Goal: Information Seeking & Learning: Learn about a topic

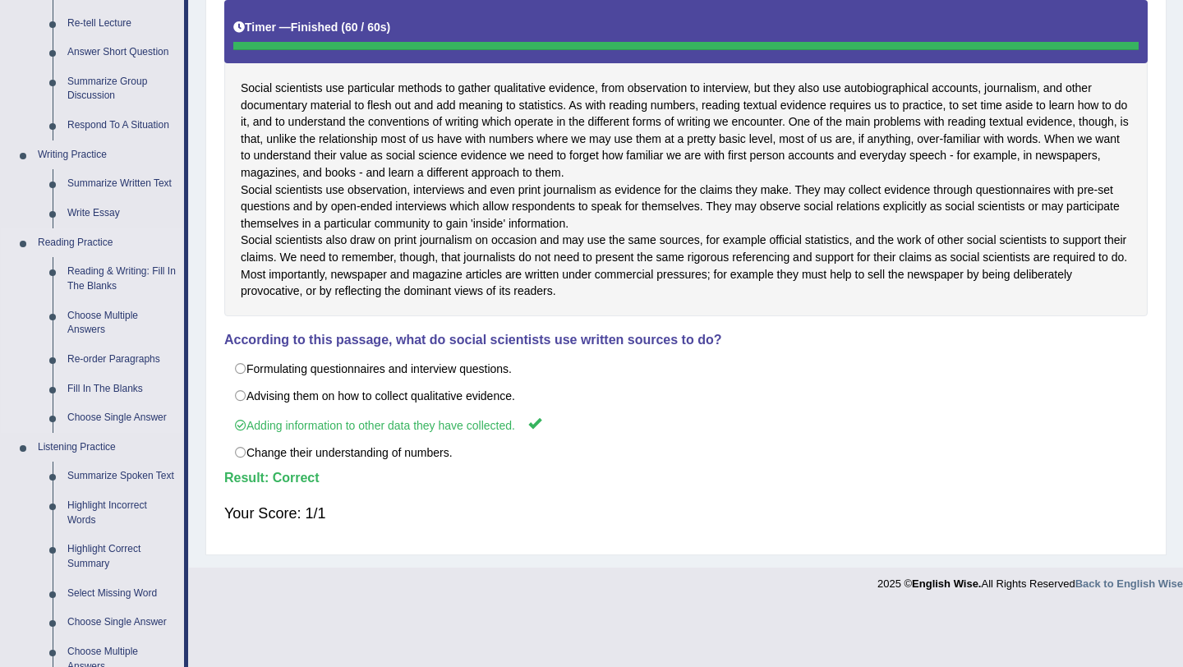
scroll to position [277, 0]
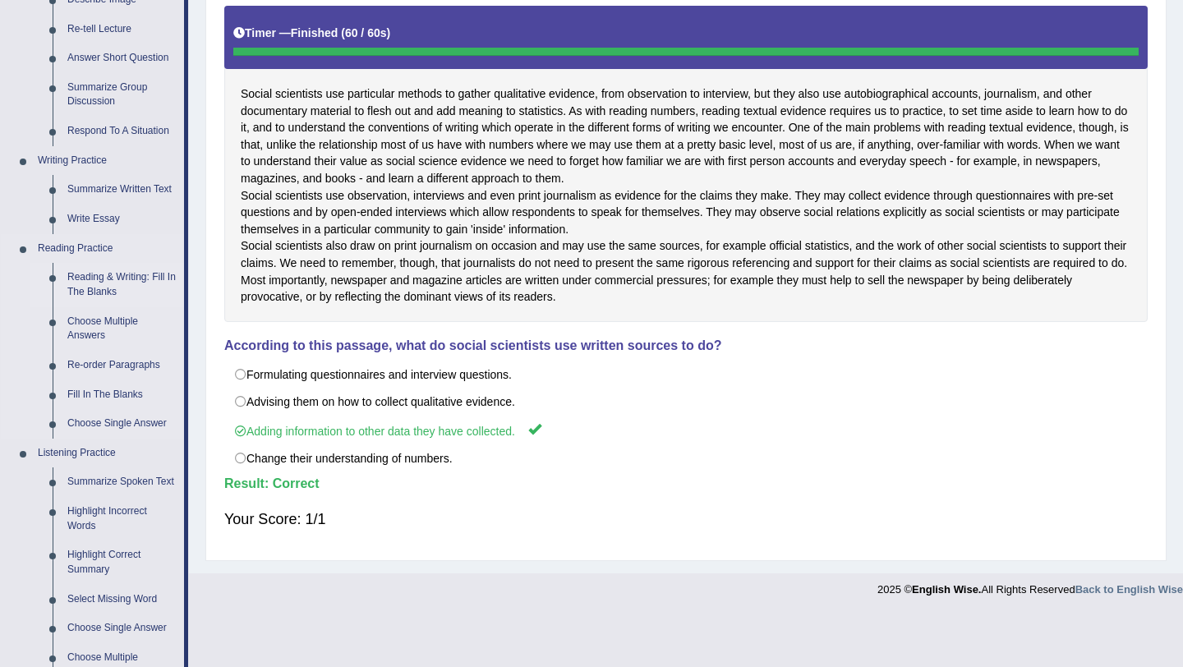
click at [113, 284] on link "Reading & Writing: Fill In The Blanks" at bounding box center [122, 285] width 124 height 44
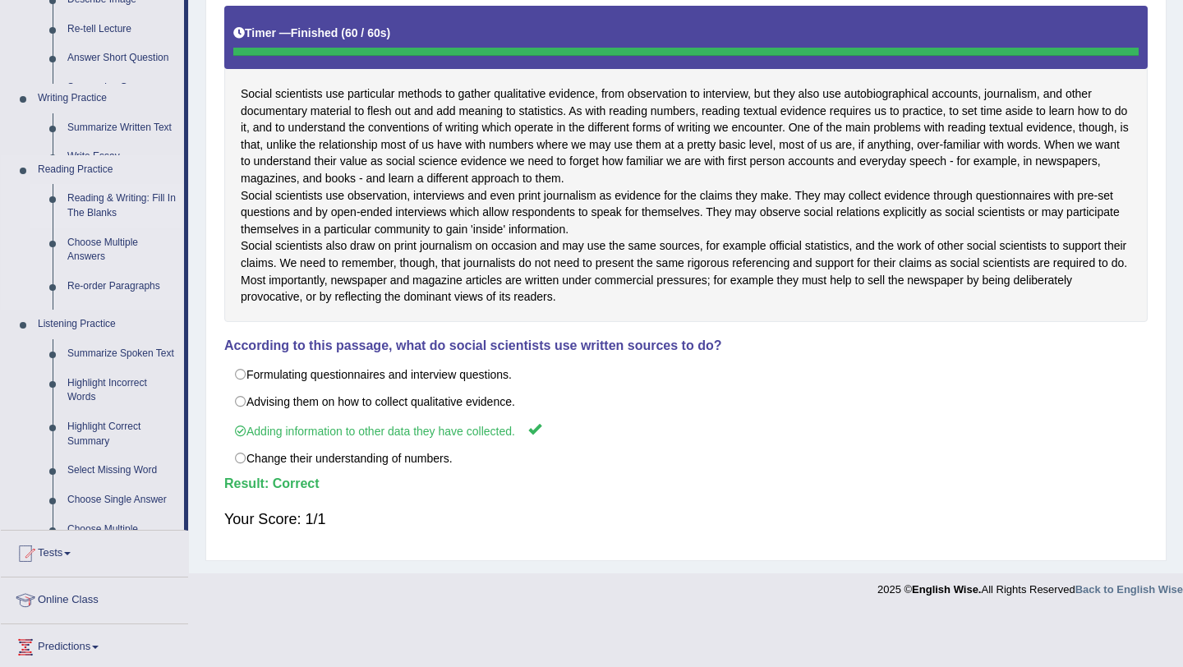
scroll to position [260, 0]
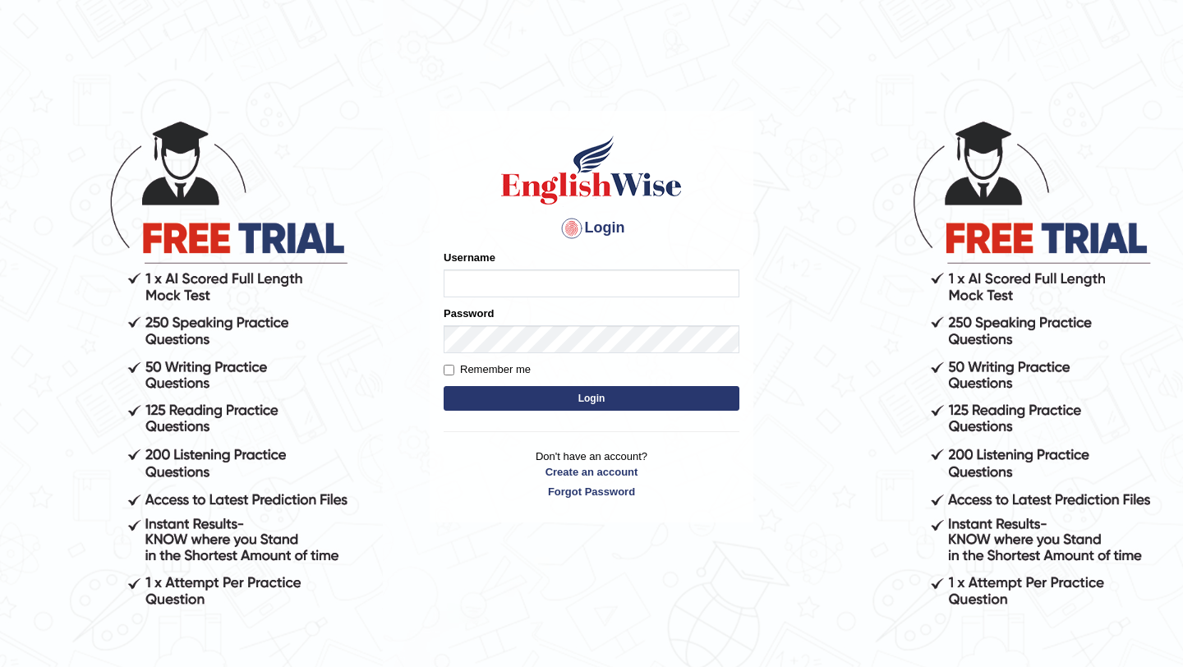
type input "Mayuguna"
click at [565, 404] on button "Login" at bounding box center [592, 398] width 296 height 25
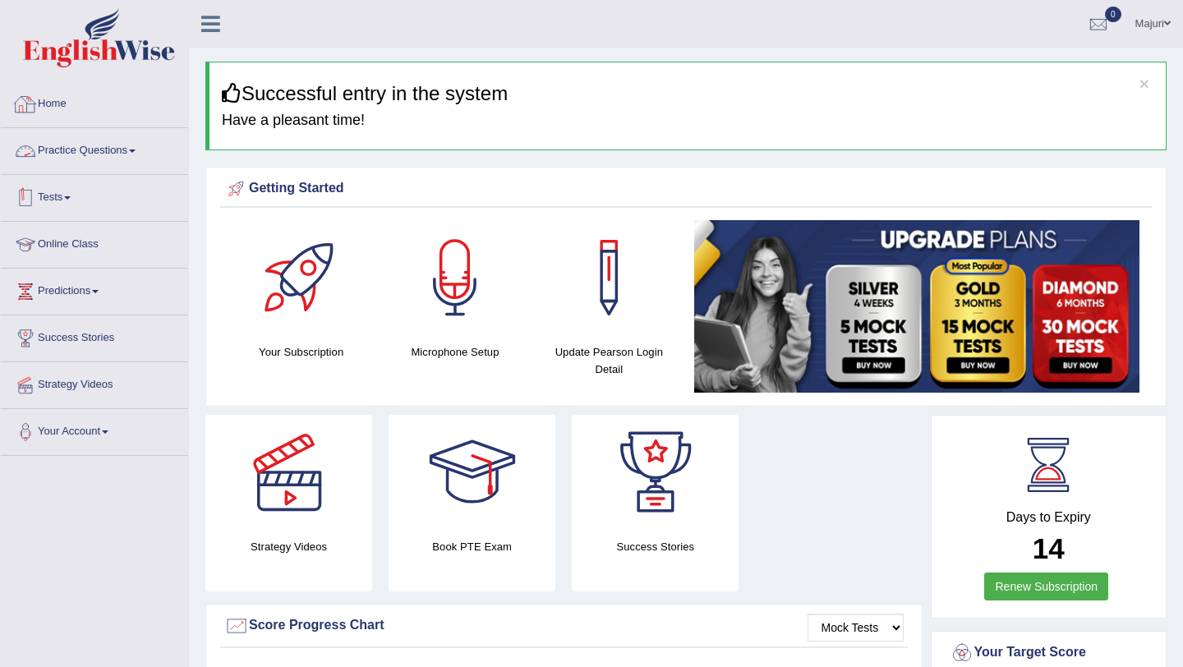
click at [81, 147] on link "Practice Questions" at bounding box center [94, 148] width 187 height 41
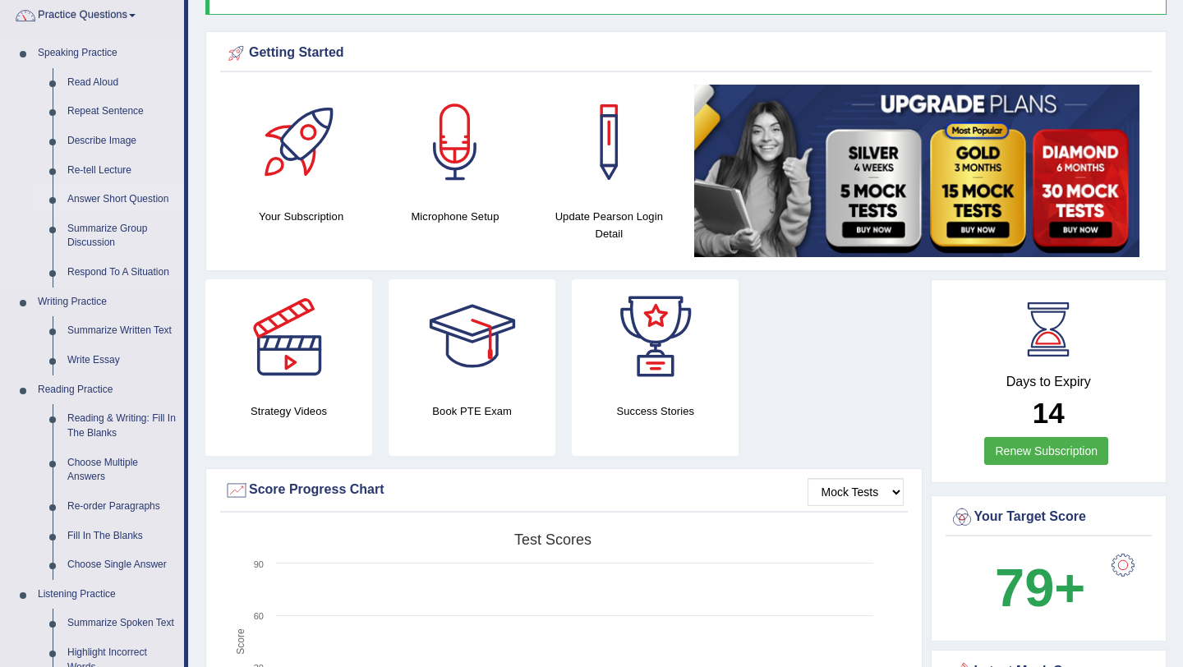
scroll to position [135, 0]
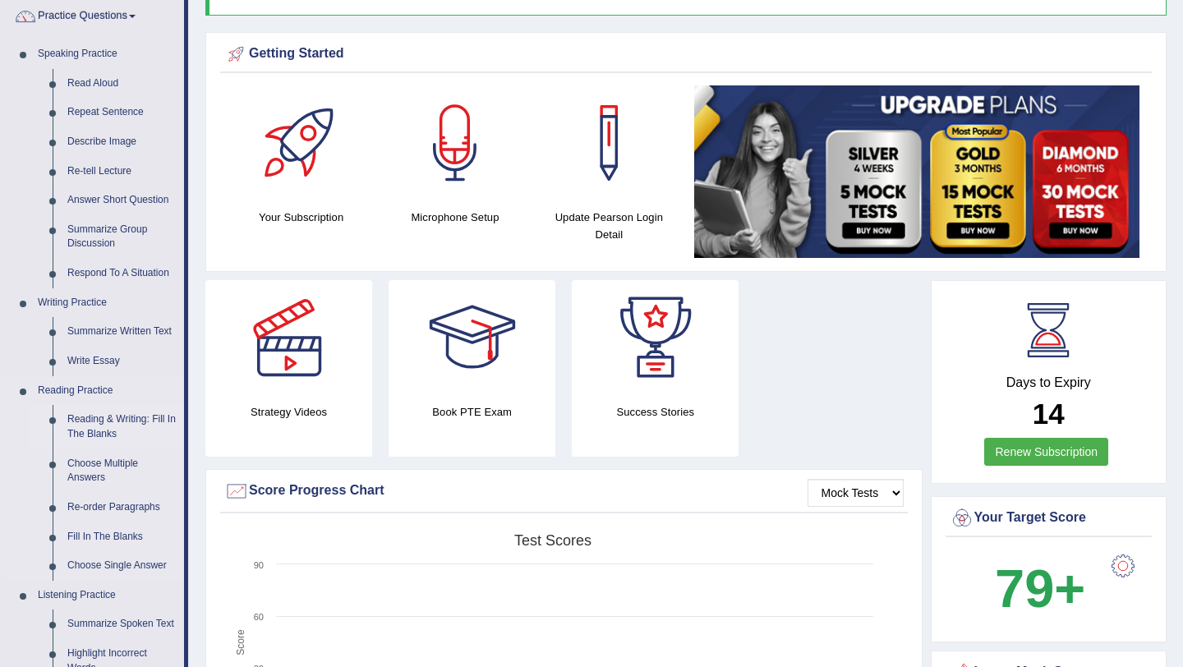
click at [96, 427] on link "Reading & Writing: Fill In The Blanks" at bounding box center [122, 427] width 124 height 44
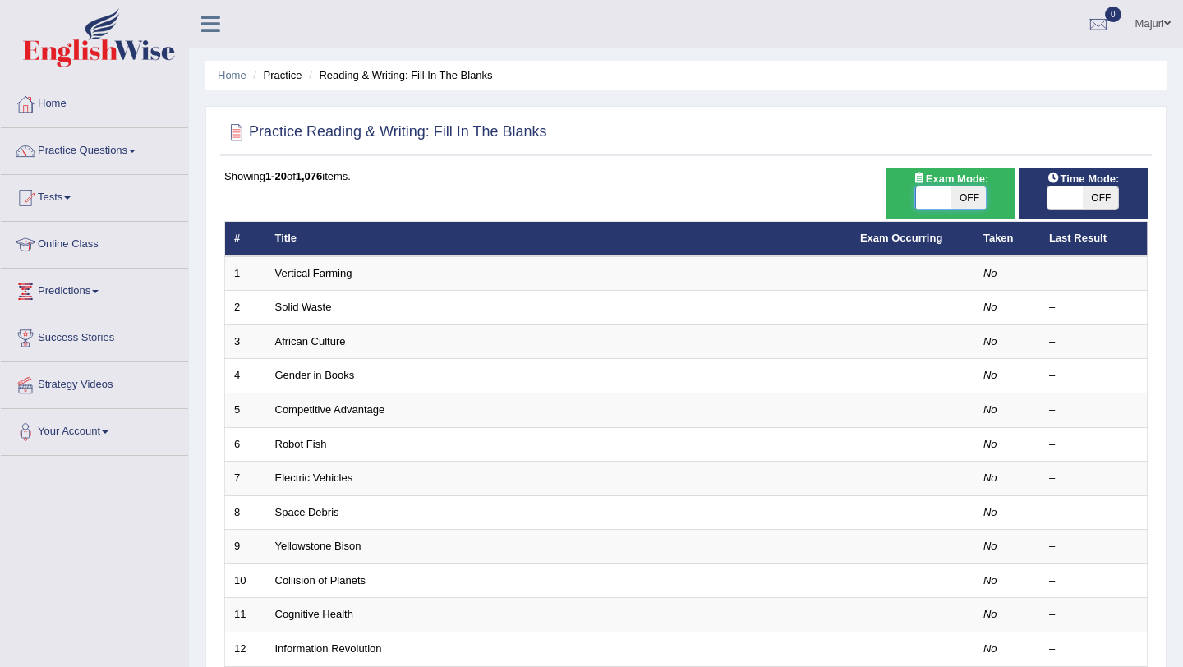
click at [928, 203] on span at bounding box center [933, 198] width 35 height 23
click at [925, 204] on span at bounding box center [933, 198] width 35 height 23
checkbox input "true"
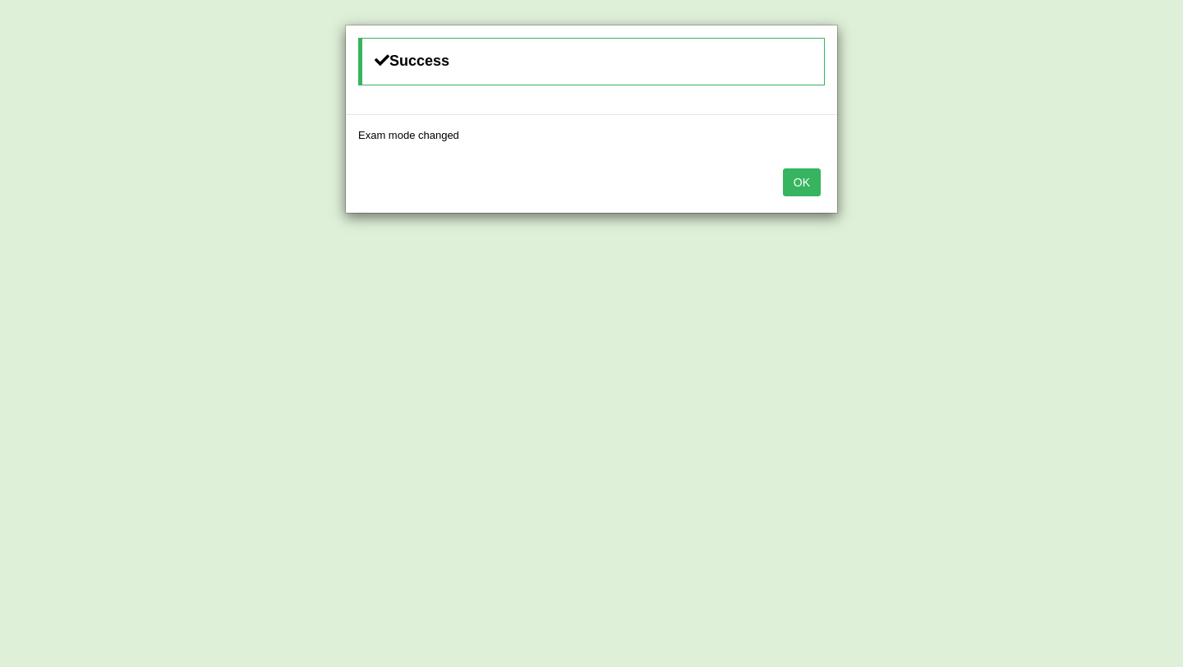
click at [805, 185] on button "OK" at bounding box center [802, 182] width 38 height 28
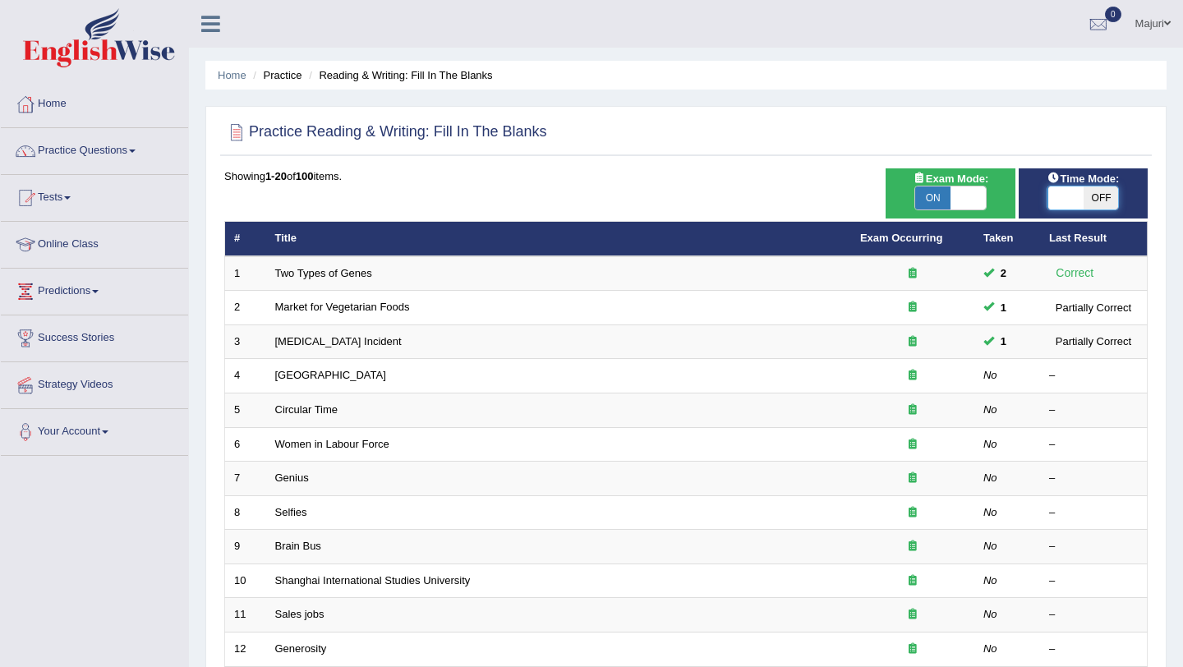
click at [1067, 198] on span at bounding box center [1065, 198] width 35 height 23
checkbox input "true"
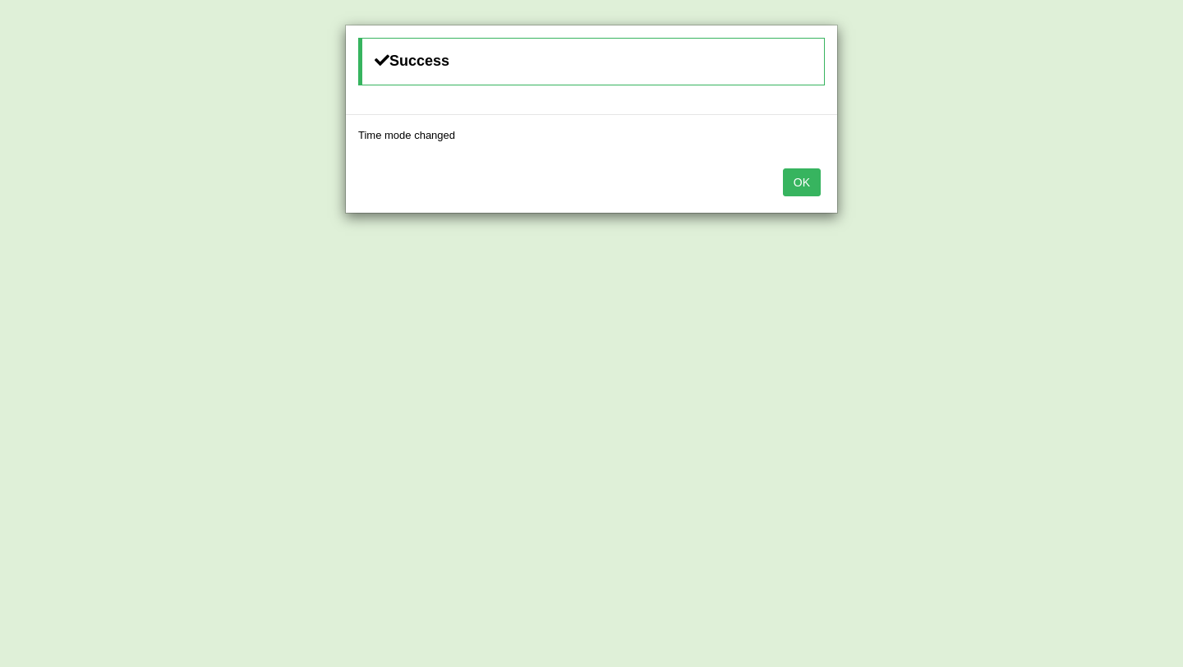
click at [818, 180] on button "OK" at bounding box center [802, 182] width 38 height 28
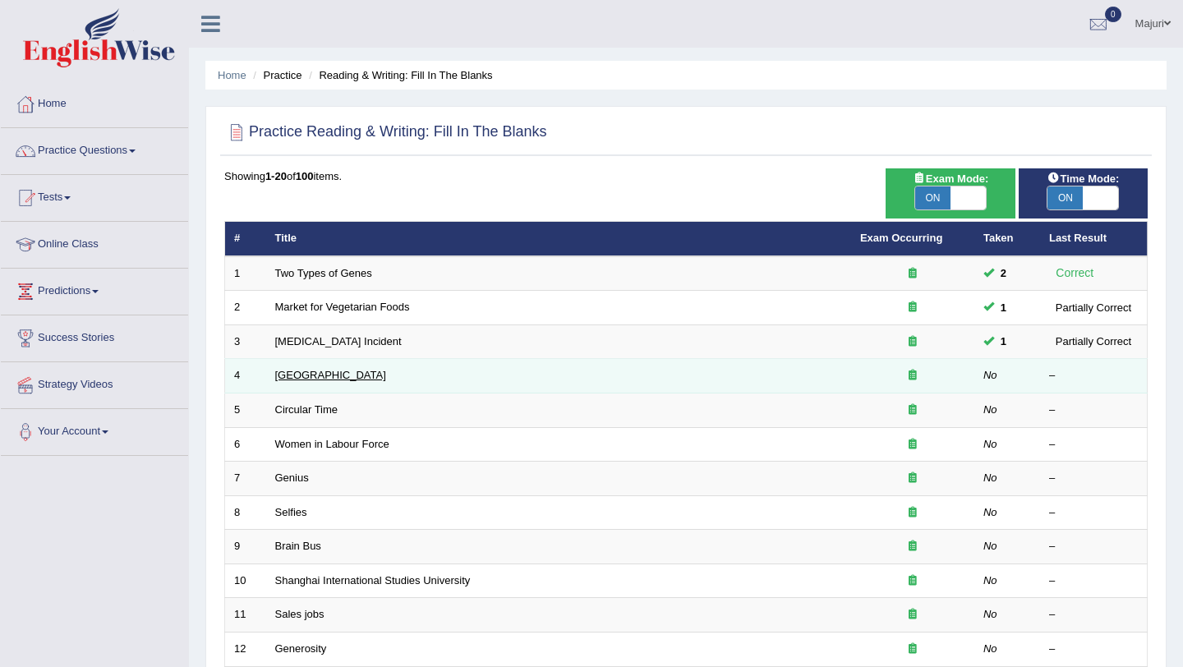
click at [291, 379] on link "Bhutan" at bounding box center [330, 375] width 111 height 12
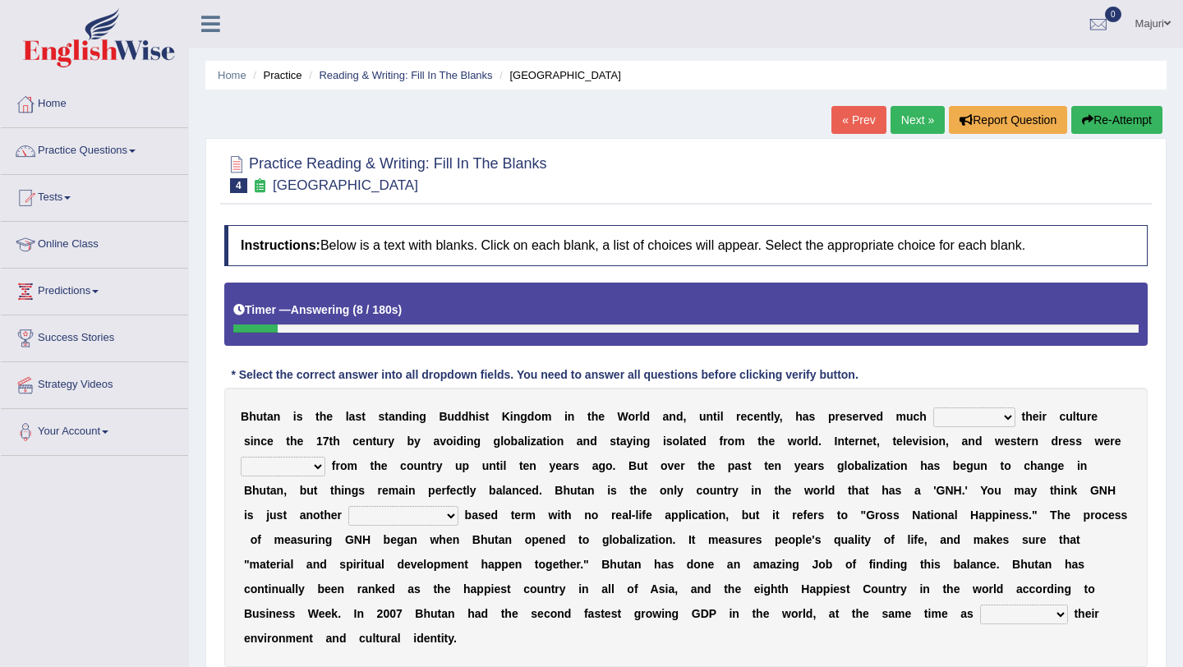
click at [1003, 417] on select "of about to for" at bounding box center [975, 418] width 82 height 20
select select "about"
click at [321, 472] on select "summoned observed displayed banned" at bounding box center [283, 467] width 85 height 20
select select "banned"
click at [452, 515] on select "statistically barely overwhelmingly roughly" at bounding box center [403, 516] width 110 height 20
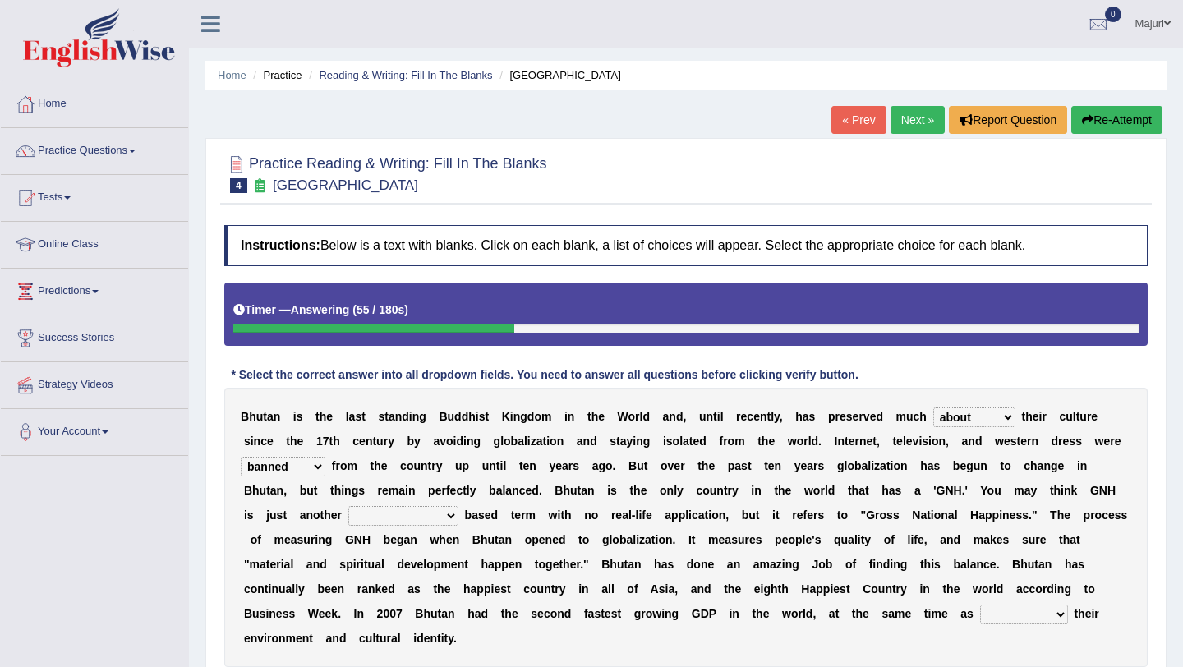
select select "roughly"
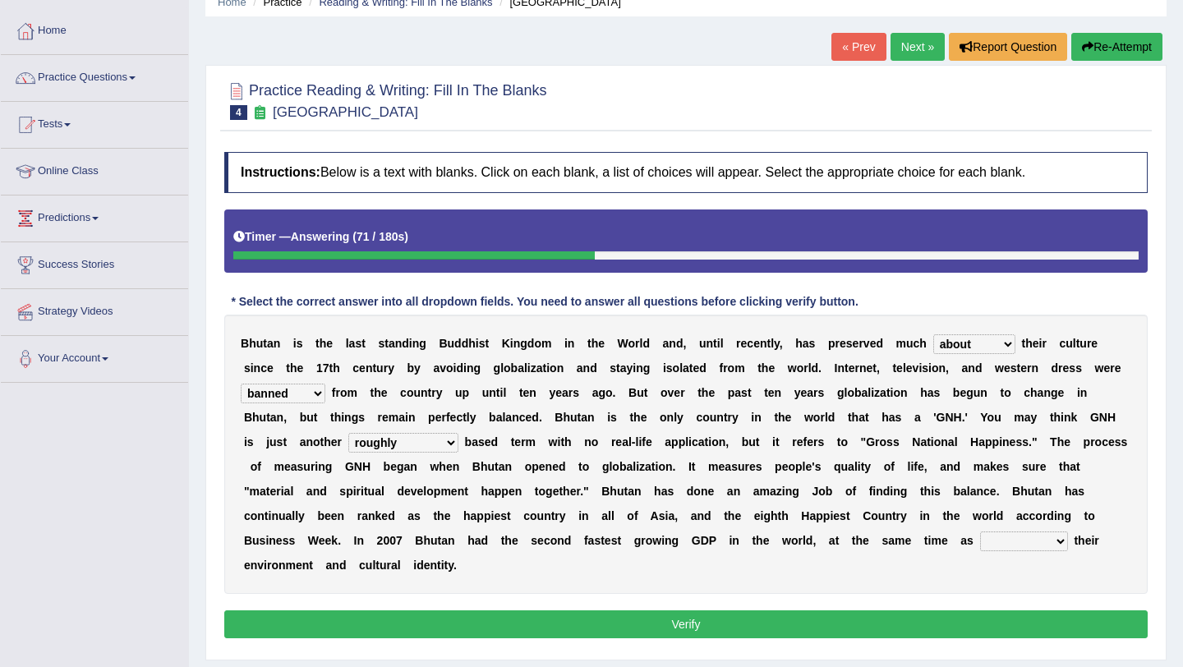
scroll to position [76, 0]
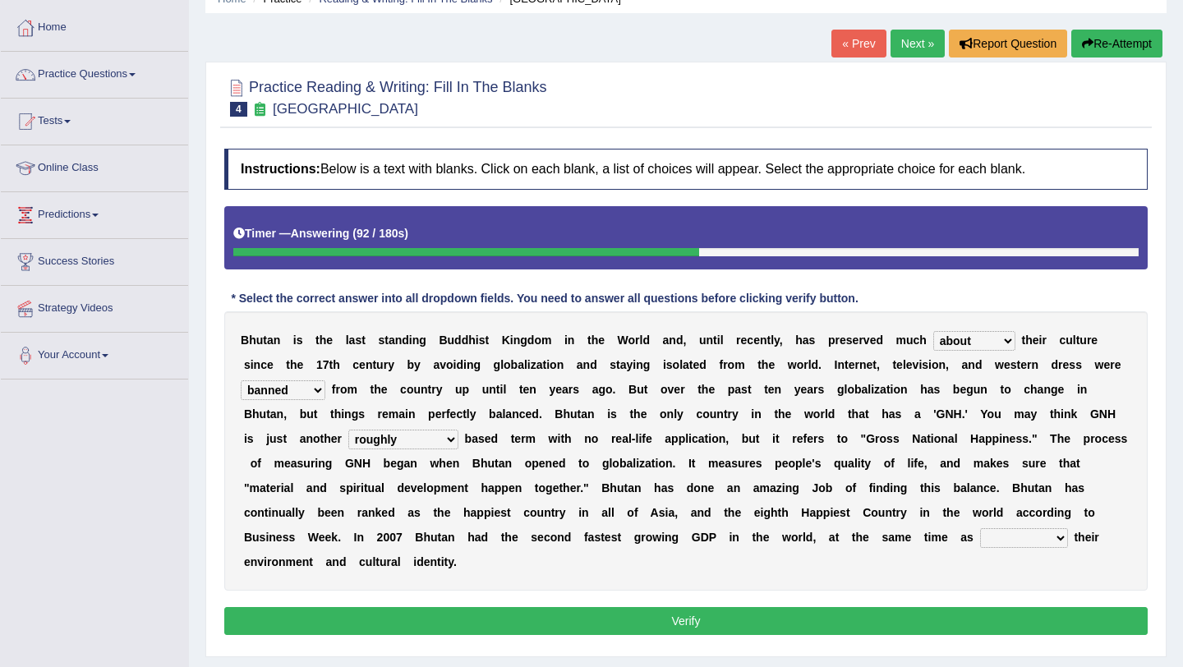
click at [1017, 539] on select "demeaning intruding maintaining mourning" at bounding box center [1024, 538] width 88 height 20
select select "maintaining"
click at [966, 616] on button "Verify" at bounding box center [686, 621] width 924 height 28
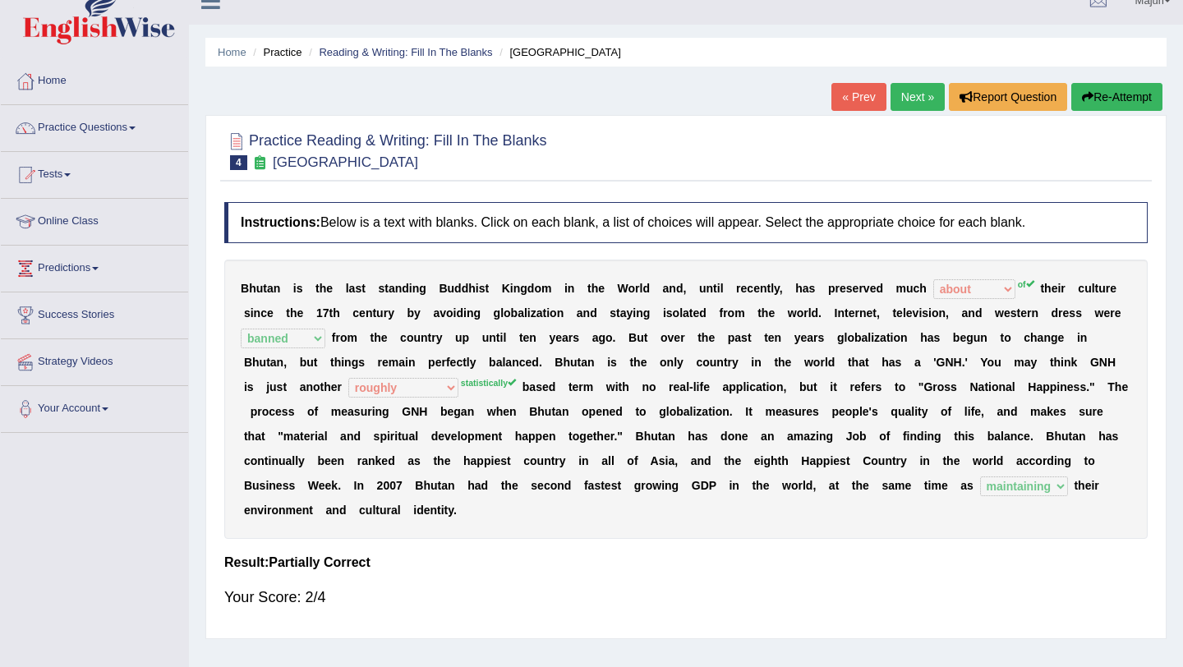
scroll to position [0, 0]
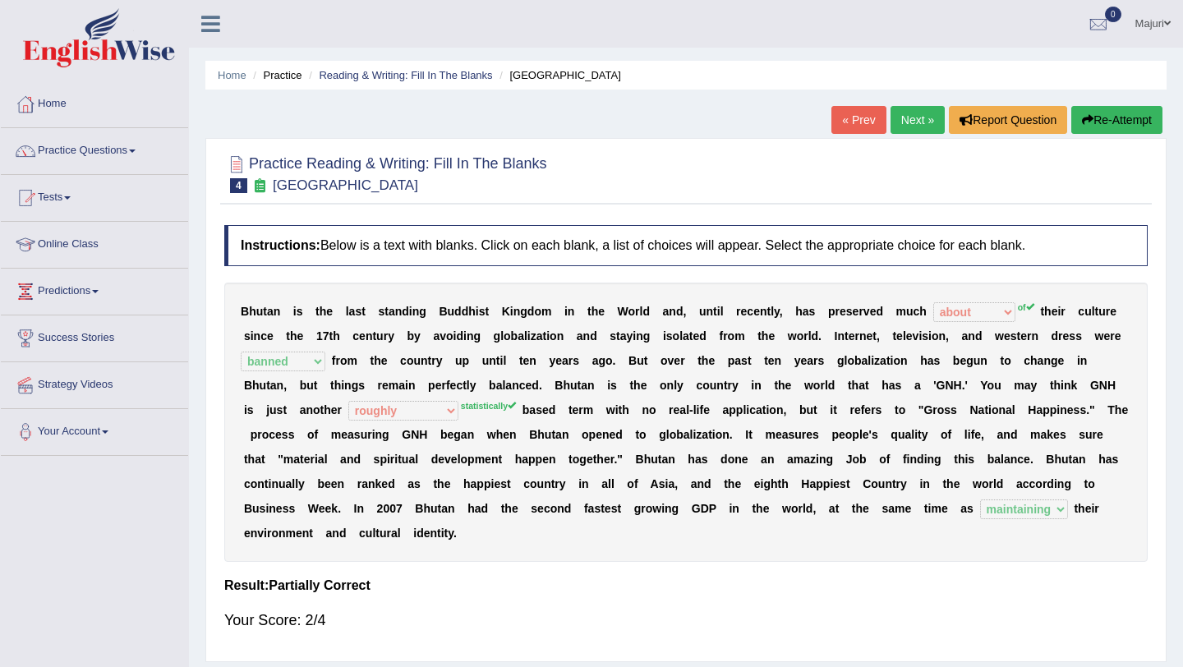
click at [913, 112] on link "Next »" at bounding box center [918, 120] width 54 height 28
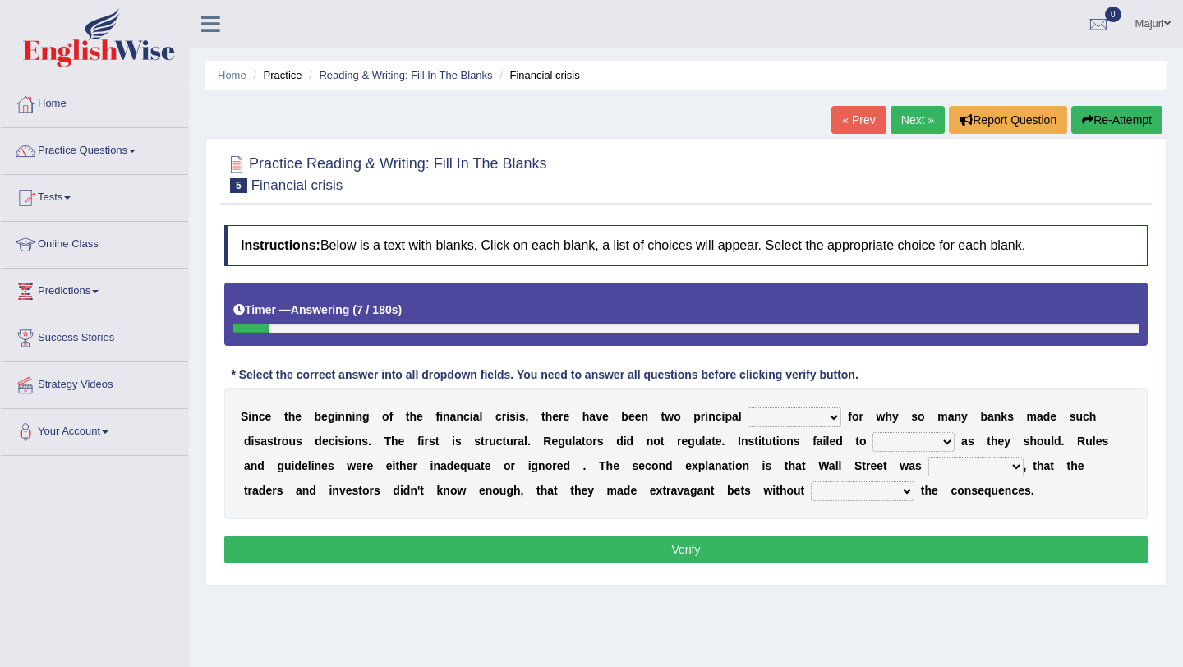
click at [828, 420] on select "explanations debates excuses examples" at bounding box center [795, 418] width 94 height 20
click at [829, 416] on select "explanations debates excuses examples" at bounding box center [795, 418] width 94 height 20
select select "examples"
click at [943, 445] on select "function use stabilize maintain" at bounding box center [914, 442] width 82 height 20
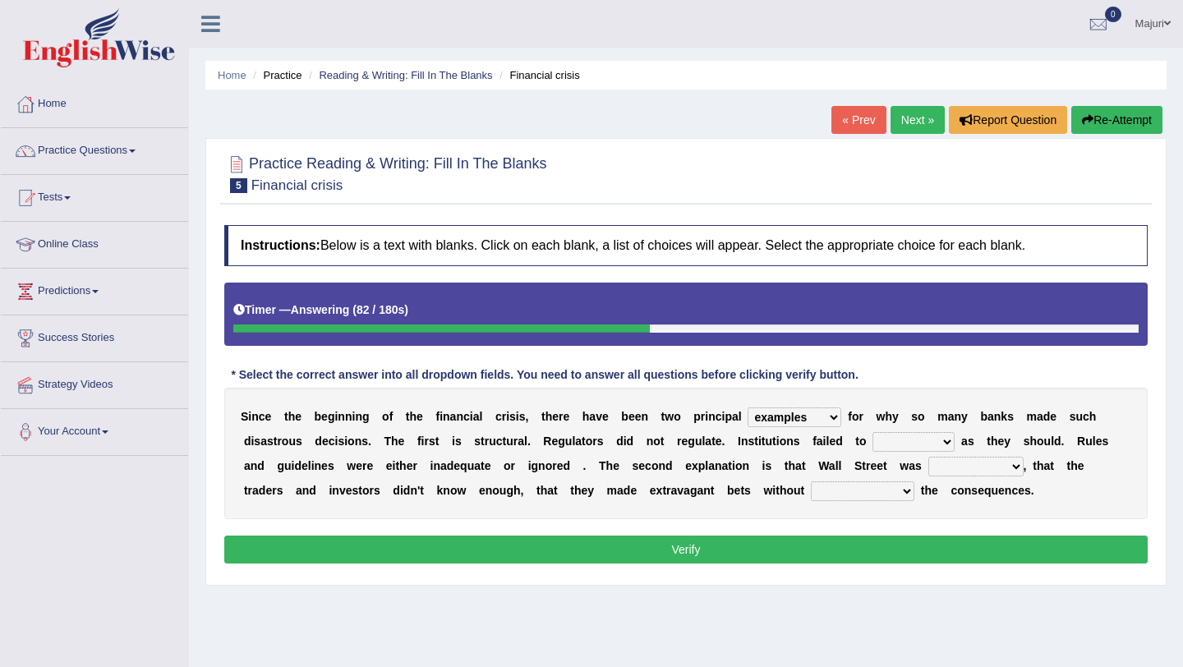
select select "function"
click at [832, 420] on select "explanations debates excuses examples" at bounding box center [795, 418] width 94 height 20
select select "explanations"
click at [1008, 463] on select "rough rampant incompetent irresponsible" at bounding box center [976, 467] width 95 height 20
select select "incompetent"
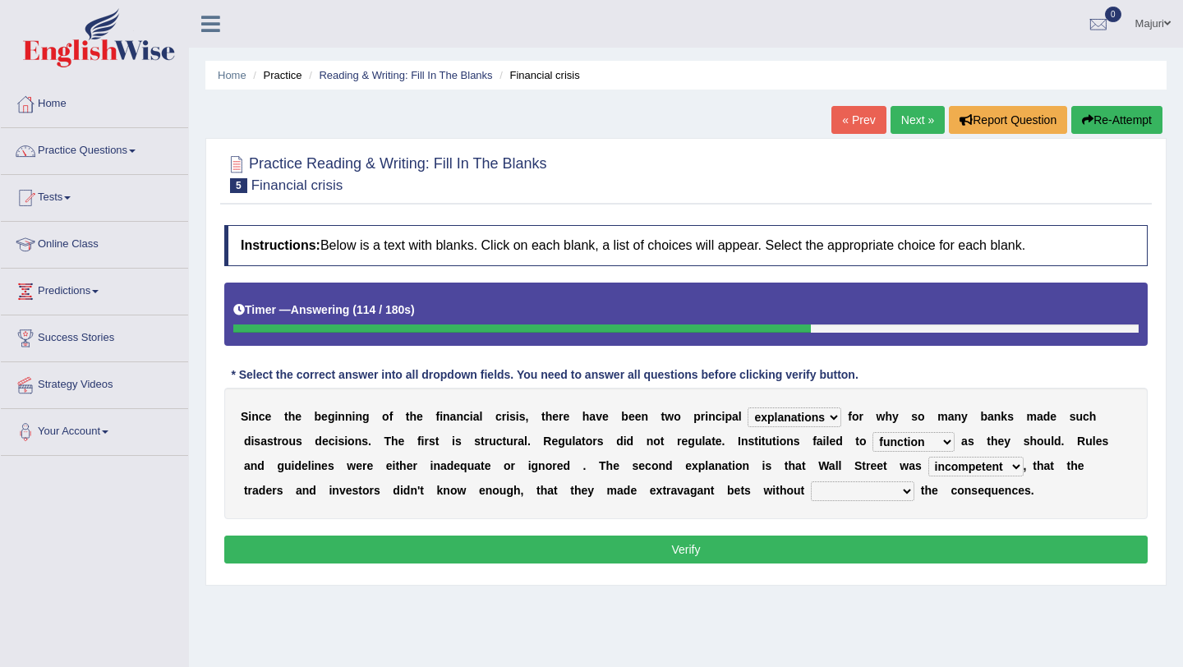
click at [905, 491] on select "counting understanding correcting valuing" at bounding box center [863, 492] width 104 height 20
select select "valuing"
click at [846, 549] on button "Verify" at bounding box center [686, 550] width 924 height 28
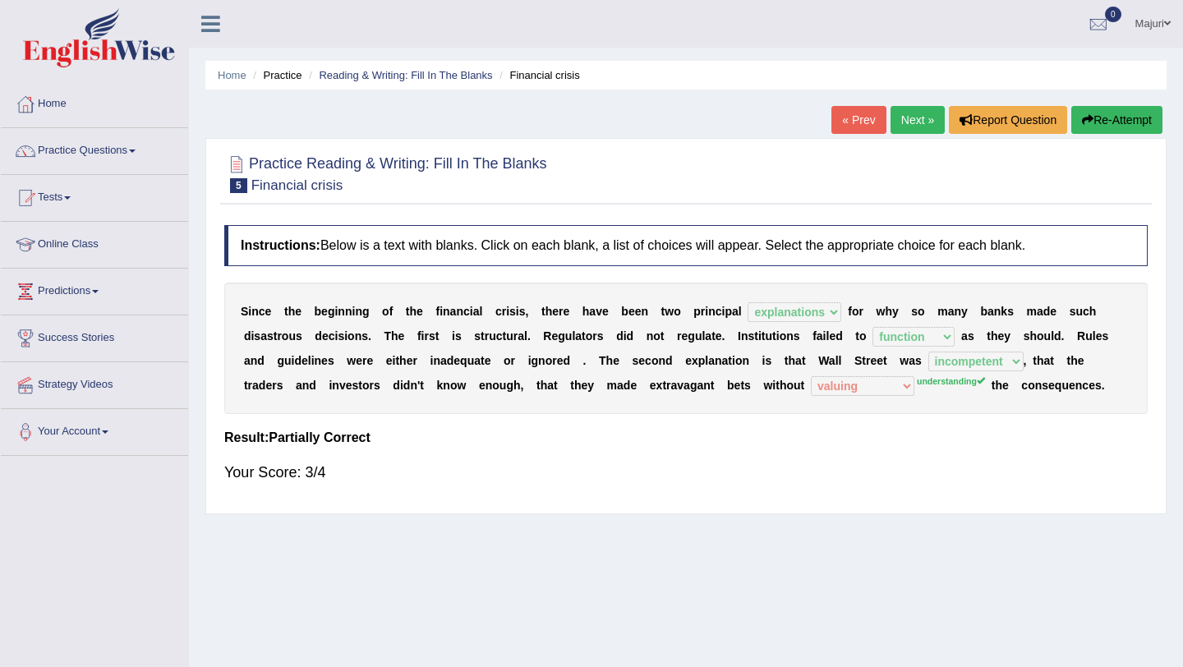
click at [912, 122] on link "Next »" at bounding box center [918, 120] width 54 height 28
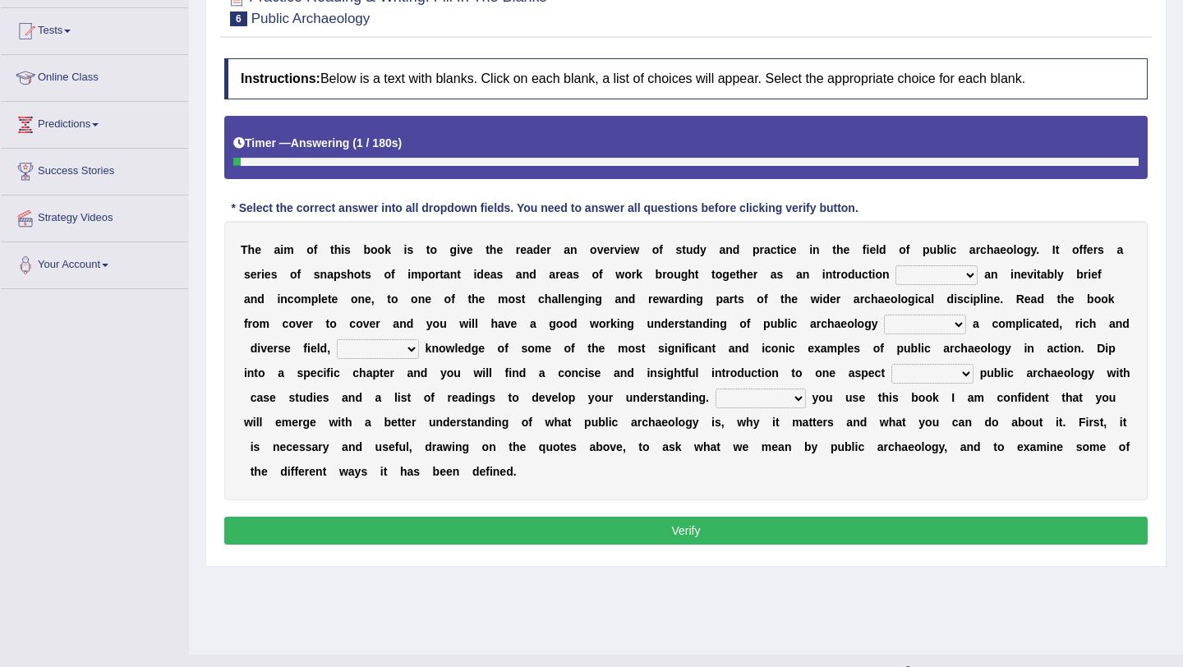
scroll to position [129, 0]
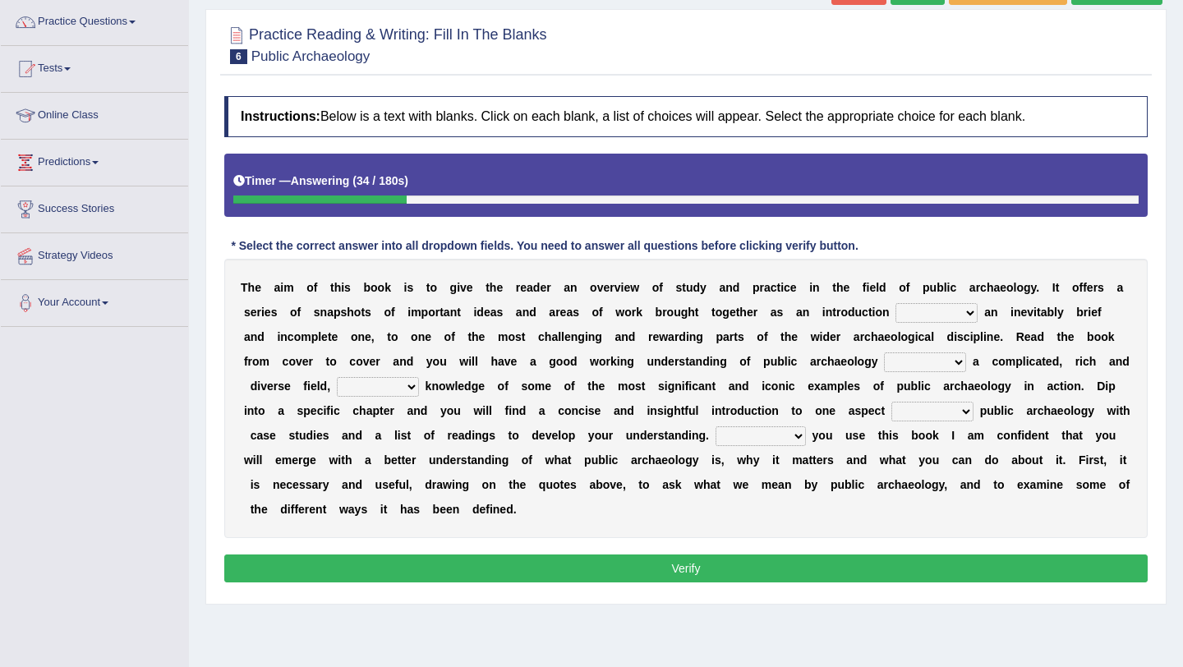
click at [967, 320] on select "because albeit unless despite" at bounding box center [937, 313] width 82 height 20
select select "unless"
click at [953, 365] on select "for along with as" at bounding box center [925, 363] width 82 height 20
select select "as"
click at [407, 390] on select "despite of whatever as well as as though" at bounding box center [378, 387] width 82 height 20
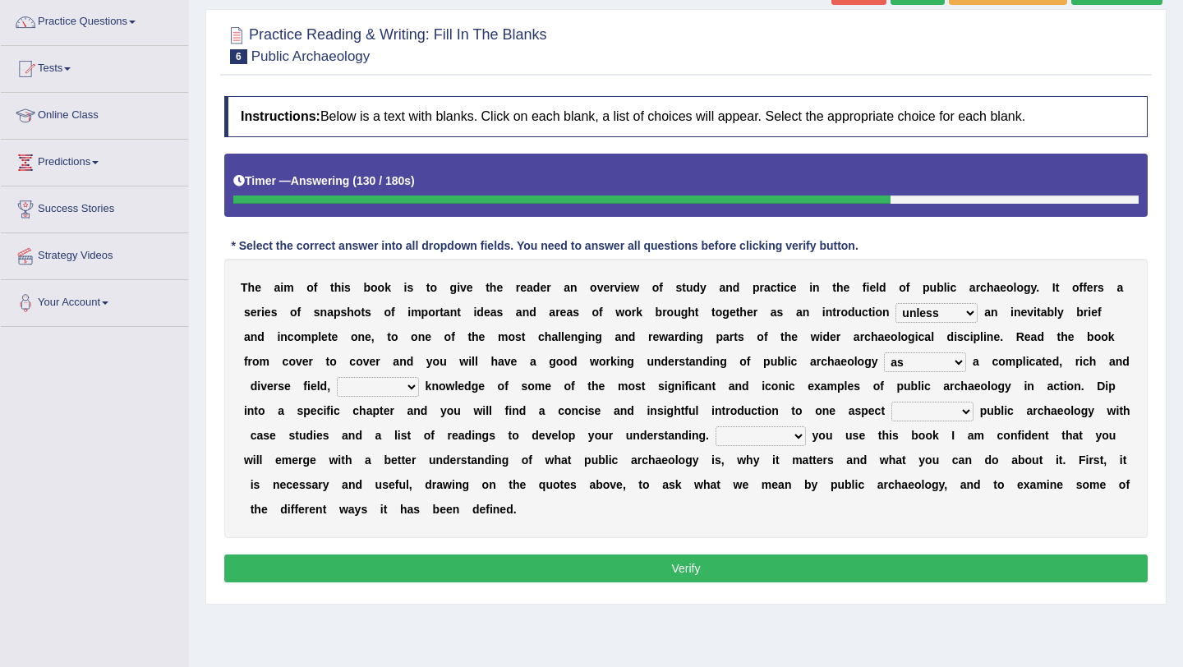
select select "whatever"
click at [955, 415] on select "in on by of" at bounding box center [933, 412] width 82 height 20
select select "of"
click at [790, 436] on select "Even That However Considering" at bounding box center [761, 437] width 90 height 20
select select "However"
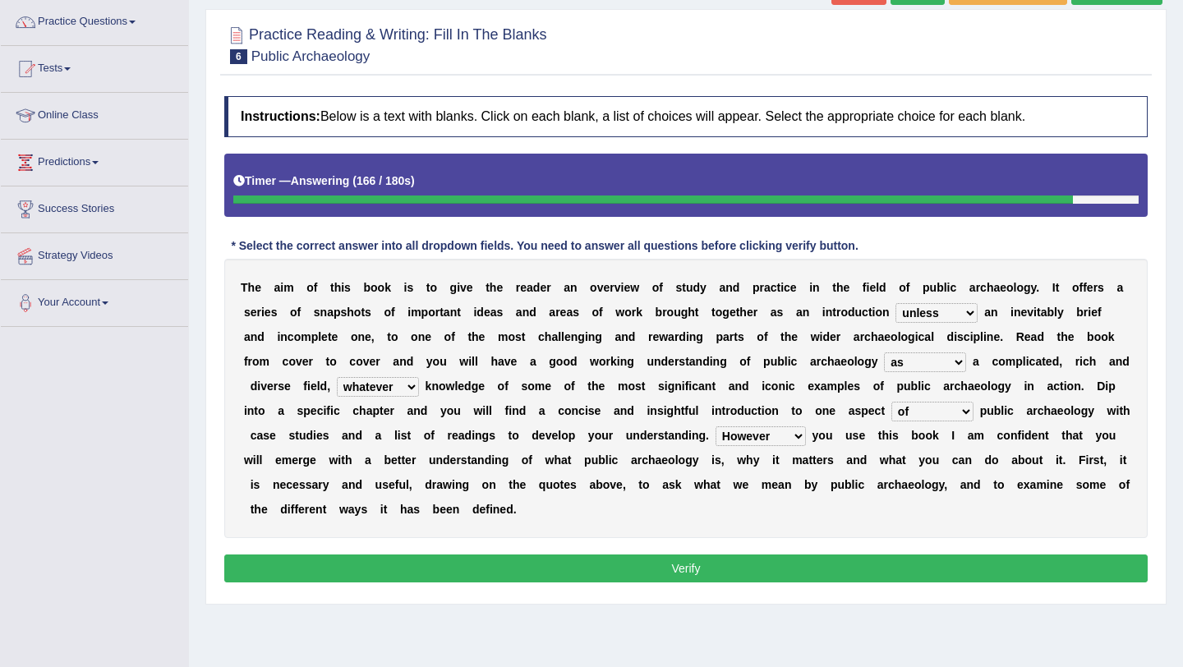
click at [794, 439] on select "Even That However Considering" at bounding box center [761, 437] width 90 height 20
click at [690, 568] on button "Verify" at bounding box center [686, 569] width 924 height 28
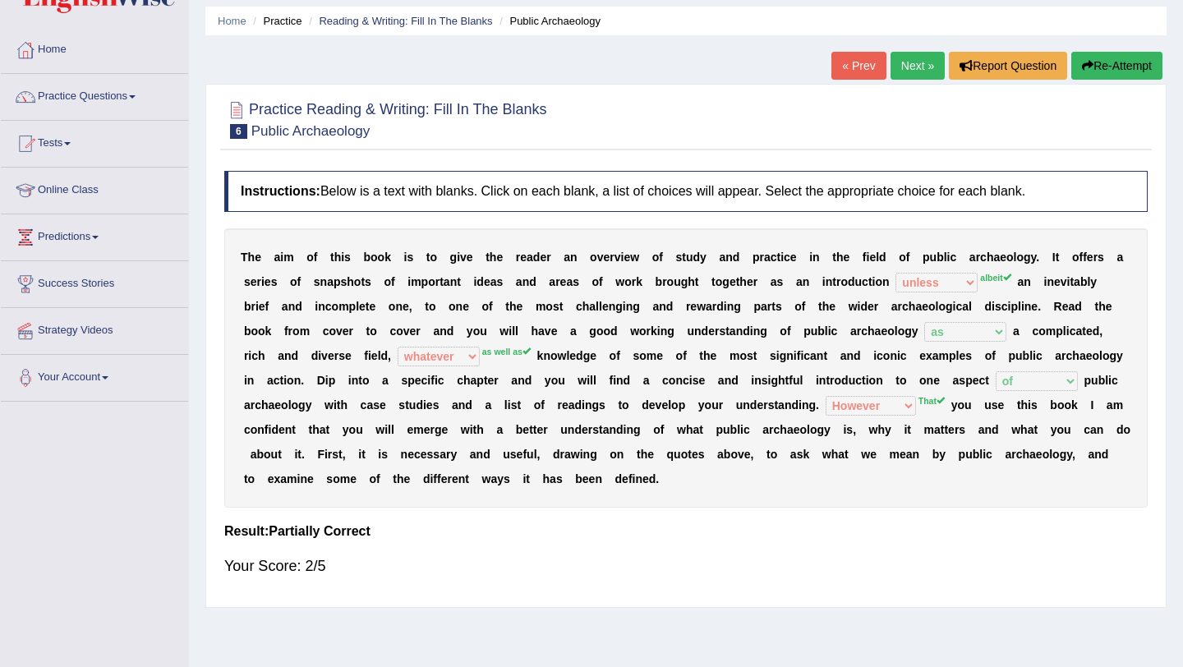
scroll to position [0, 0]
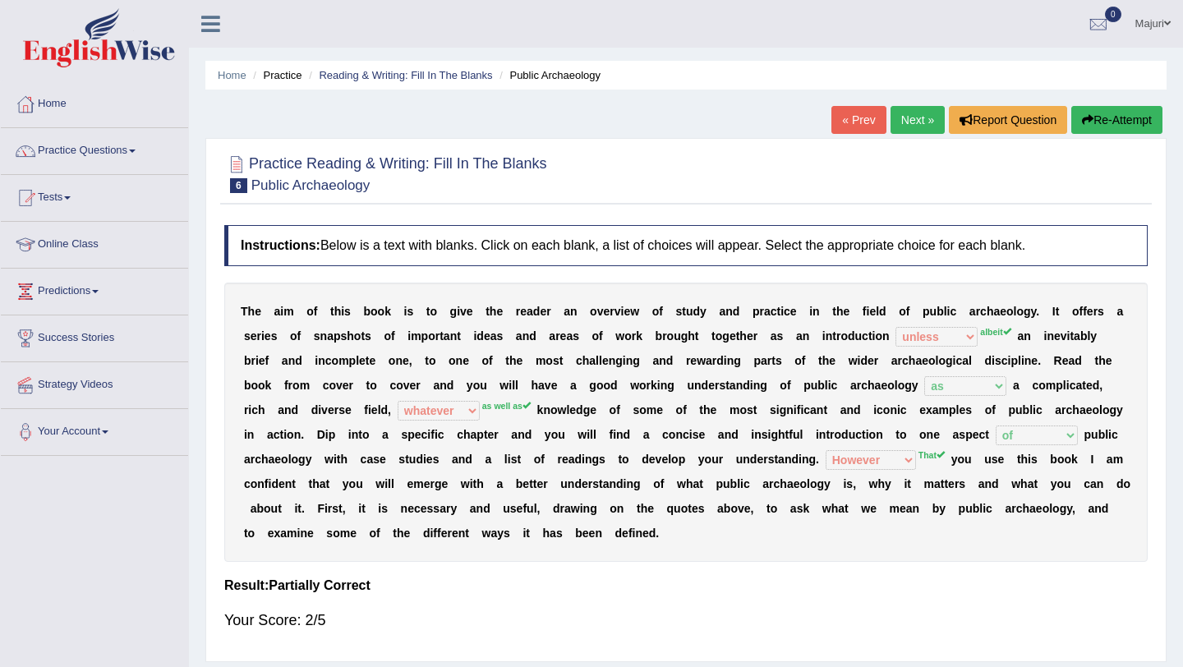
click at [911, 121] on link "Next »" at bounding box center [918, 120] width 54 height 28
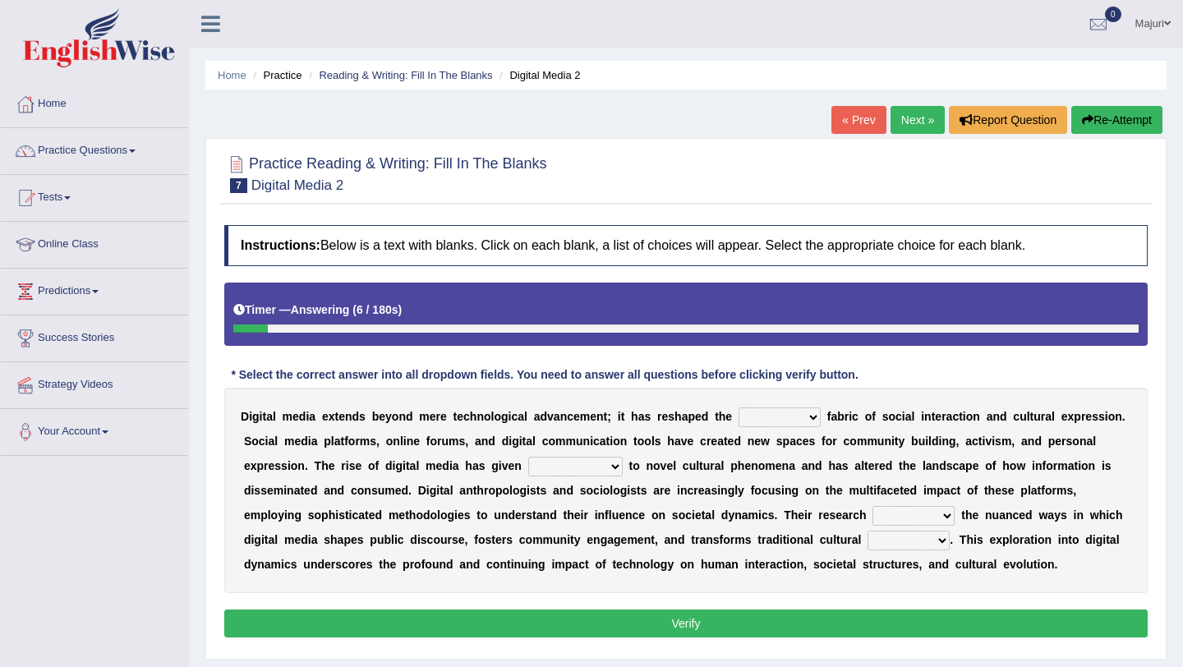
click at [810, 422] on select "very somehow somewhat both" at bounding box center [780, 418] width 82 height 20
select select "both"
click at [614, 469] on select "movement sight development birth" at bounding box center [575, 467] width 95 height 20
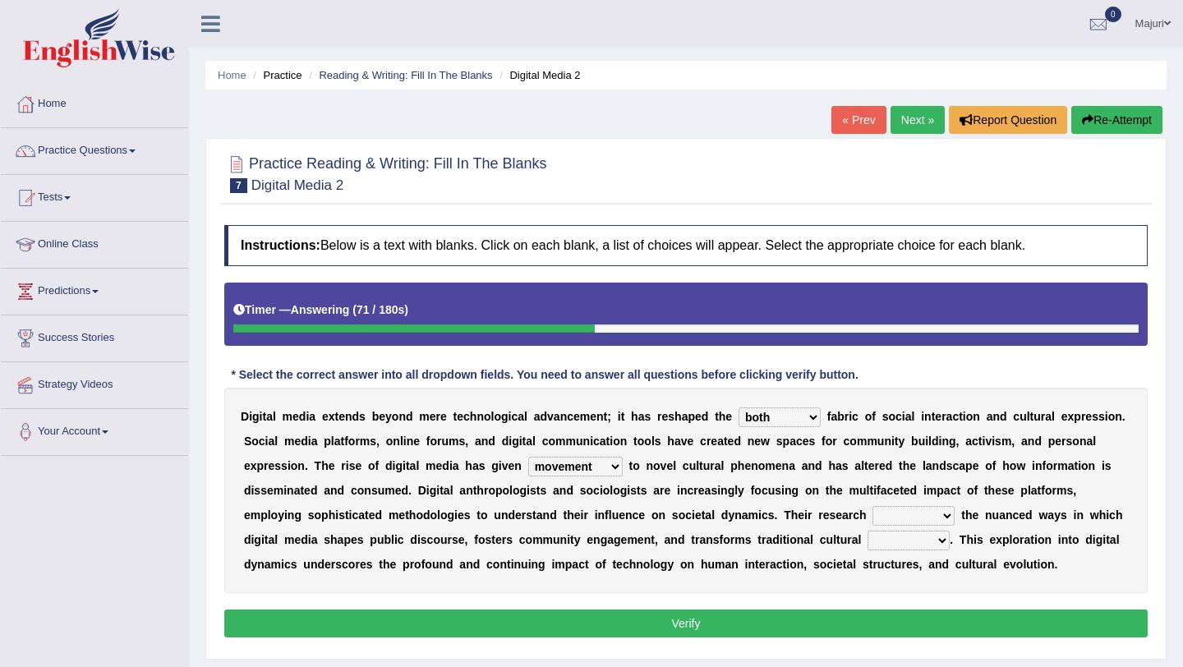
click at [611, 468] on select "movement sight development birth" at bounding box center [575, 467] width 95 height 20
select select "birth"
click at [946, 520] on select "installs examines claims admits" at bounding box center [914, 516] width 82 height 20
select select "examines"
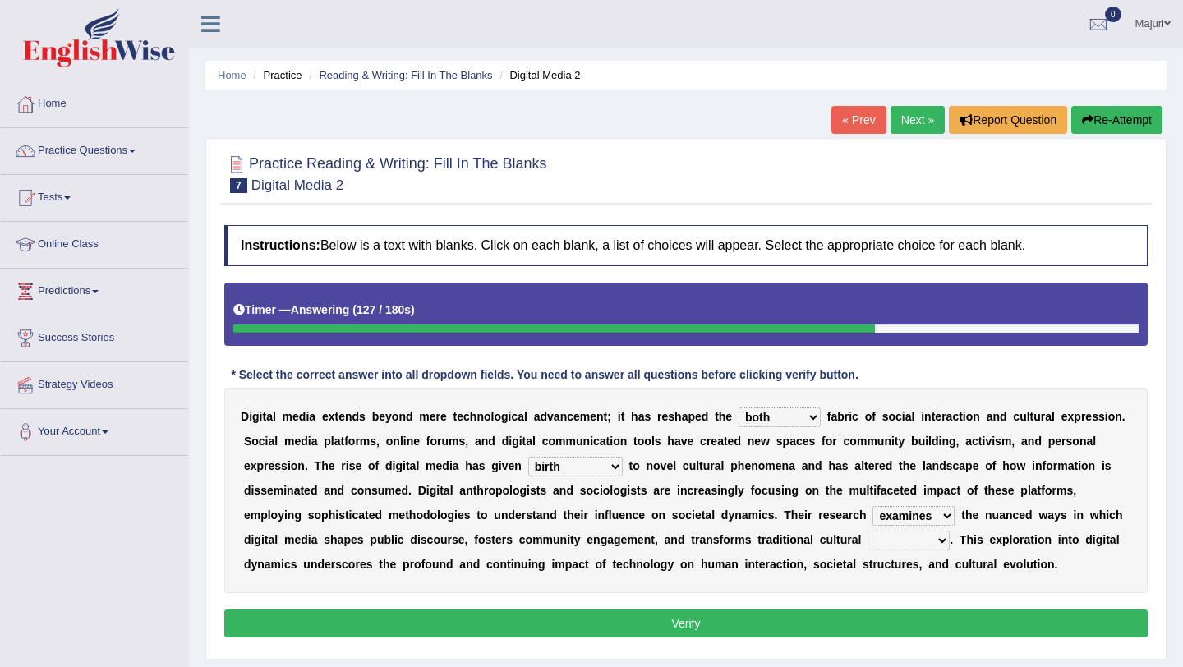
click at [941, 546] on select "practices manuals cores comments" at bounding box center [909, 541] width 82 height 20
select select "practices"
click at [837, 615] on button "Verify" at bounding box center [686, 624] width 924 height 28
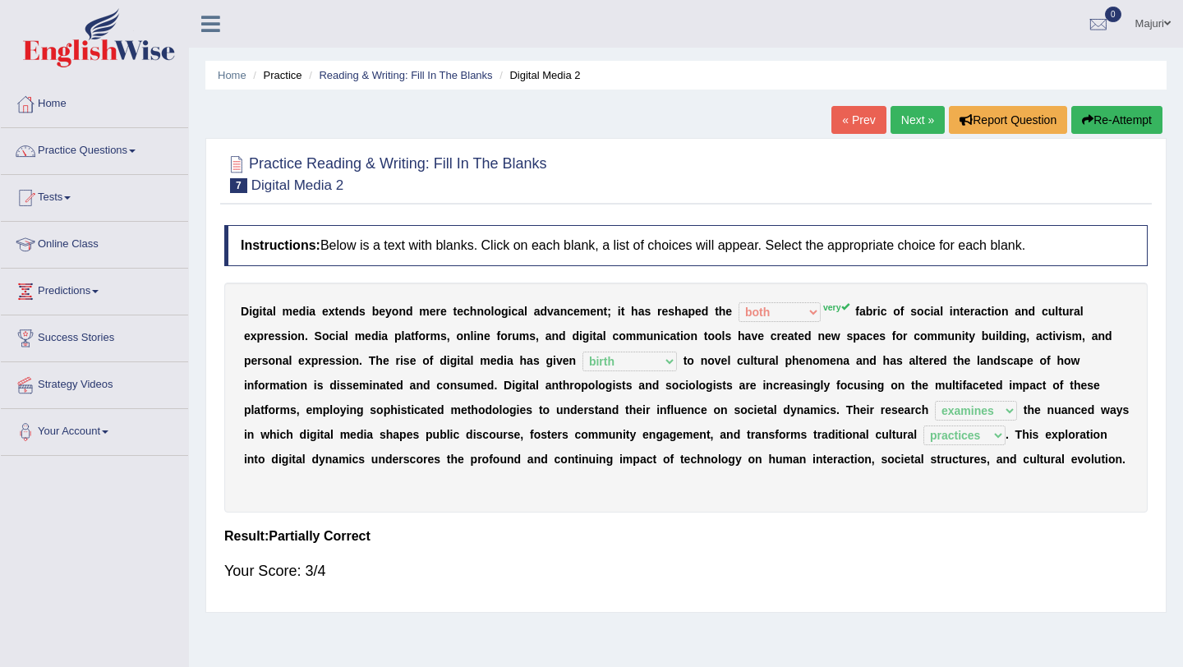
click at [920, 122] on link "Next »" at bounding box center [918, 120] width 54 height 28
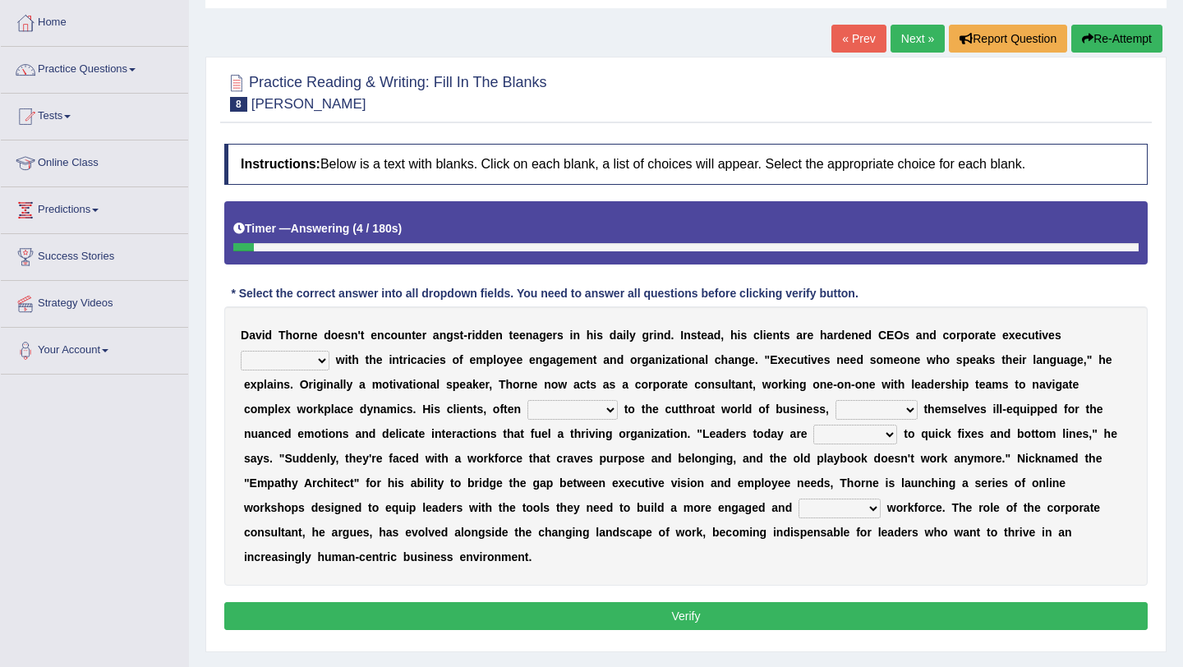
scroll to position [82, 0]
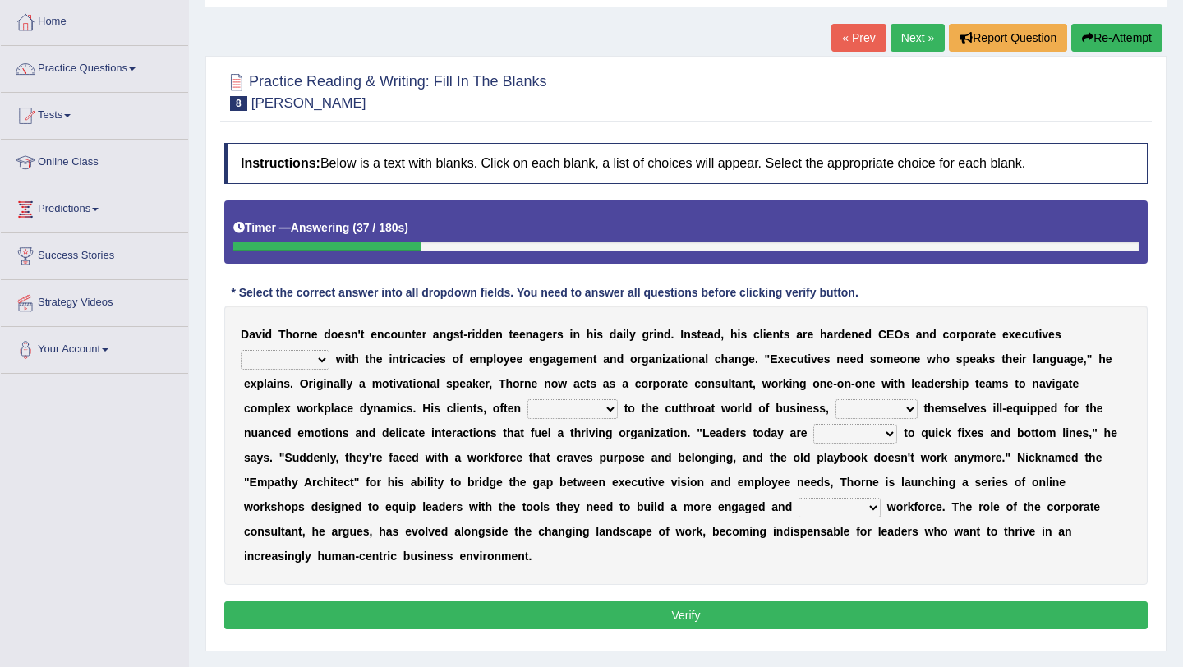
click at [319, 359] on select "mastering subscribing grappling disputing" at bounding box center [285, 360] width 89 height 20
select select "subscribing"
click at [611, 415] on select "applicable immune accustomed allergic" at bounding box center [573, 409] width 90 height 20
select select "applicable"
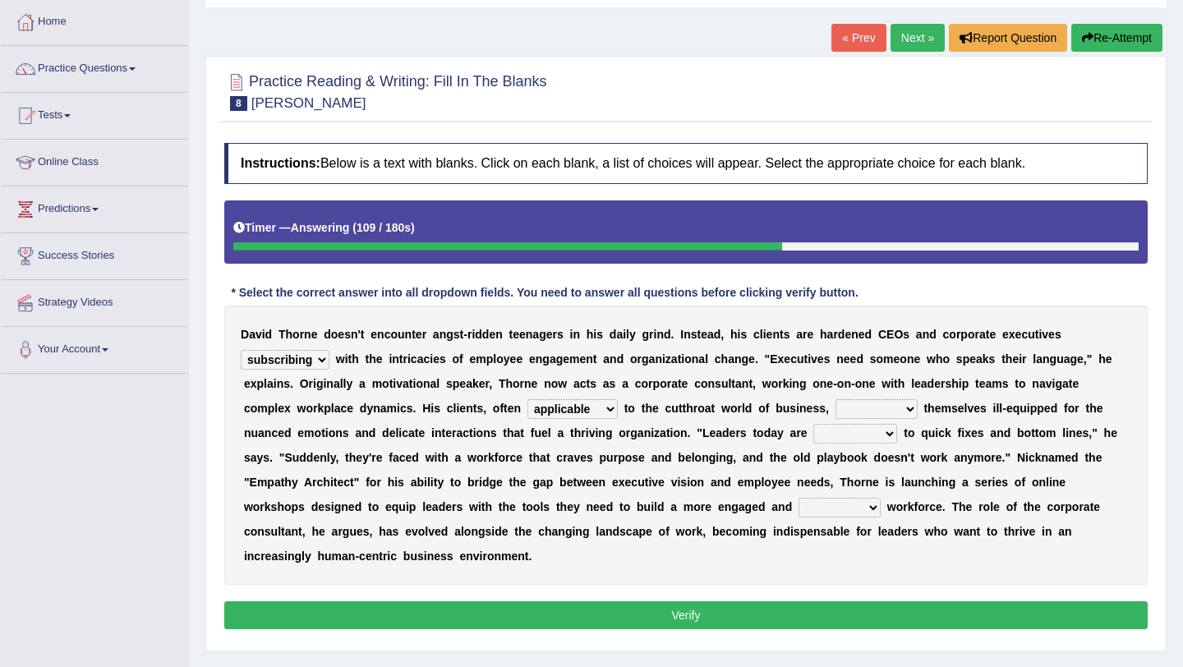
click at [905, 408] on select "assure note find seem" at bounding box center [877, 409] width 82 height 20
select select "find"
click at [878, 435] on select "to use using used being used" at bounding box center [856, 434] width 84 height 20
select select "being used"
click at [807, 512] on select "extensive beneficial productive directive" at bounding box center [840, 508] width 82 height 20
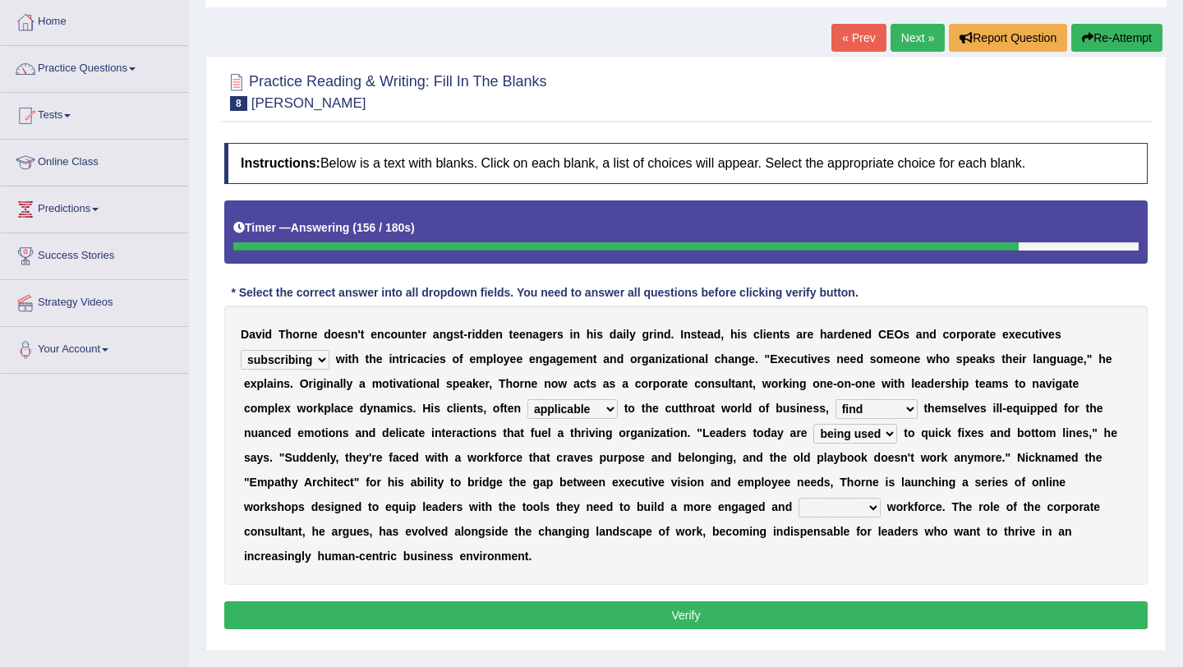
select select "productive"
click at [736, 625] on button "Verify" at bounding box center [686, 616] width 924 height 28
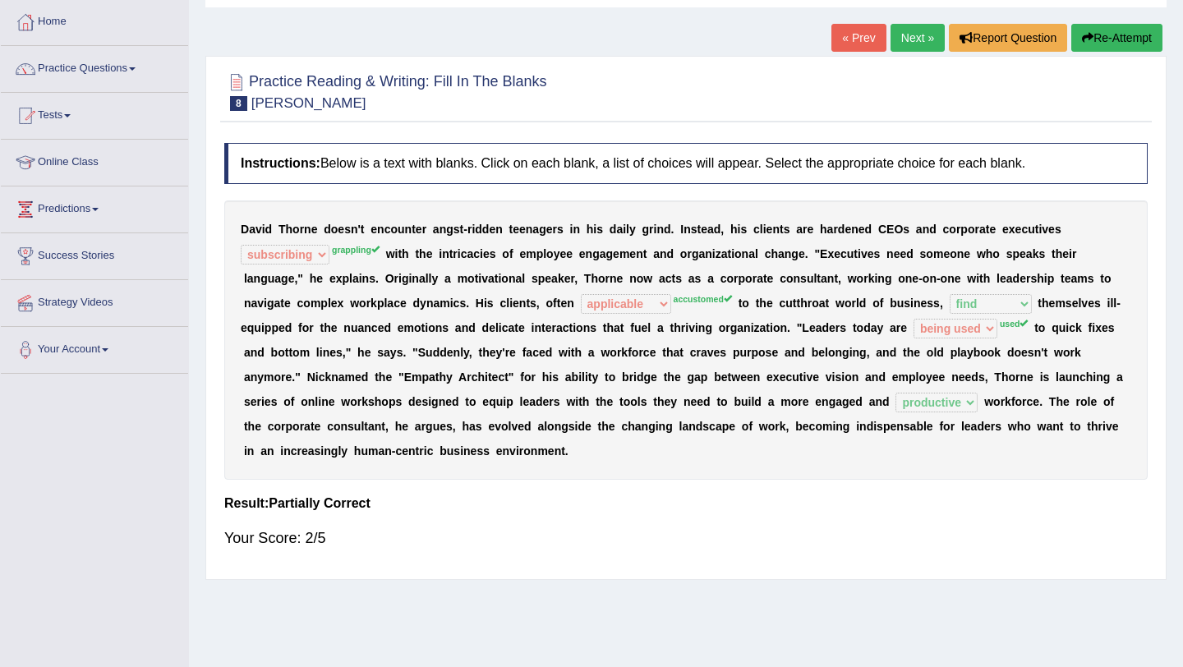
click at [719, 299] on sup "accustomed" at bounding box center [703, 299] width 58 height 10
click at [96, 81] on link "Practice Questions" at bounding box center [94, 66] width 187 height 41
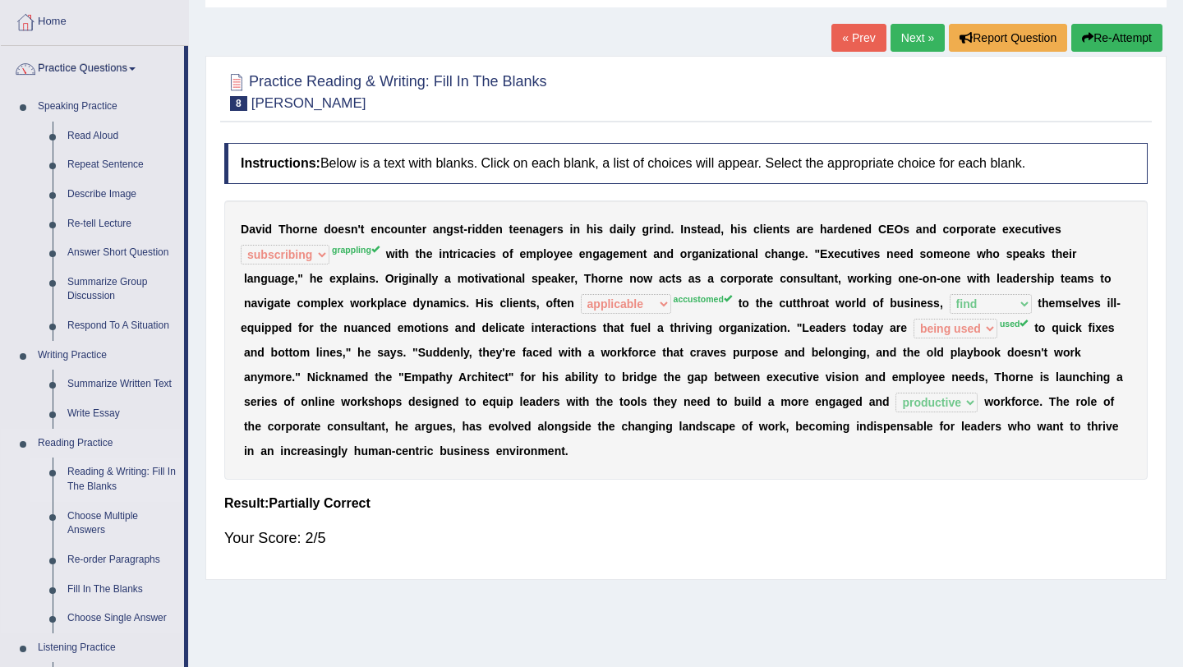
click at [127, 476] on link "Reading & Writing: Fill In The Blanks" at bounding box center [122, 480] width 124 height 44
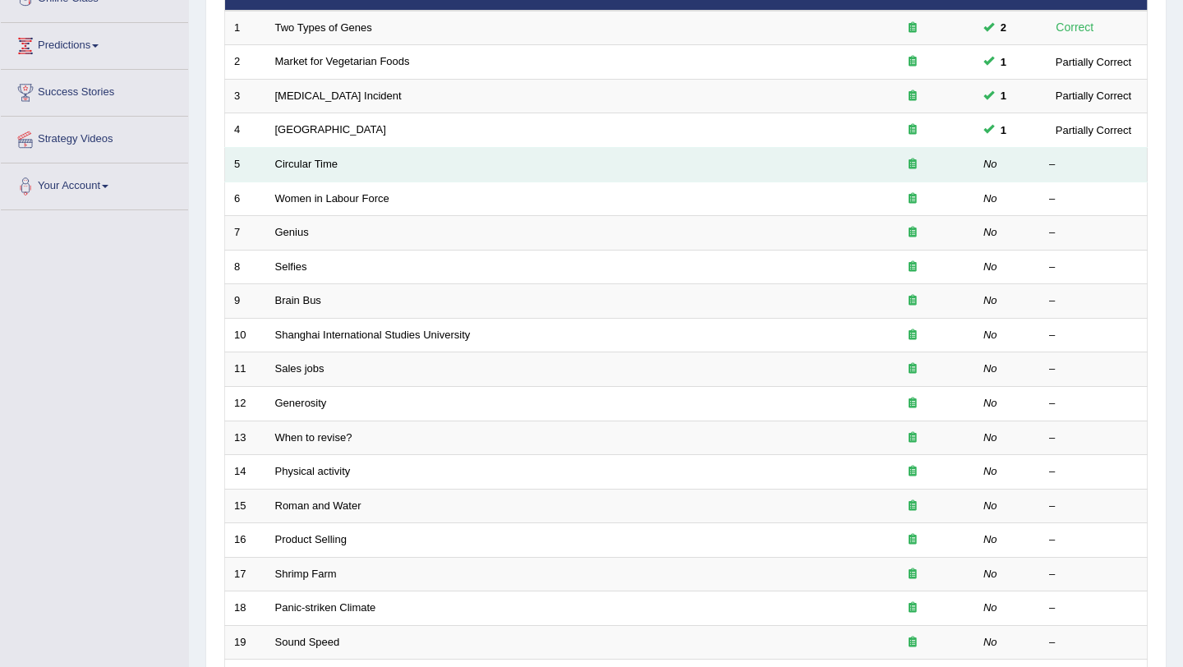
scroll to position [421, 0]
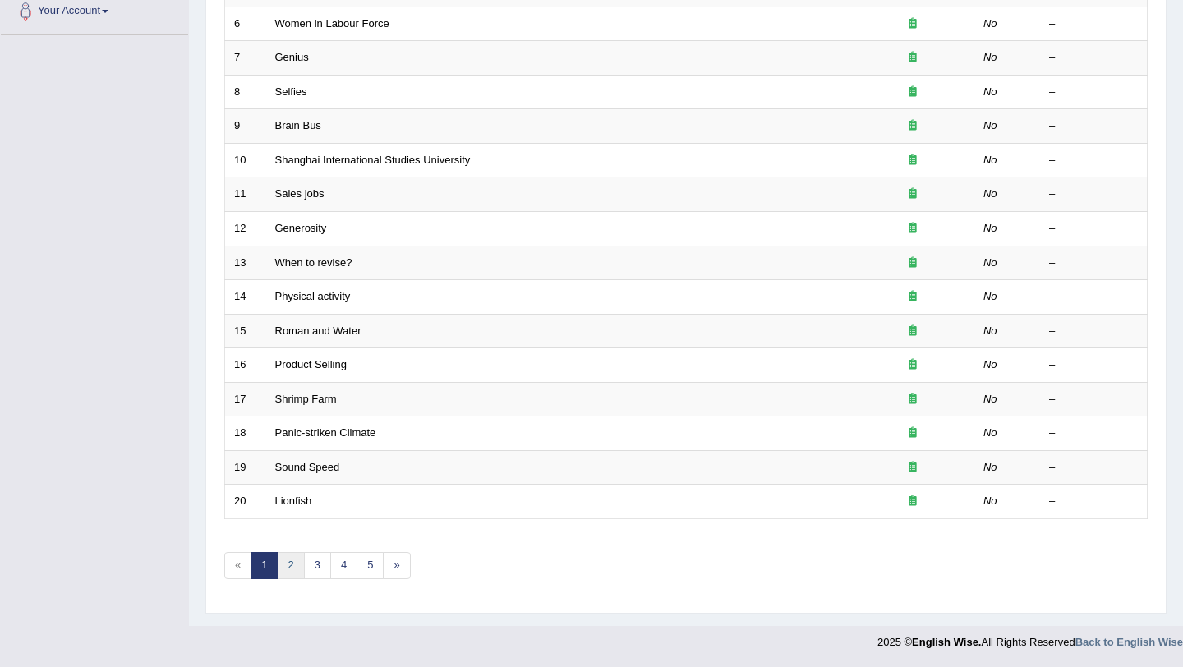
click at [289, 570] on link "2" at bounding box center [290, 565] width 27 height 27
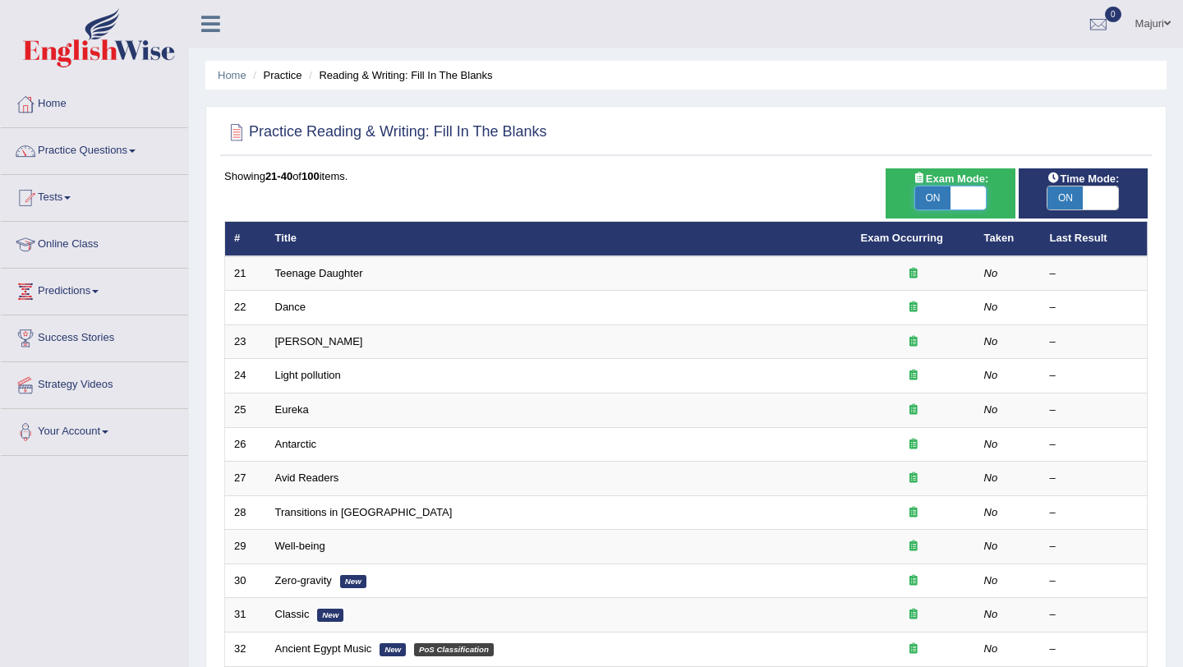
click at [968, 202] on span at bounding box center [968, 198] width 35 height 23
checkbox input "false"
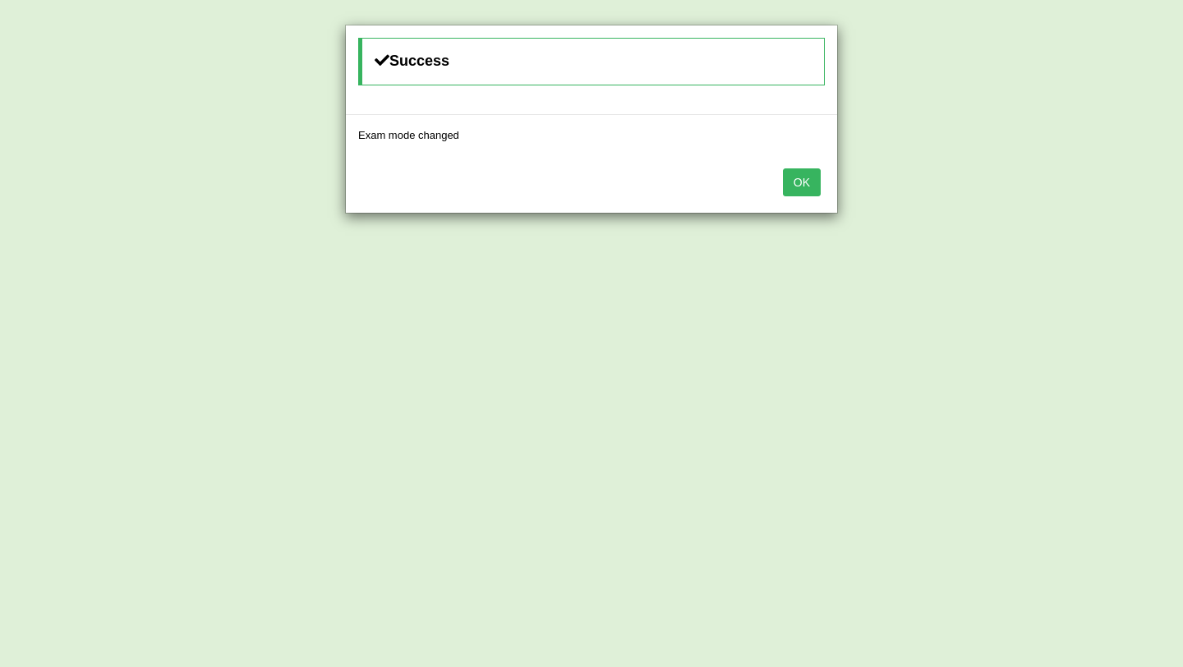
click at [811, 182] on button "OK" at bounding box center [802, 182] width 38 height 28
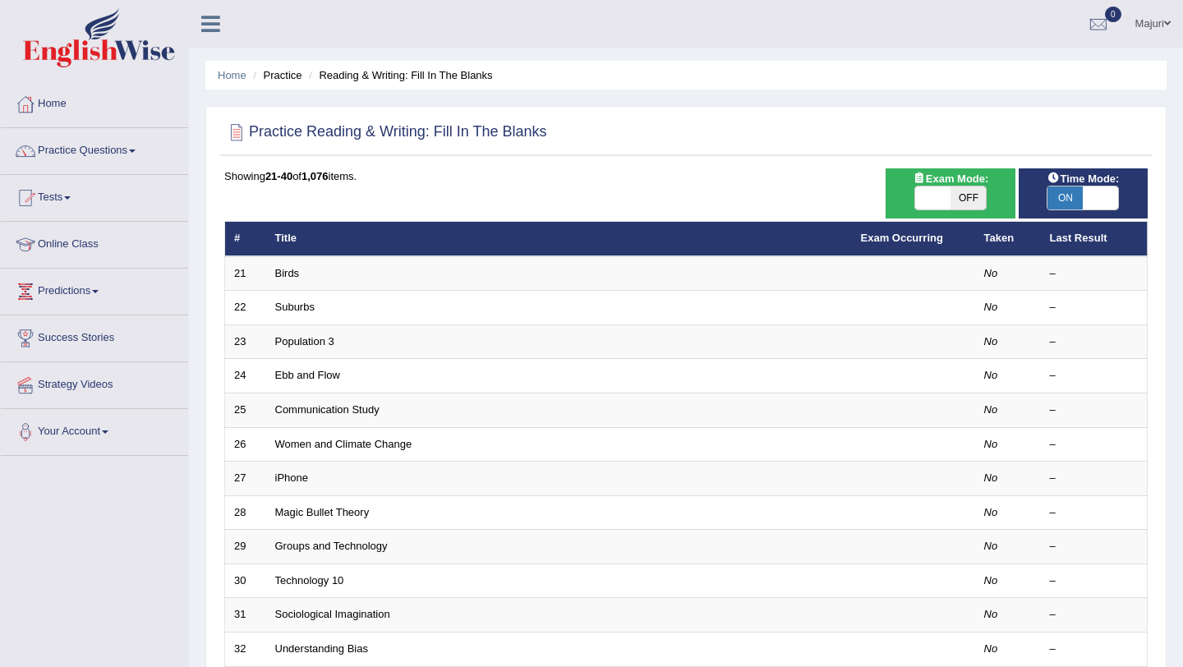
click at [1093, 195] on span at bounding box center [1100, 198] width 35 height 23
checkbox input "false"
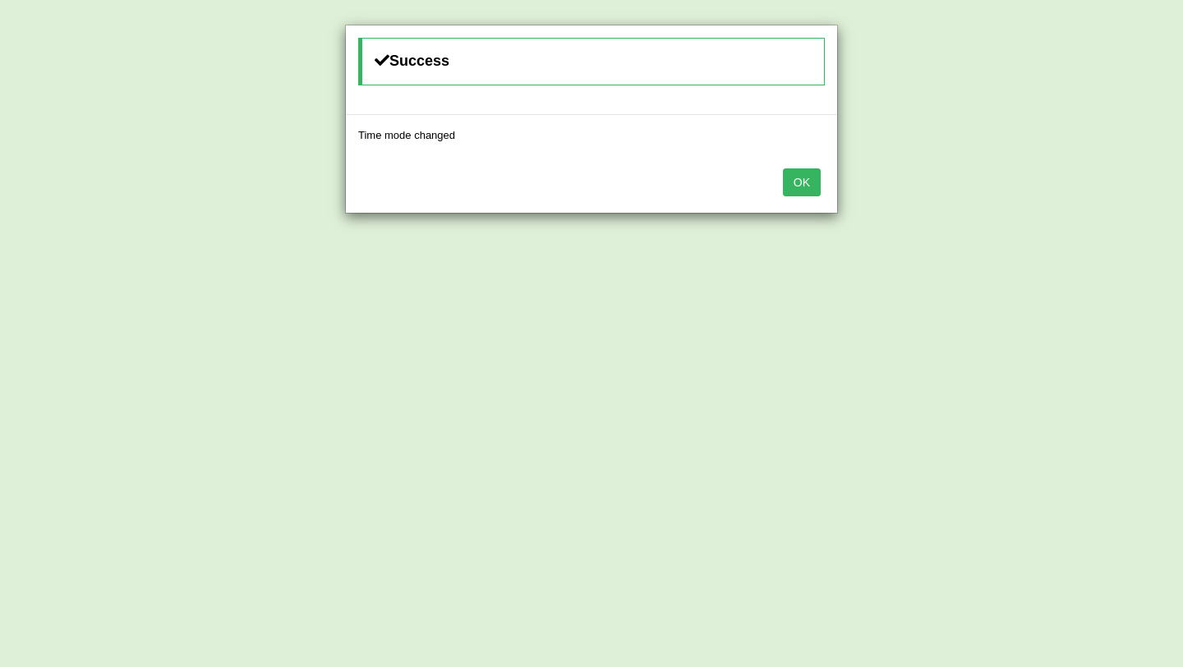
click at [809, 191] on button "OK" at bounding box center [802, 182] width 38 height 28
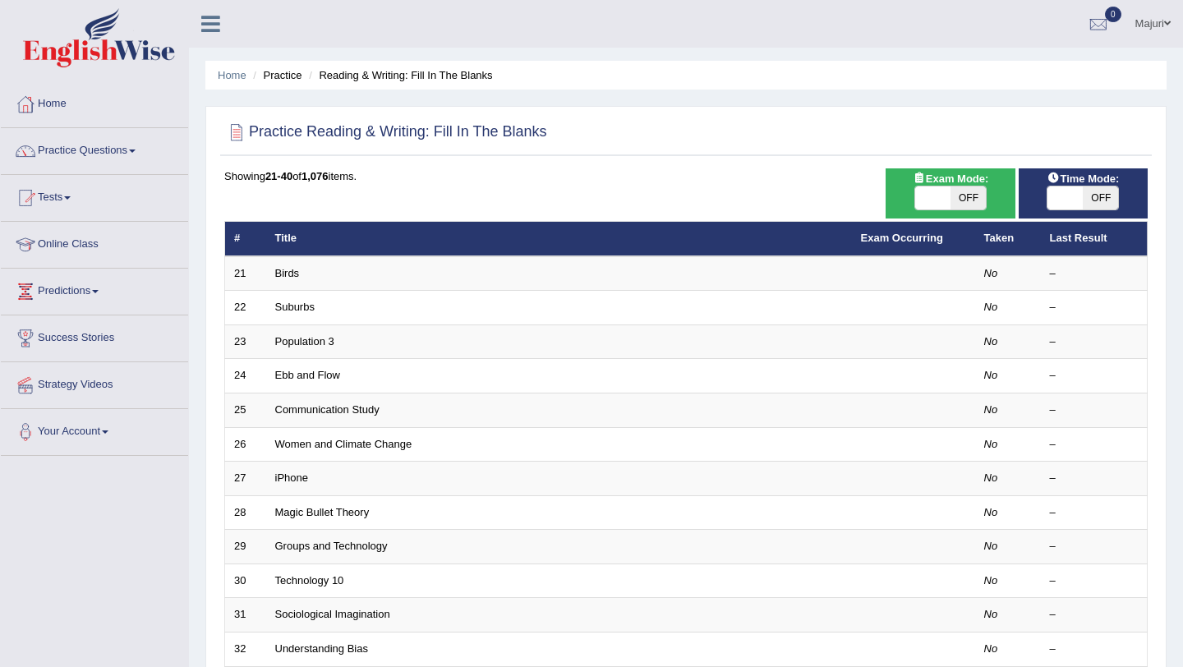
click at [938, 200] on span at bounding box center [933, 198] width 35 height 23
checkbox input "true"
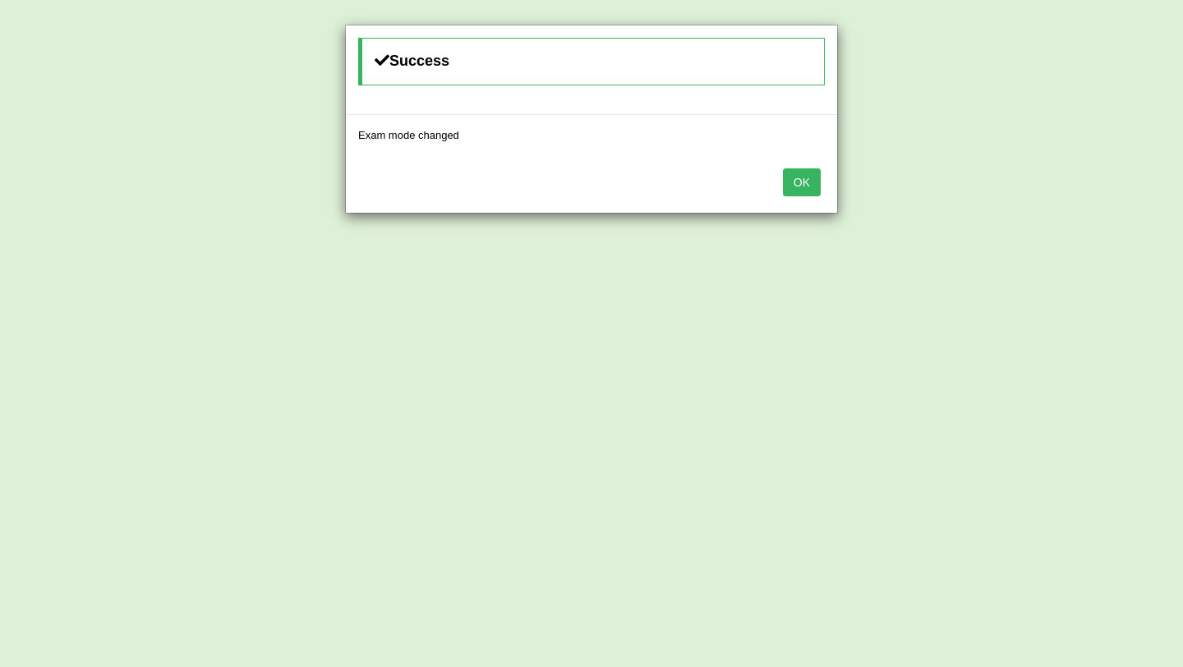
click at [812, 191] on button "OK" at bounding box center [802, 182] width 38 height 28
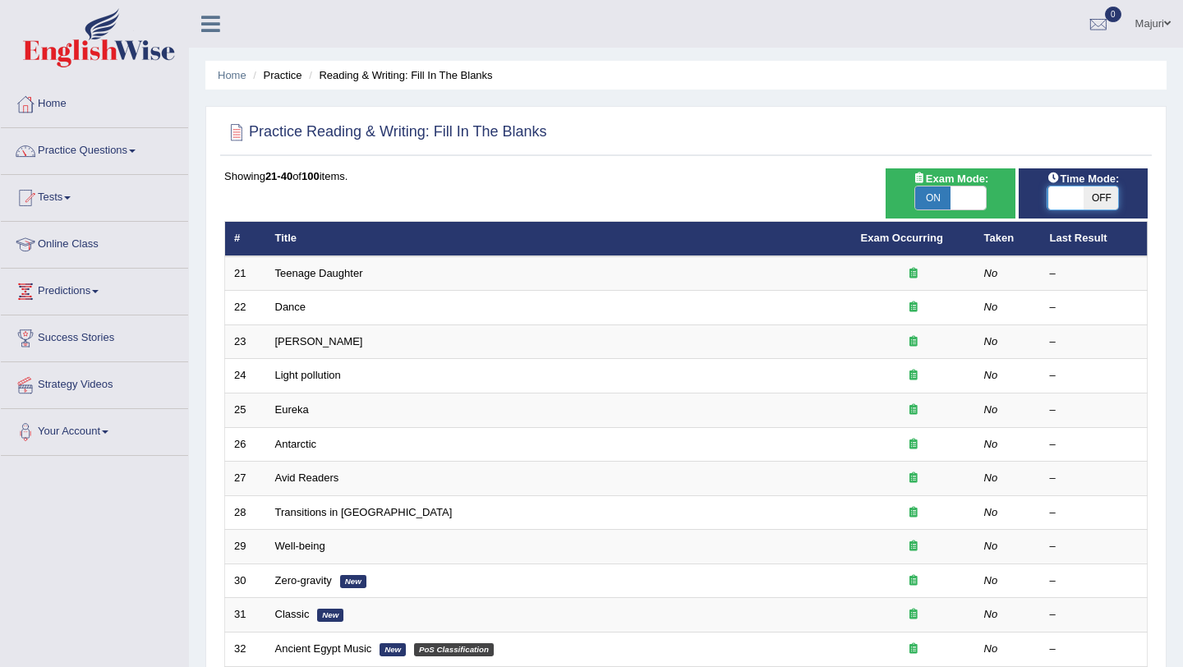
click at [1063, 209] on span at bounding box center [1065, 198] width 35 height 23
checkbox input "true"
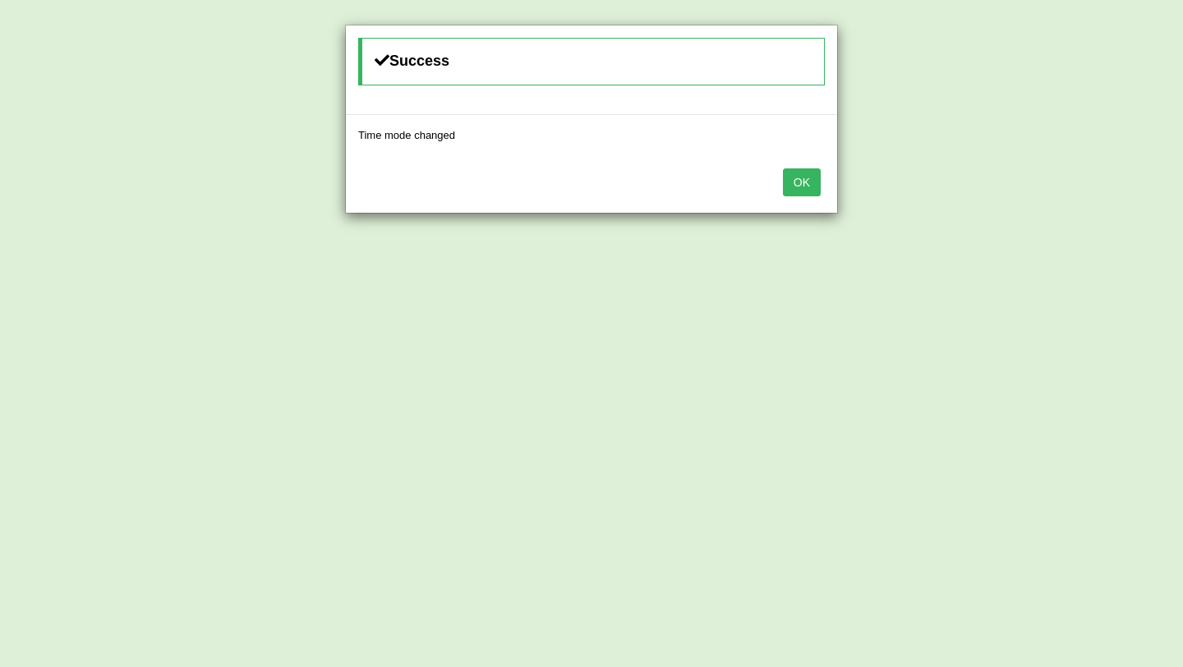
click at [1063, 201] on div "Success Time mode changed OK" at bounding box center [591, 333] width 1183 height 667
click at [805, 185] on button "OK" at bounding box center [802, 182] width 38 height 28
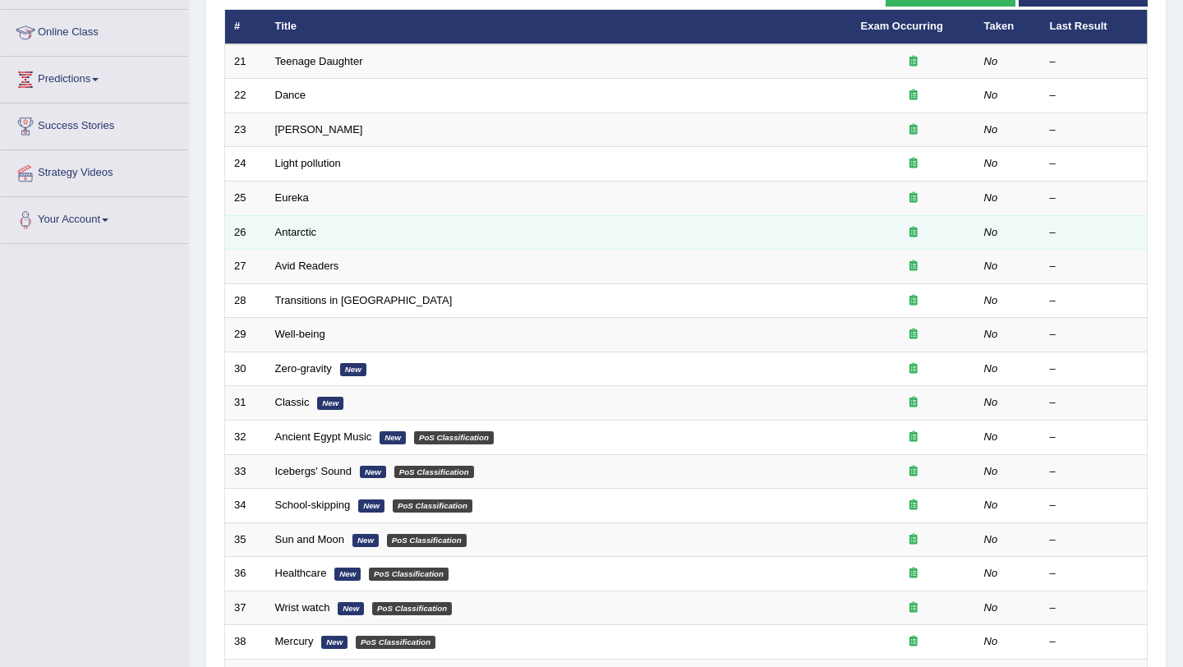
scroll to position [421, 0]
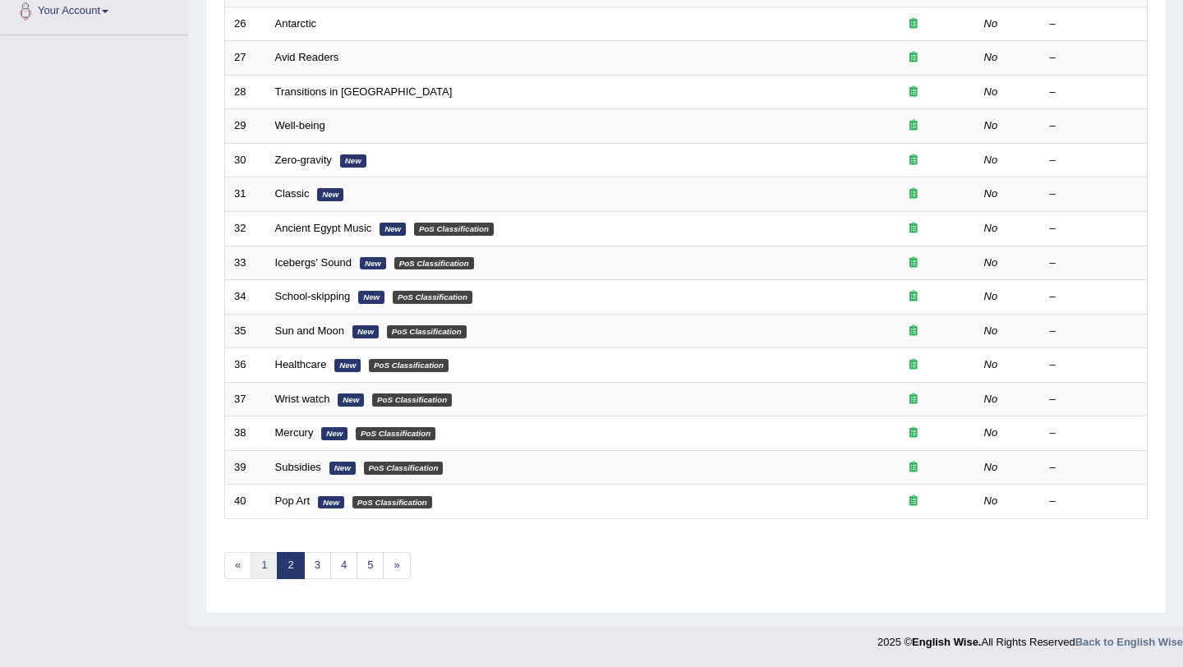
click at [267, 560] on link "1" at bounding box center [264, 565] width 27 height 27
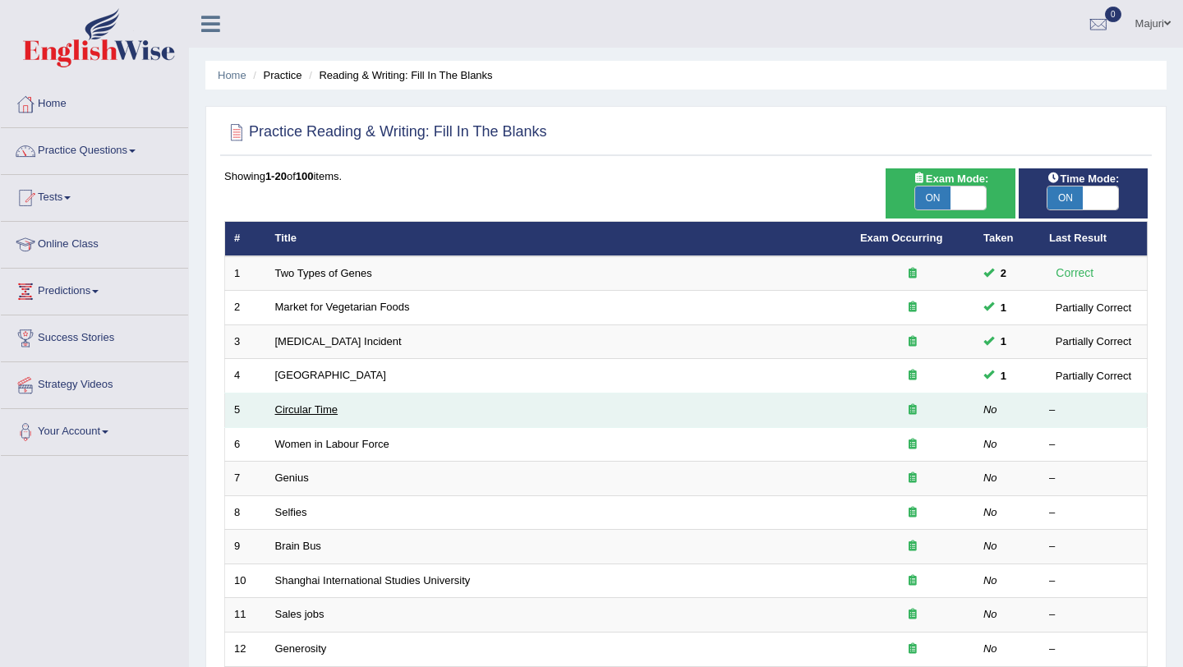
click at [292, 415] on link "Circular Time" at bounding box center [306, 410] width 63 height 12
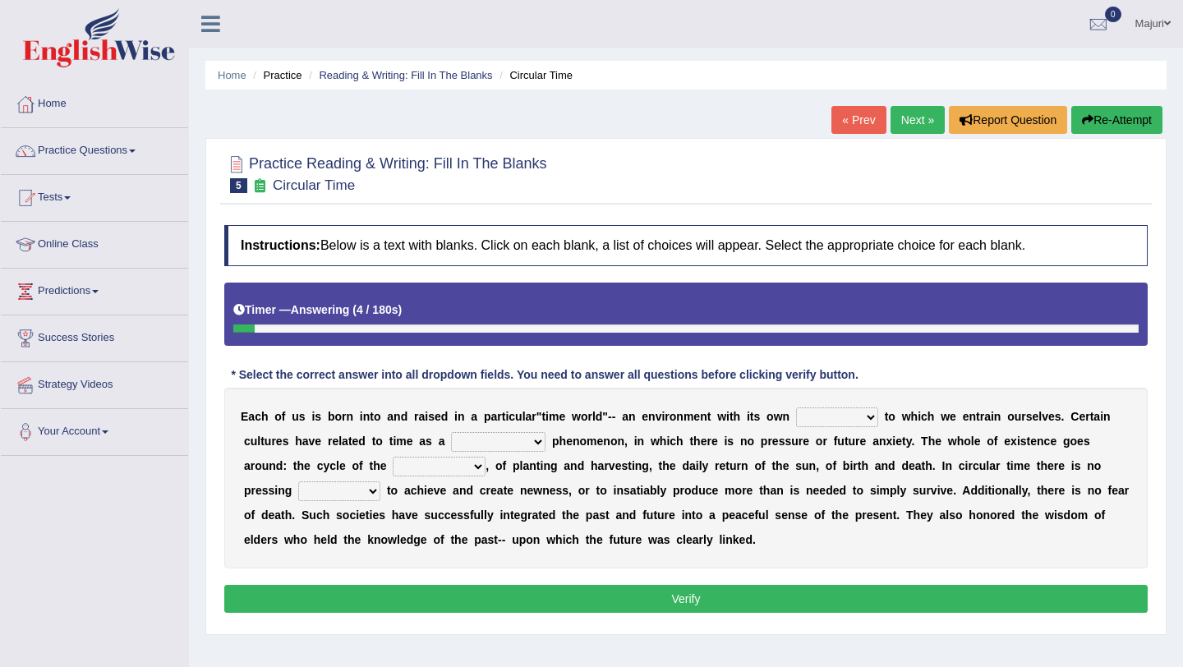
click at [873, 424] on select "area shape rhythm inclination" at bounding box center [837, 418] width 82 height 20
click at [866, 414] on select "area shape rhythm inclination" at bounding box center [837, 418] width 82 height 20
select select "inclination"
click at [538, 443] on select "cyclical conventional recycling cylindrical" at bounding box center [498, 442] width 95 height 20
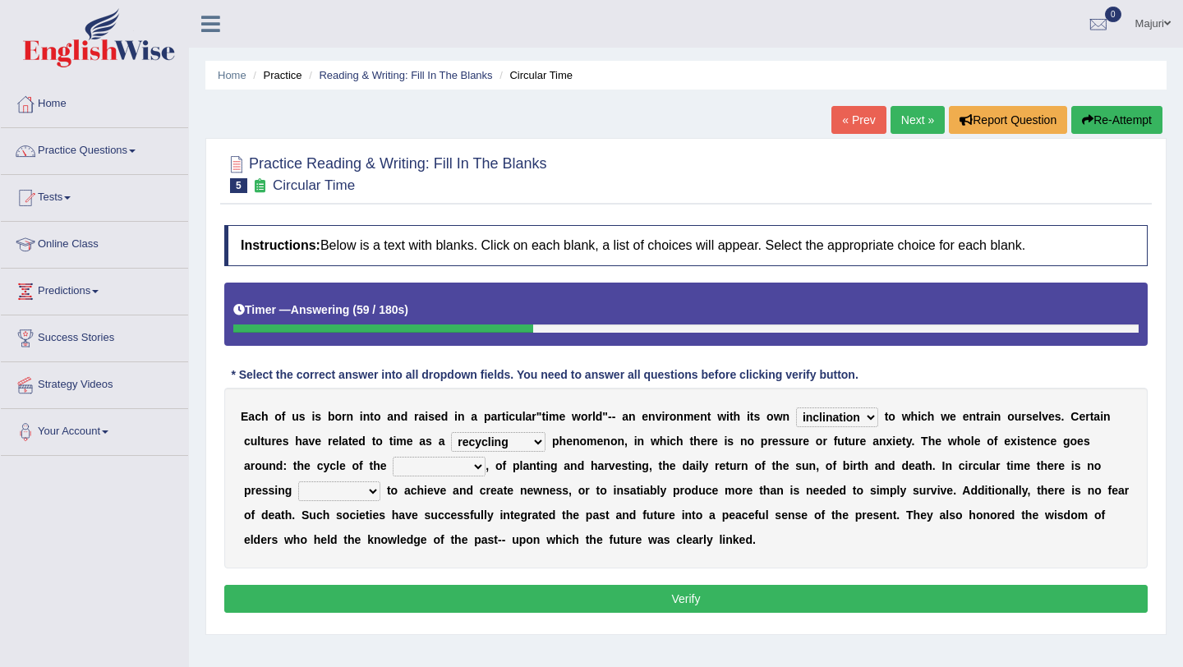
click at [537, 442] on select "cyclical conventional recycling cylindrical" at bounding box center [498, 442] width 95 height 20
select select "cyclical"
click at [478, 467] on select "days seasons arrangement periods" at bounding box center [439, 467] width 93 height 20
select select "seasons"
click at [367, 492] on select "issue point cause need" at bounding box center [339, 492] width 82 height 20
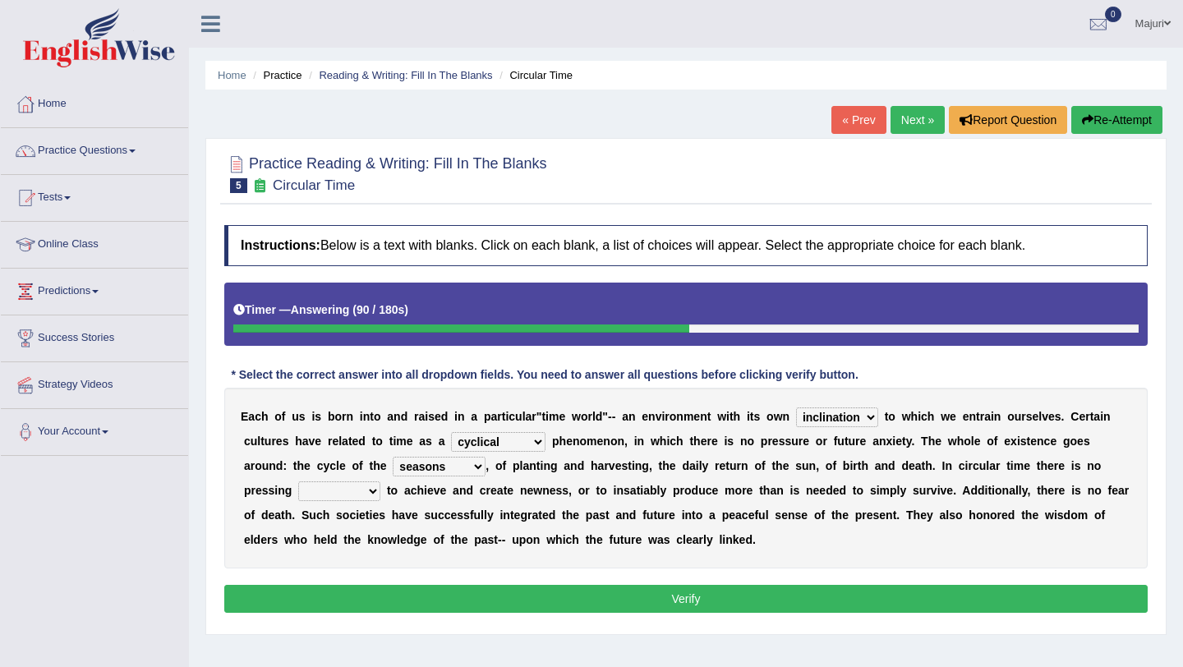
select select "need"
click at [499, 605] on button "Verify" at bounding box center [686, 599] width 924 height 28
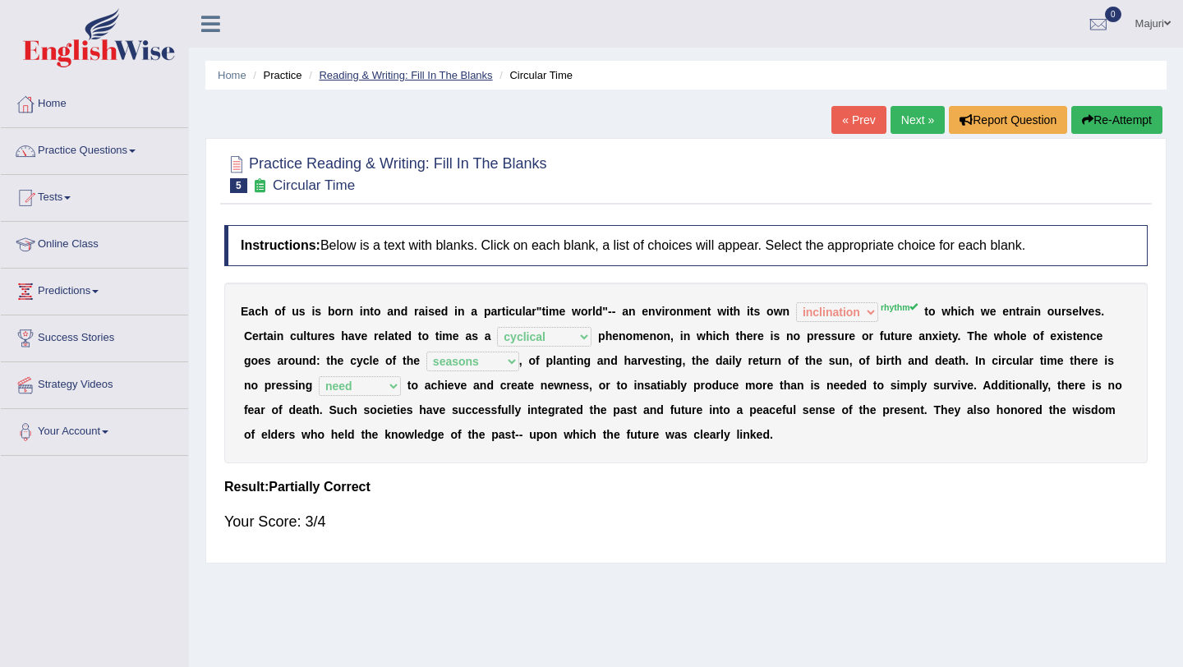
click at [413, 73] on link "Reading & Writing: Fill In The Blanks" at bounding box center [405, 75] width 173 height 12
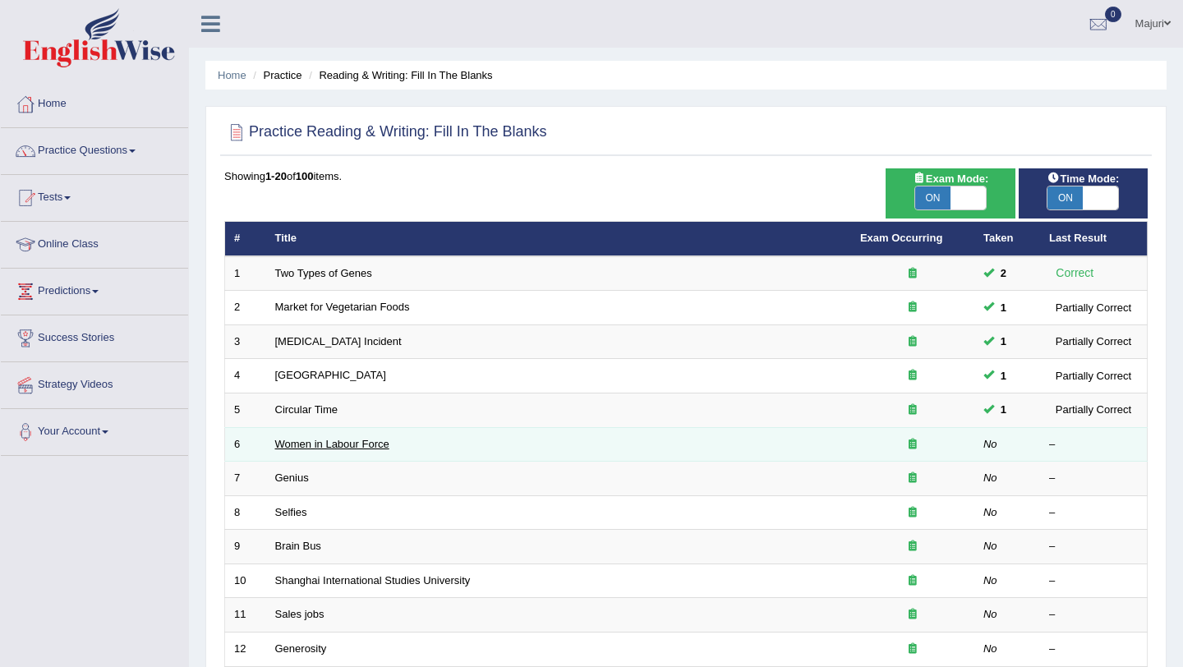
click at [350, 450] on link "Women in Labour Force" at bounding box center [332, 444] width 114 height 12
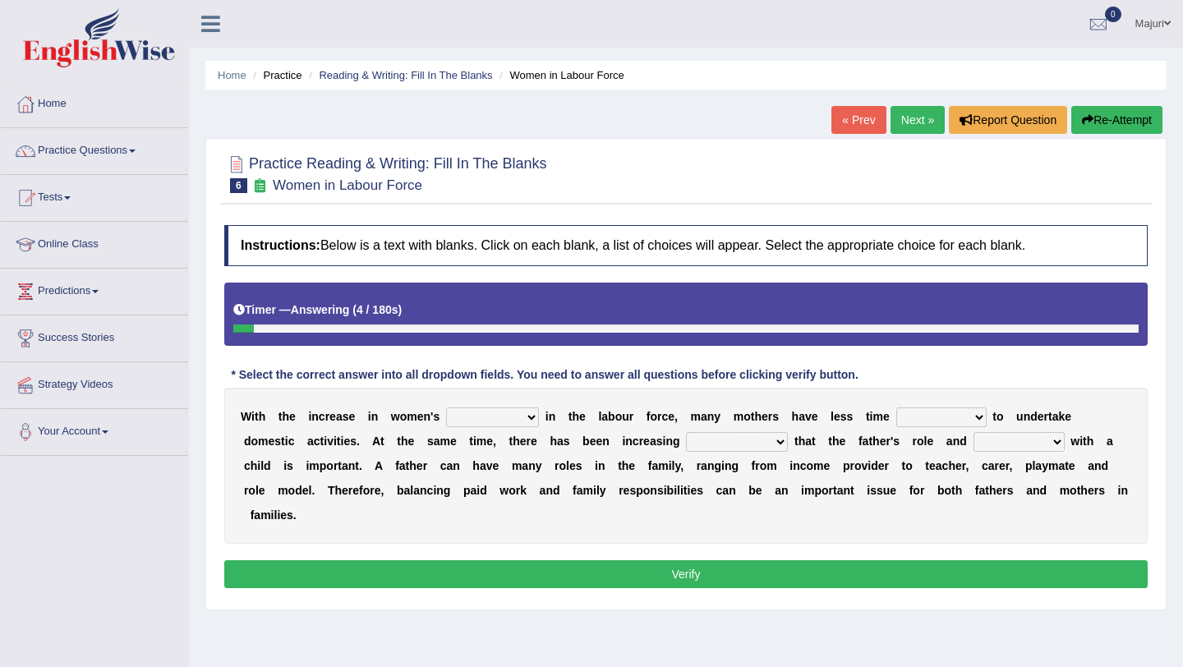
click at [533, 417] on select "attendance substitution participation definition" at bounding box center [492, 418] width 93 height 20
select select "attendance"
click at [979, 421] on select "available related consumable useful" at bounding box center [942, 418] width 90 height 20
click at [975, 418] on select "available related consumable useful" at bounding box center [942, 418] width 90 height 20
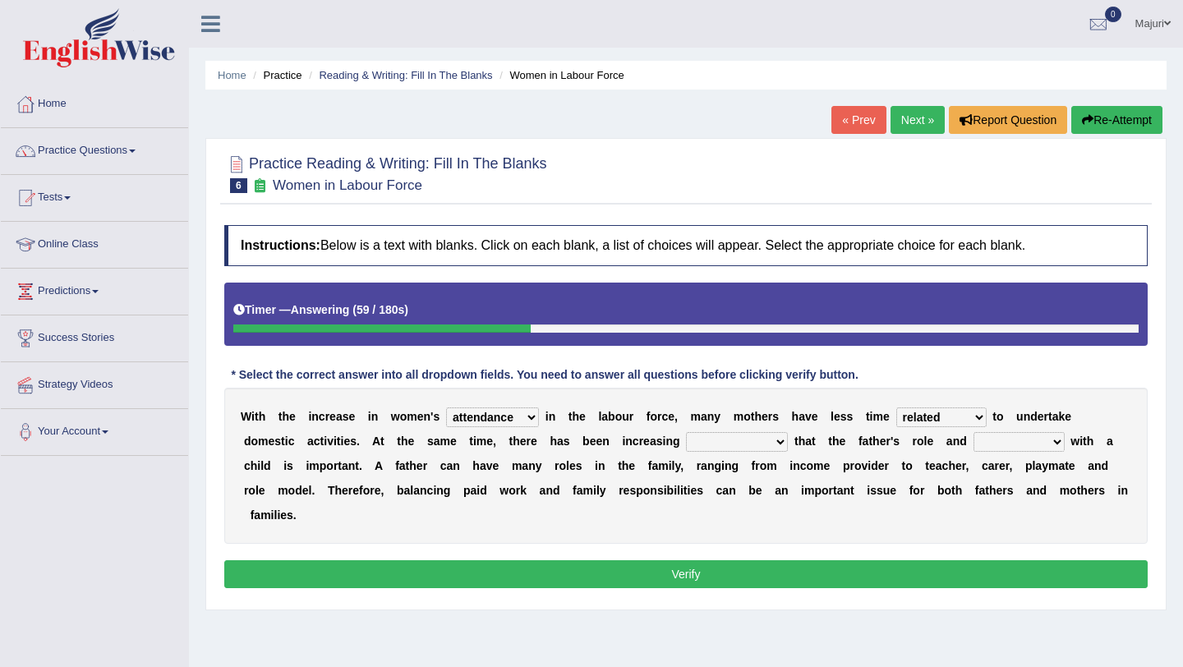
select select "consumable"
click at [772, 446] on select "recognition discrimination resolution recreation" at bounding box center [737, 442] width 102 height 20
click at [1057, 444] on select "scholarship realtionship worship employment" at bounding box center [1019, 442] width 91 height 20
select select "realtionship"
click at [783, 442] on select "recognition discrimination resolution recreation" at bounding box center [737, 442] width 102 height 20
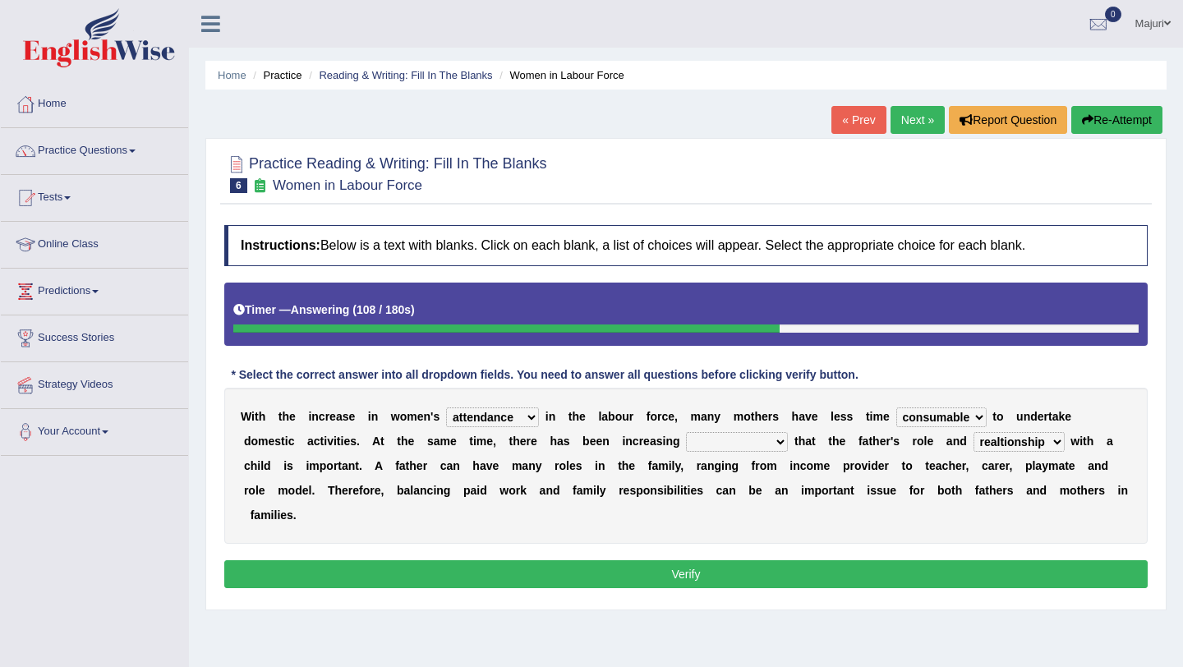
select select "recreation"
click at [666, 577] on button "Verify" at bounding box center [686, 574] width 924 height 28
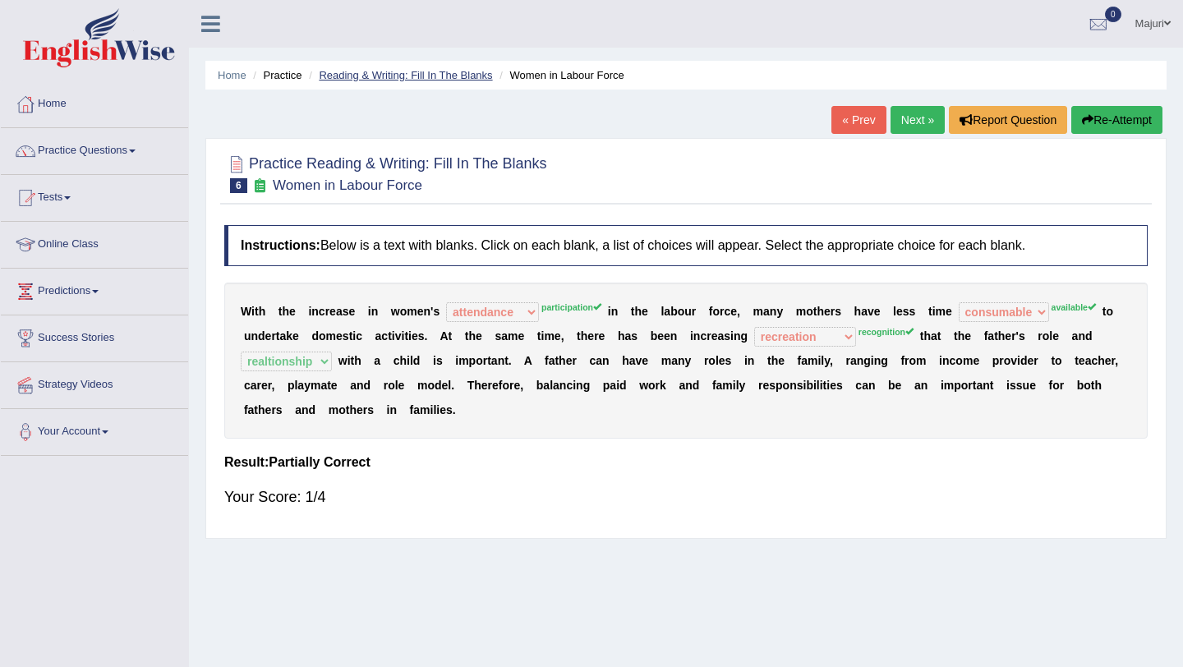
click at [423, 75] on link "Reading & Writing: Fill In The Blanks" at bounding box center [405, 75] width 173 height 12
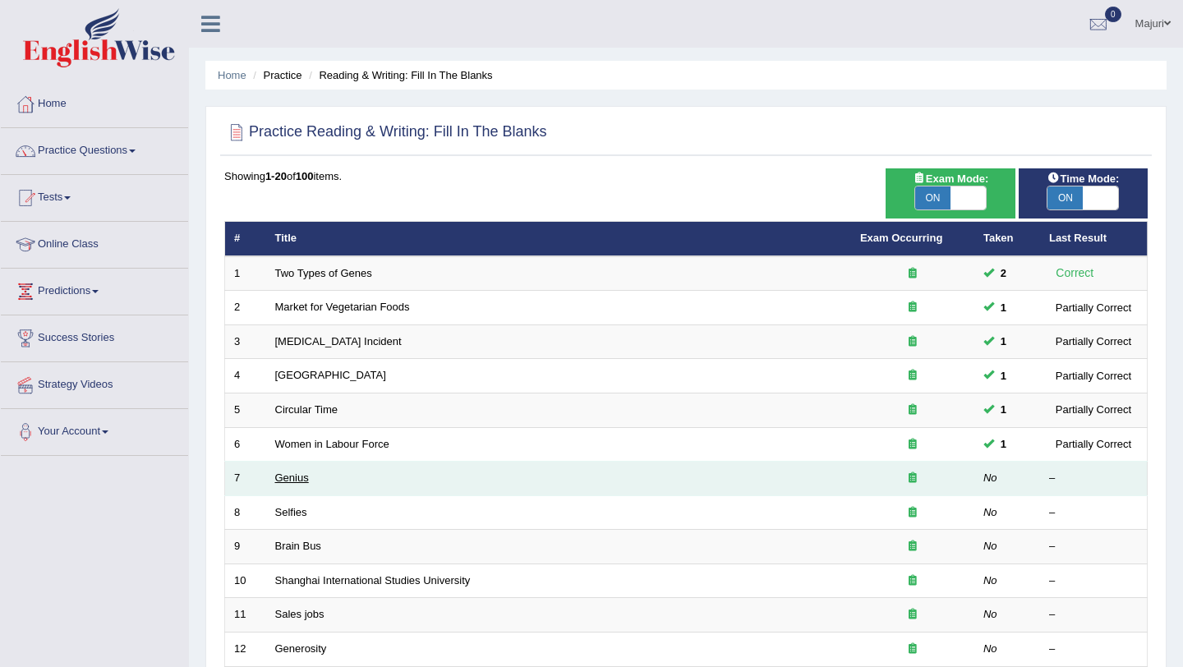
click at [305, 479] on link "Genius" at bounding box center [292, 478] width 34 height 12
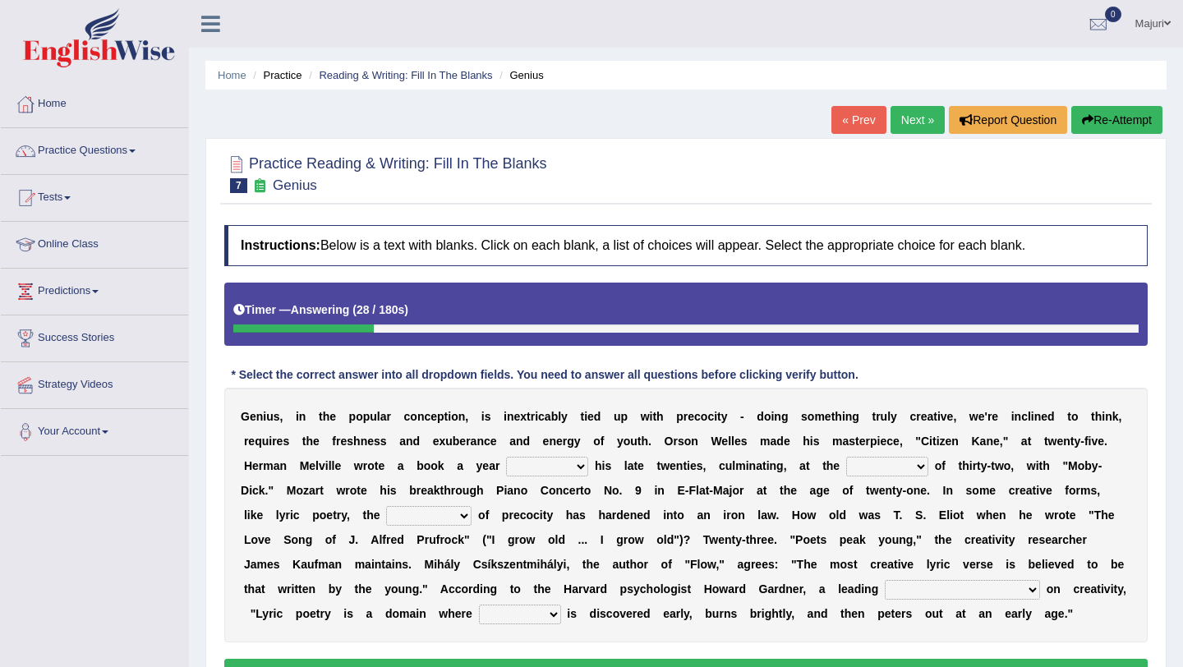
click at [583, 468] on select "on without through over" at bounding box center [547, 467] width 82 height 20
select select "through"
click at [924, 468] on select "proportion rate age cost" at bounding box center [887, 467] width 82 height 20
select select "age"
click at [459, 514] on select "junction importance structure inferiority" at bounding box center [428, 516] width 85 height 20
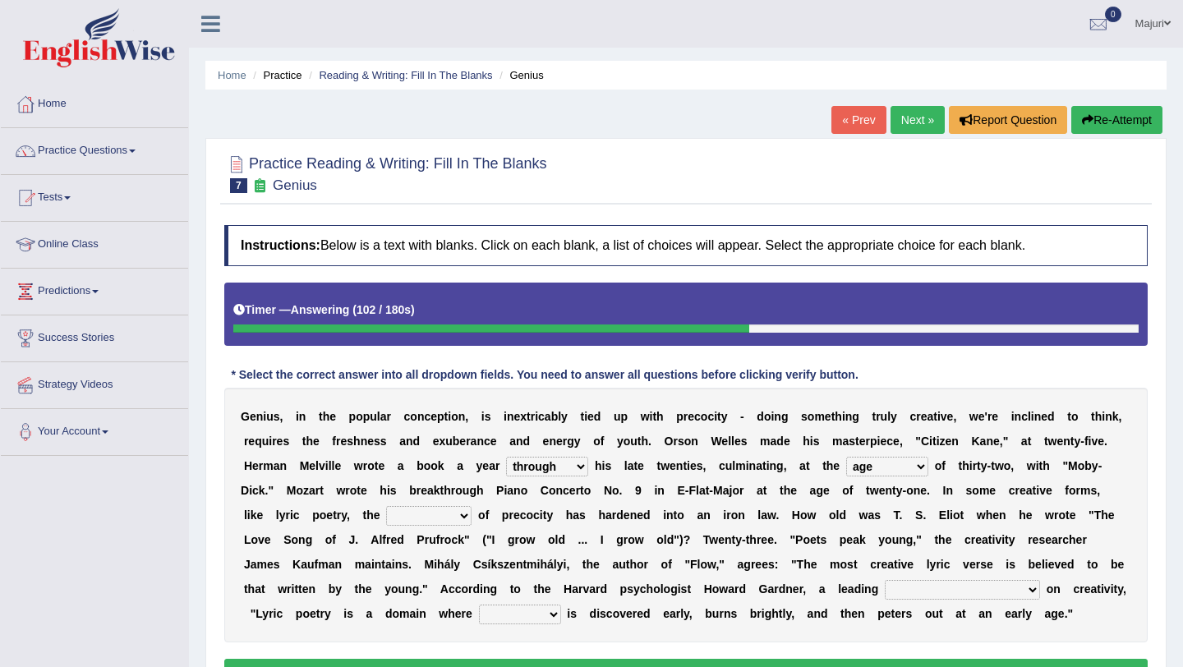
select select "structure"
click at [962, 588] on select "master supremacy authority atheist" at bounding box center [962, 590] width 155 height 20
select select "supremacy"
click at [495, 619] on select "fire derk offender talent" at bounding box center [520, 615] width 82 height 20
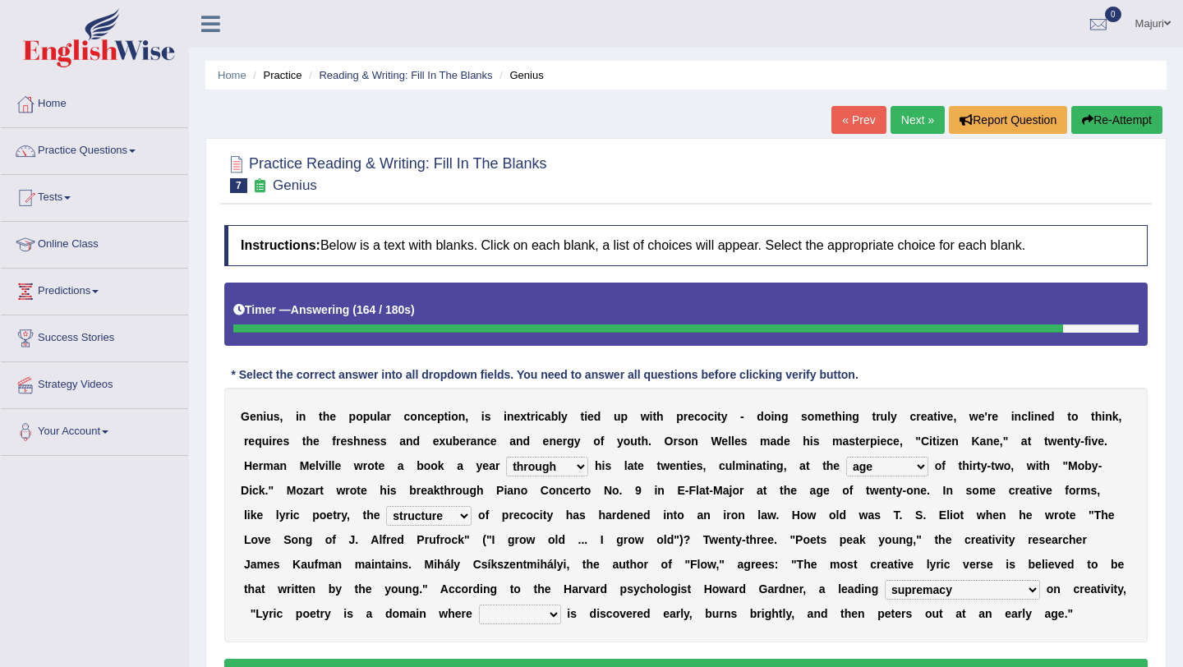
select select "talent"
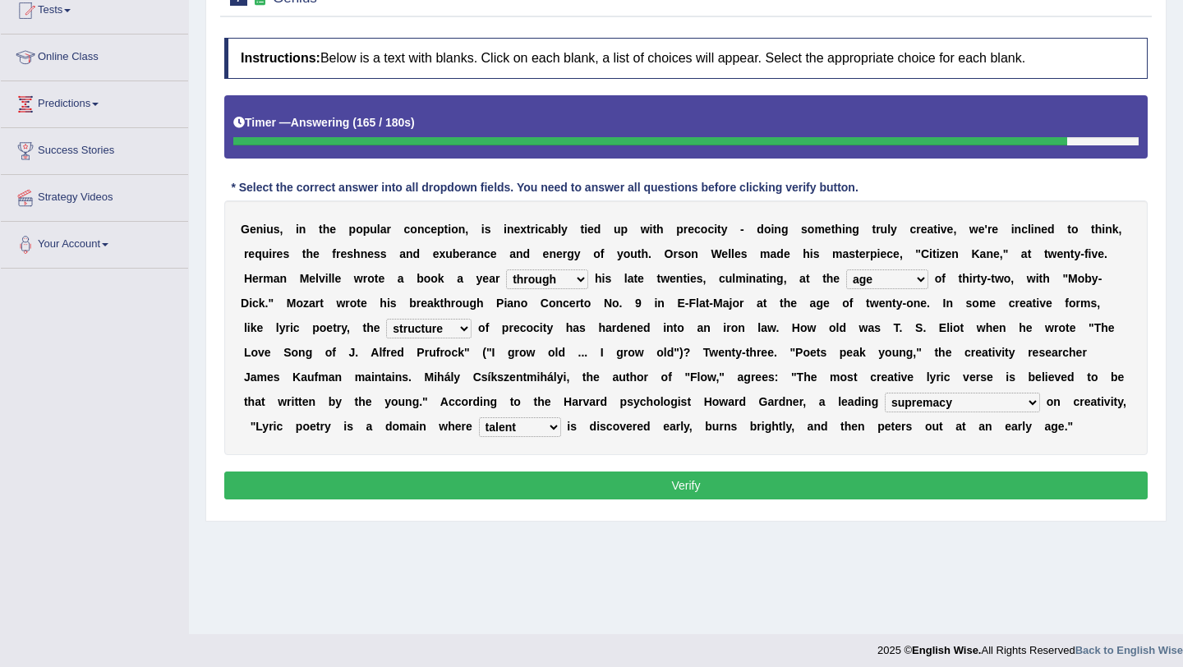
scroll to position [196, 0]
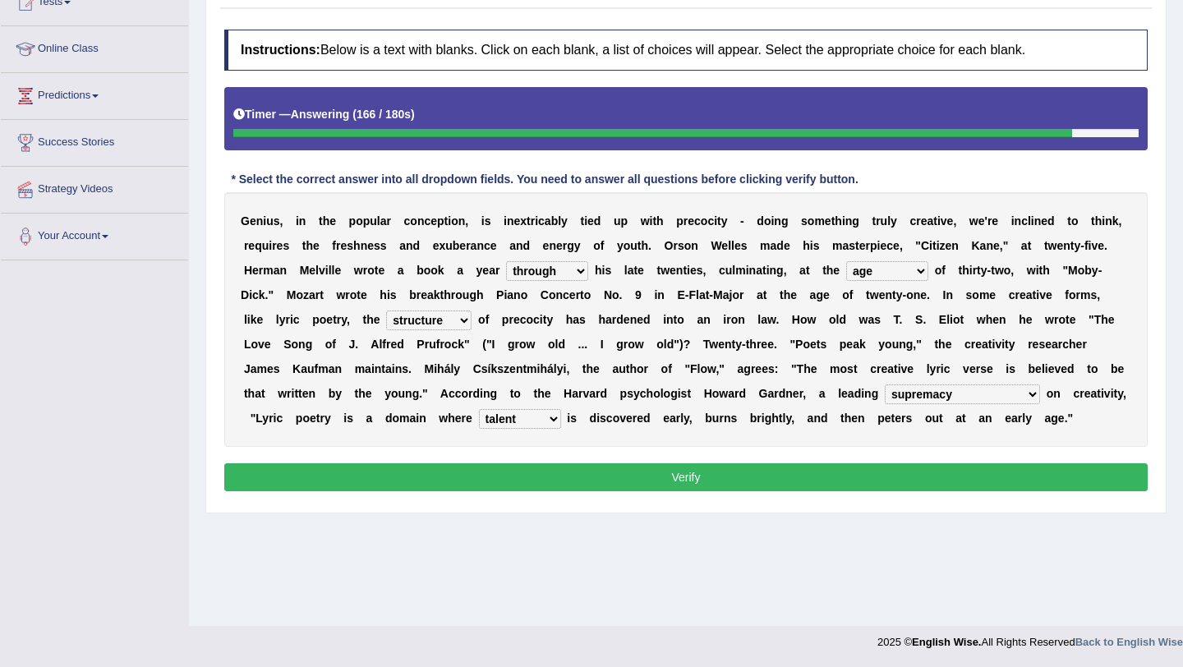
click at [573, 483] on button "Verify" at bounding box center [686, 478] width 924 height 28
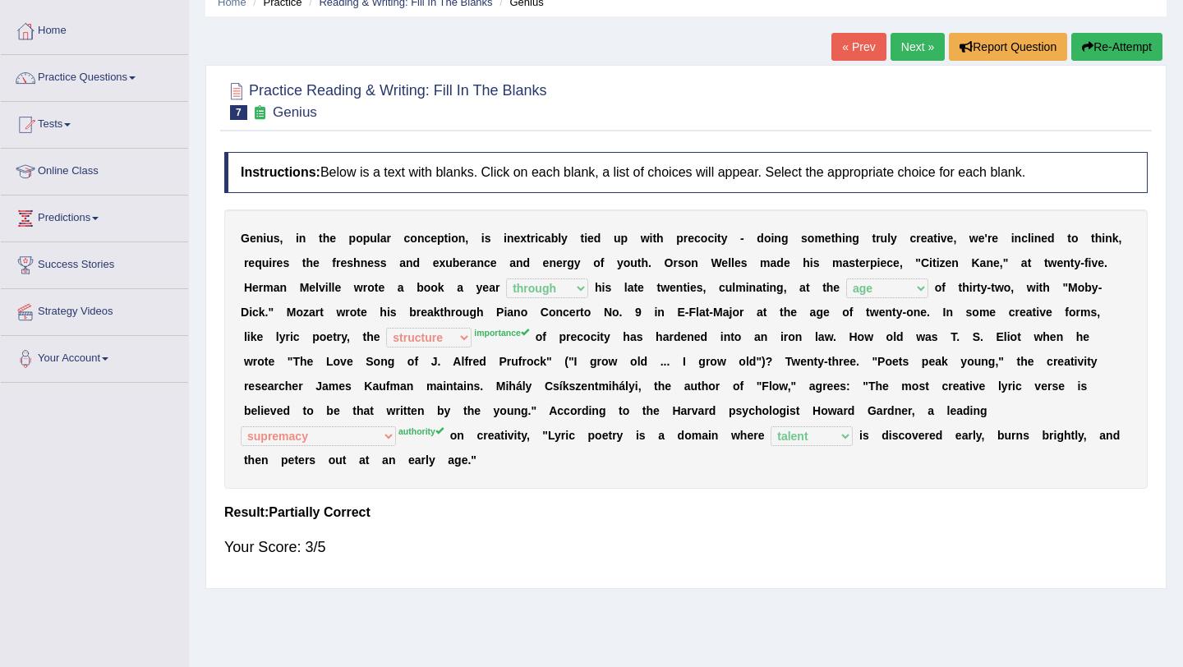
scroll to position [71, 0]
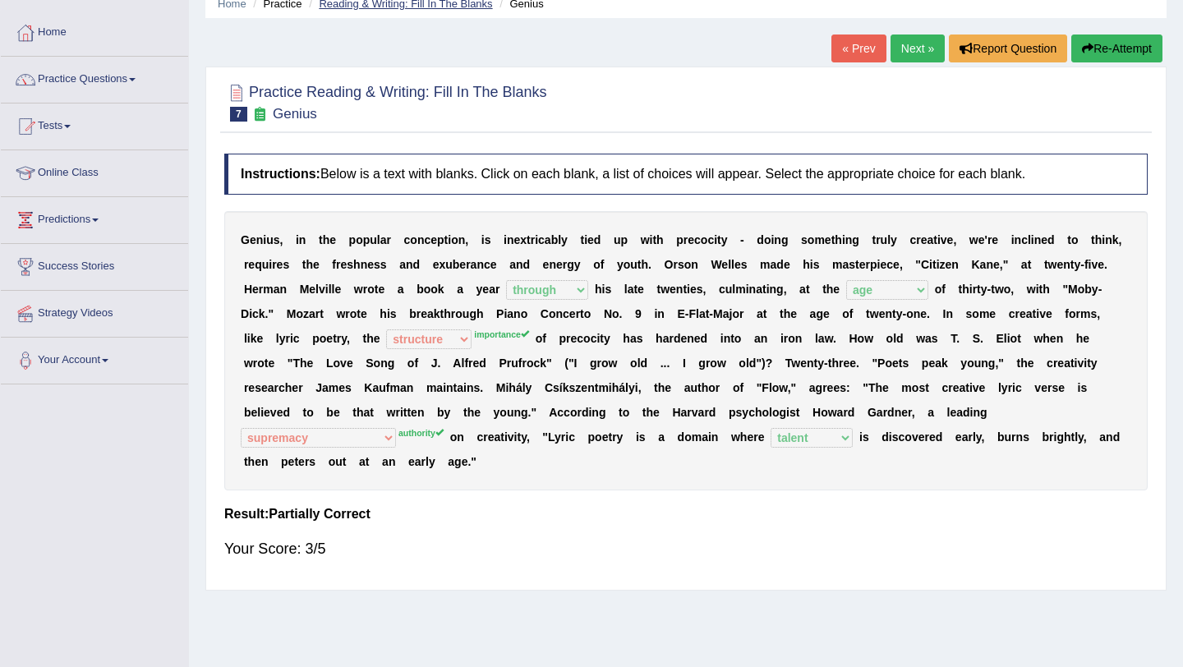
click at [415, 2] on link "Reading & Writing: Fill In The Blanks" at bounding box center [405, 4] width 173 height 12
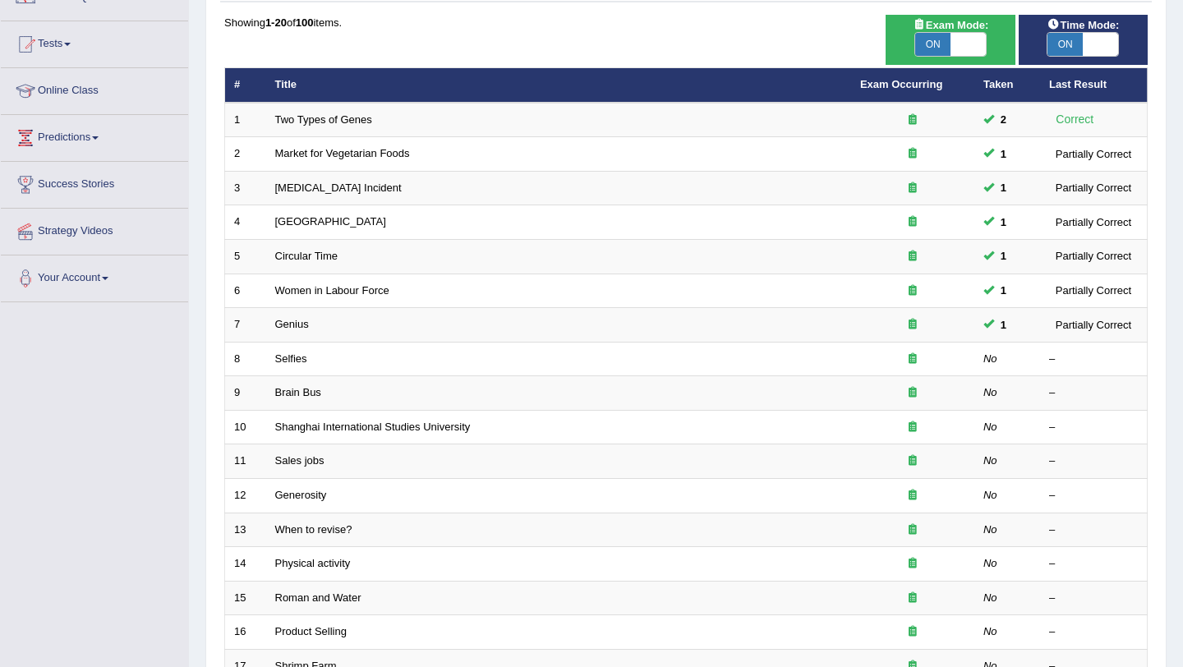
scroll to position [180, 0]
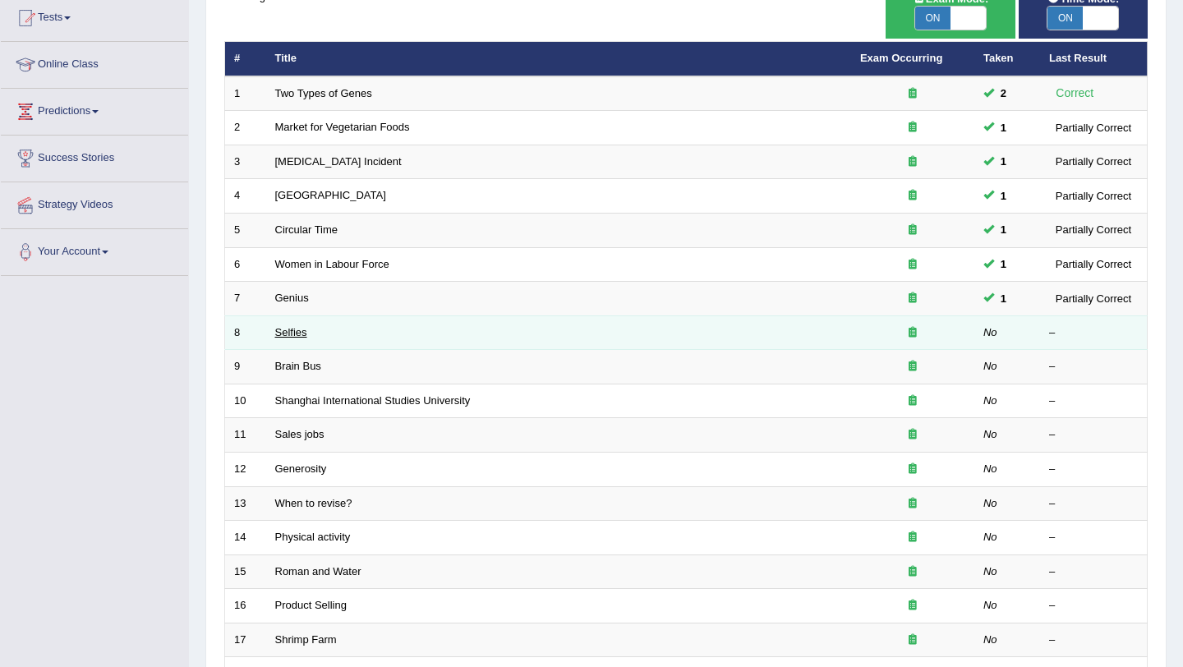
click at [289, 334] on link "Selfies" at bounding box center [291, 332] width 32 height 12
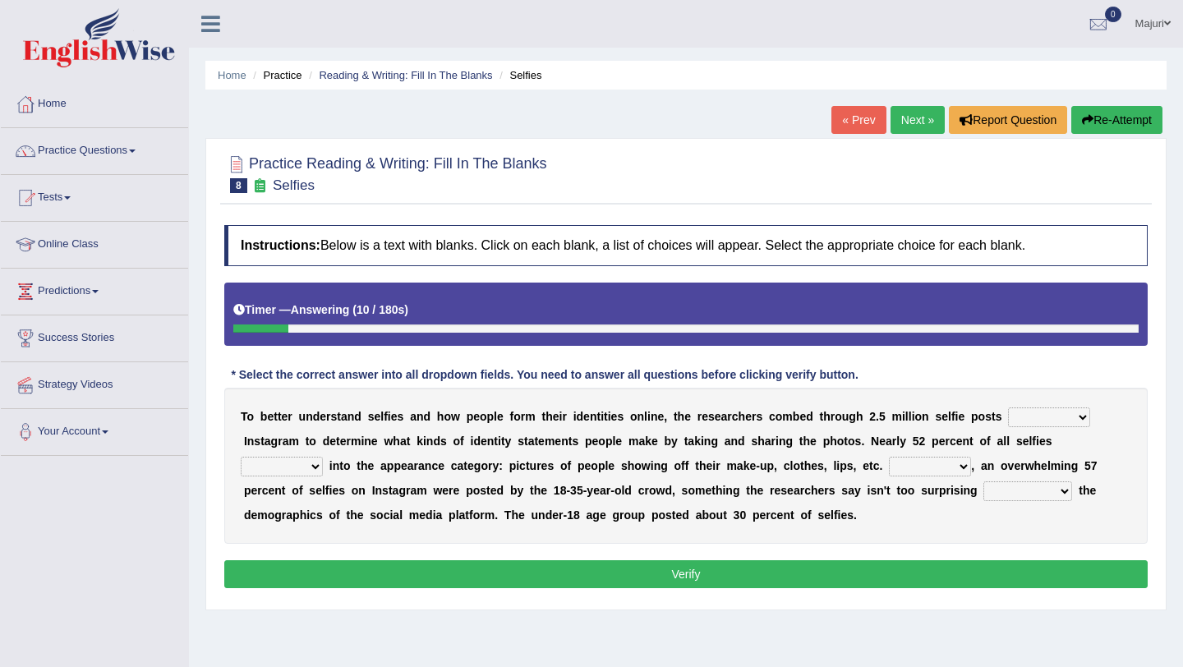
click at [1077, 424] on select "of in above on" at bounding box center [1049, 418] width 82 height 20
select select "in"
click at [317, 470] on select "fall fallen fell falls" at bounding box center [282, 467] width 82 height 20
select select "fell"
click at [965, 466] on select "Along with Although Overall However" at bounding box center [930, 467] width 82 height 20
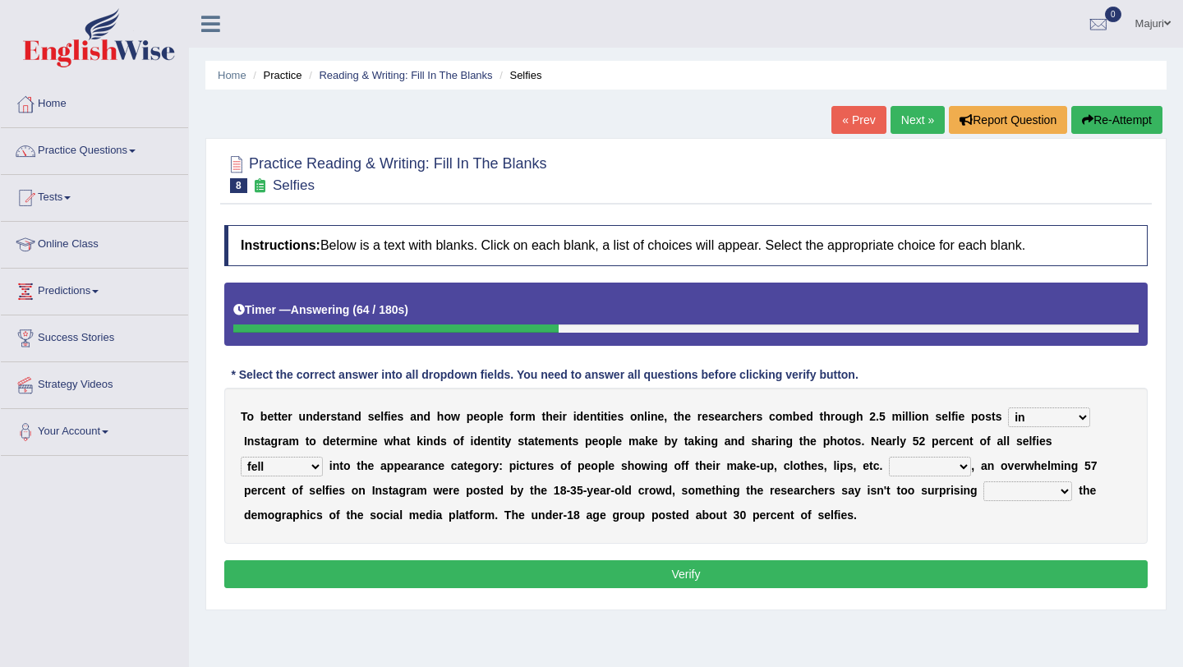
select select "However"
click at [1064, 489] on select "consider considered considering to consider" at bounding box center [1028, 492] width 89 height 20
select select "to consider"
click at [1027, 574] on button "Verify" at bounding box center [686, 574] width 924 height 28
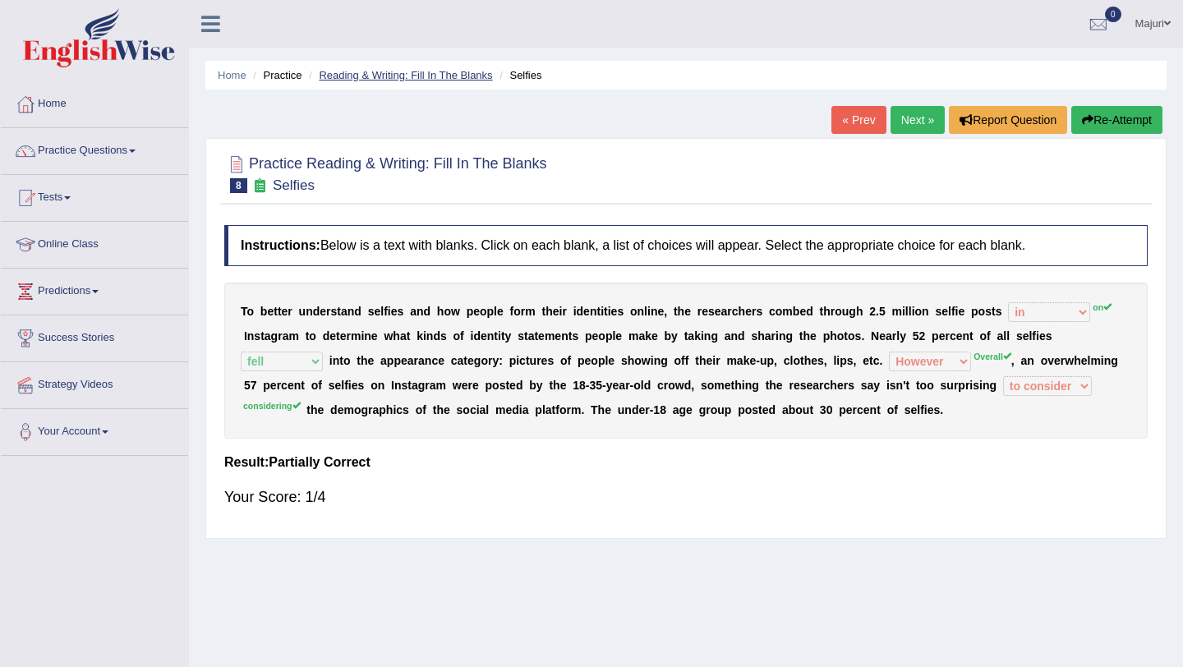
click at [435, 75] on link "Reading & Writing: Fill In The Blanks" at bounding box center [405, 75] width 173 height 12
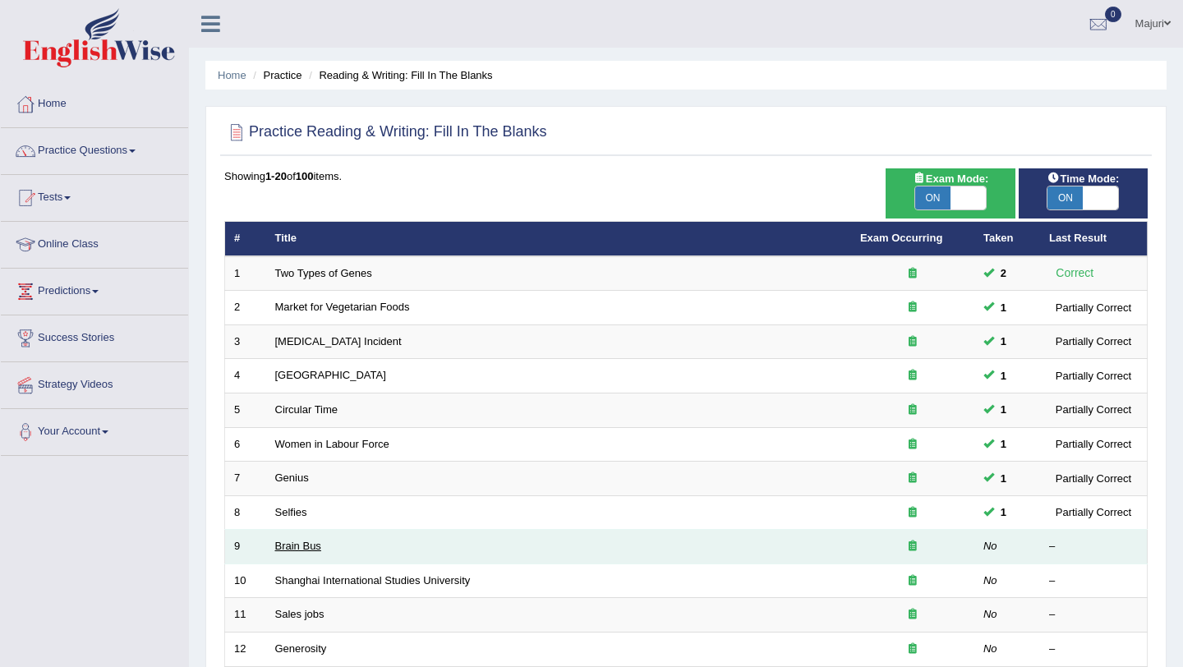
click at [287, 549] on link "Brain Bus" at bounding box center [298, 546] width 46 height 12
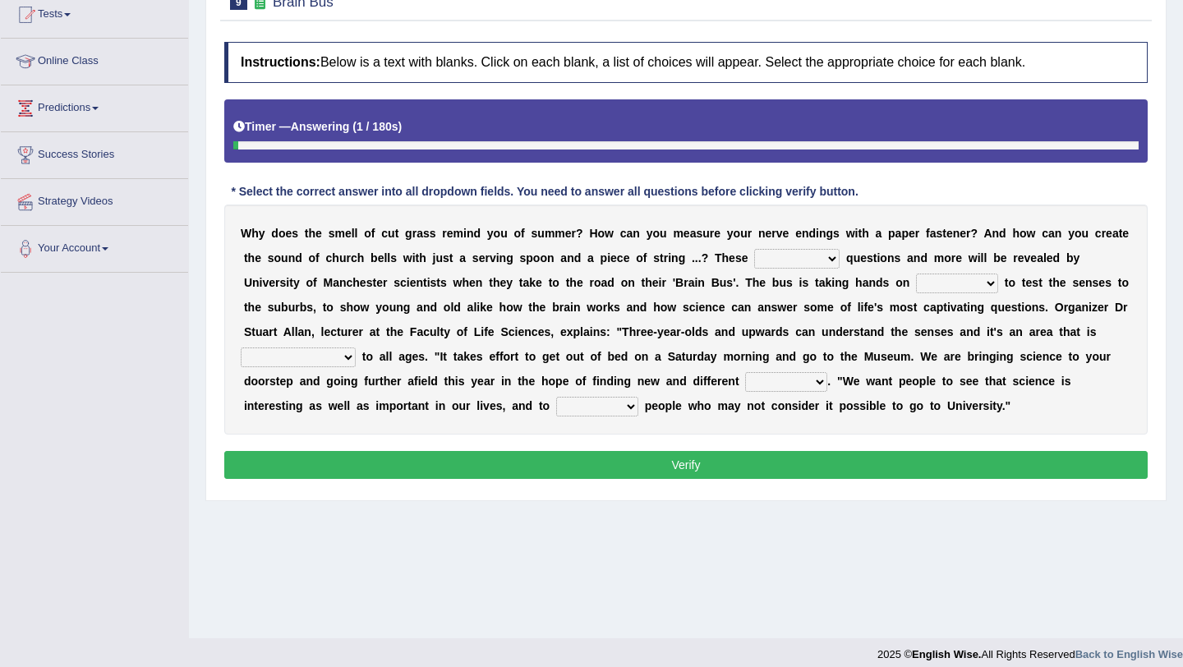
scroll to position [195, 0]
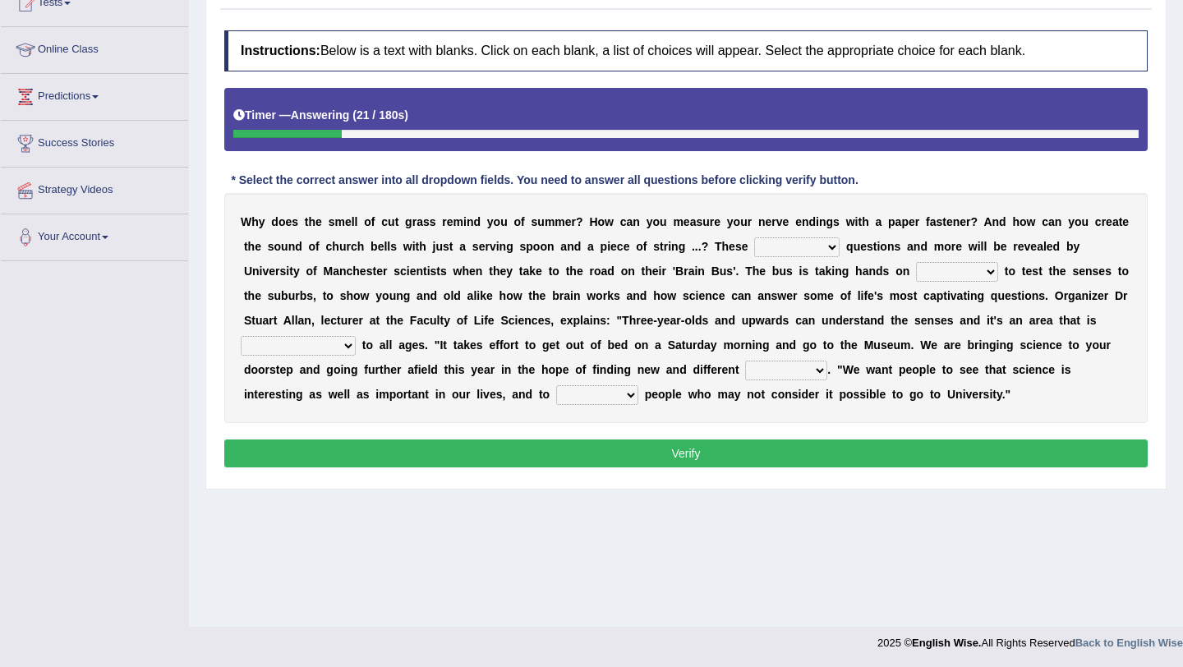
click at [830, 248] on select "fascinating unattended gratuitous underlying" at bounding box center [796, 248] width 85 height 20
select select "fascinating"
click at [988, 277] on select "activities mages facets revenues" at bounding box center [957, 272] width 82 height 20
select select "activities"
click at [350, 348] on select "misleading disproportionate intriguing proximal" at bounding box center [298, 346] width 115 height 20
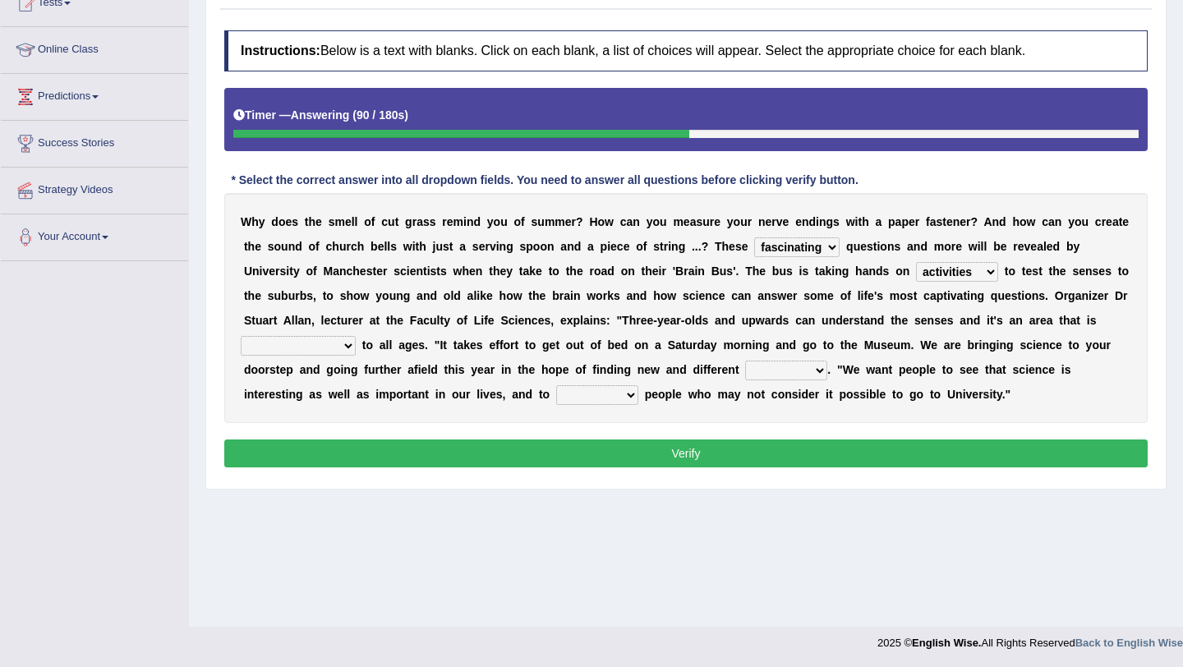
select select "proximal"
click at [829, 251] on select "fascinating unattended gratuitous underlying" at bounding box center [796, 248] width 85 height 20
select select "unattended"
click at [803, 367] on select "groups mobs auditors audiences" at bounding box center [786, 371] width 82 height 20
select select "audiences"
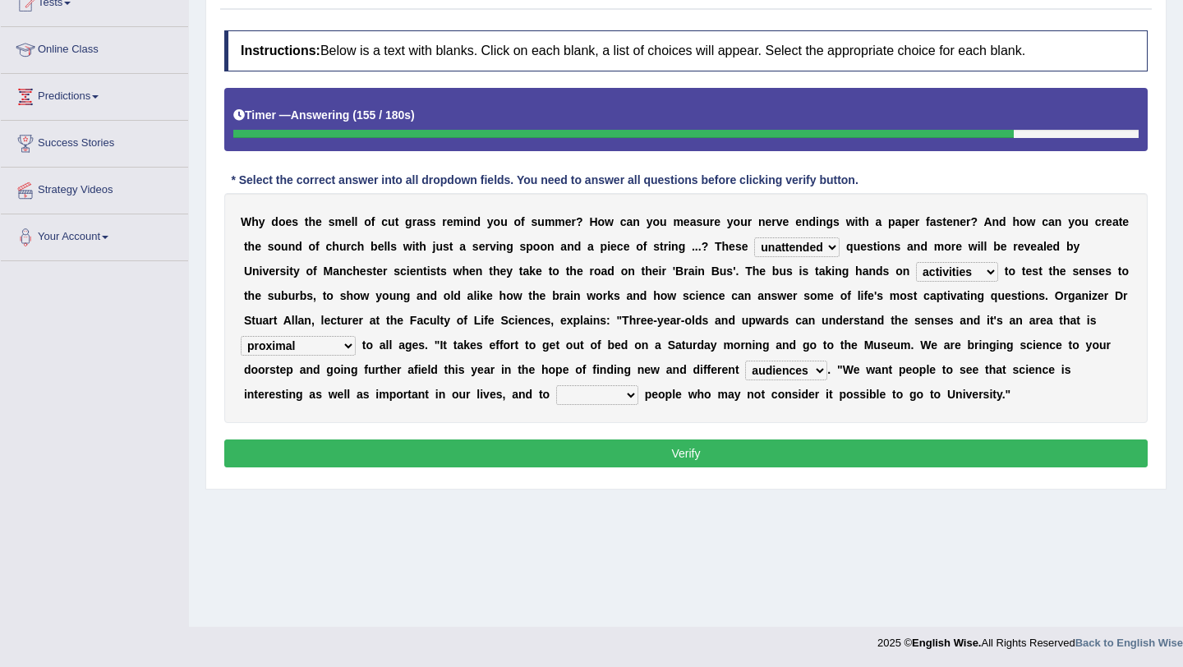
click at [630, 396] on select "force plead credit encourage" at bounding box center [597, 395] width 82 height 20
select select "encourage"
click at [683, 446] on button "Verify" at bounding box center [686, 454] width 924 height 28
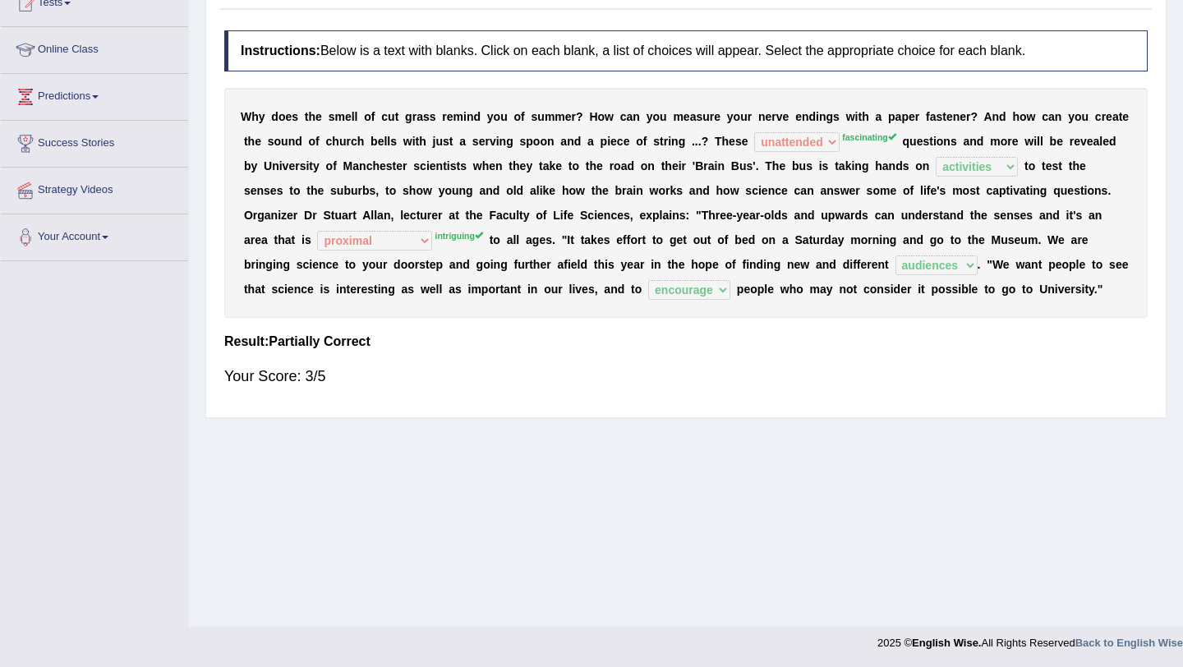
scroll to position [0, 0]
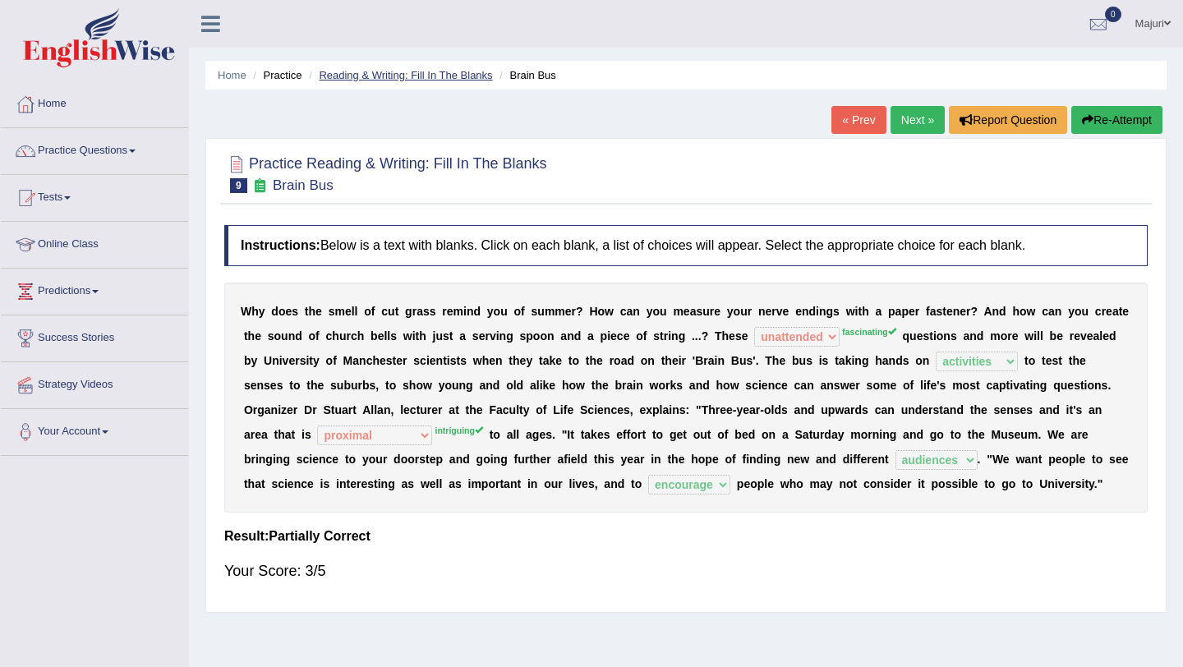
click at [373, 75] on link "Reading & Writing: Fill In The Blanks" at bounding box center [405, 75] width 173 height 12
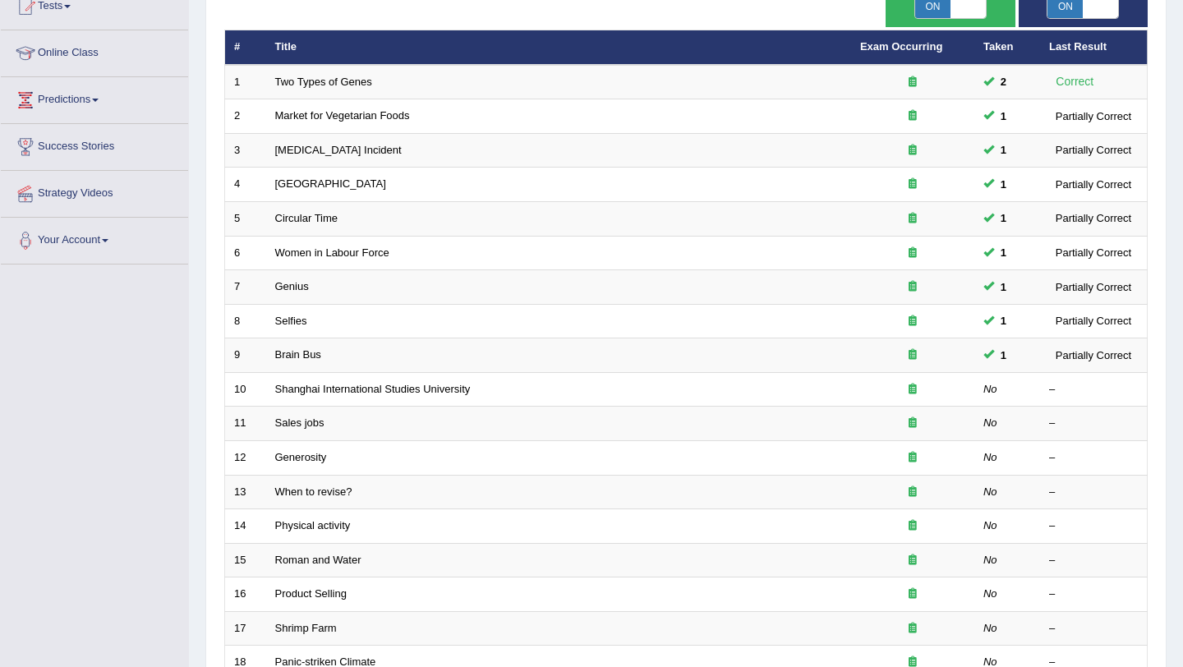
scroll to position [195, 0]
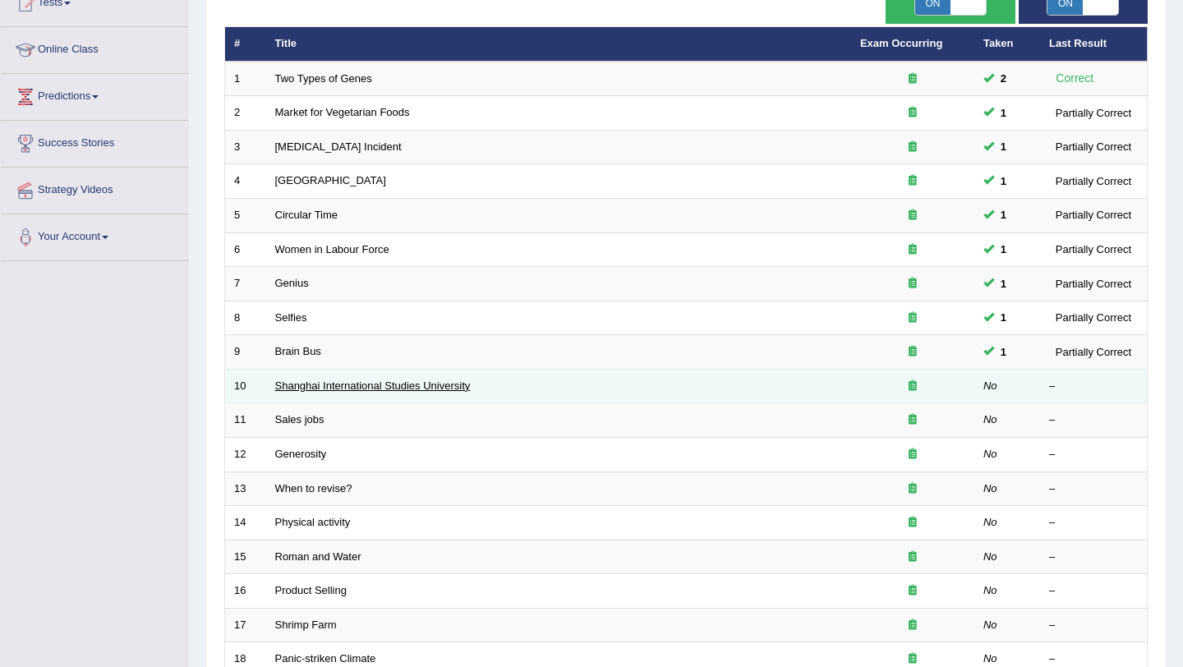
click at [317, 387] on link "Shanghai International Studies University" at bounding box center [373, 386] width 196 height 12
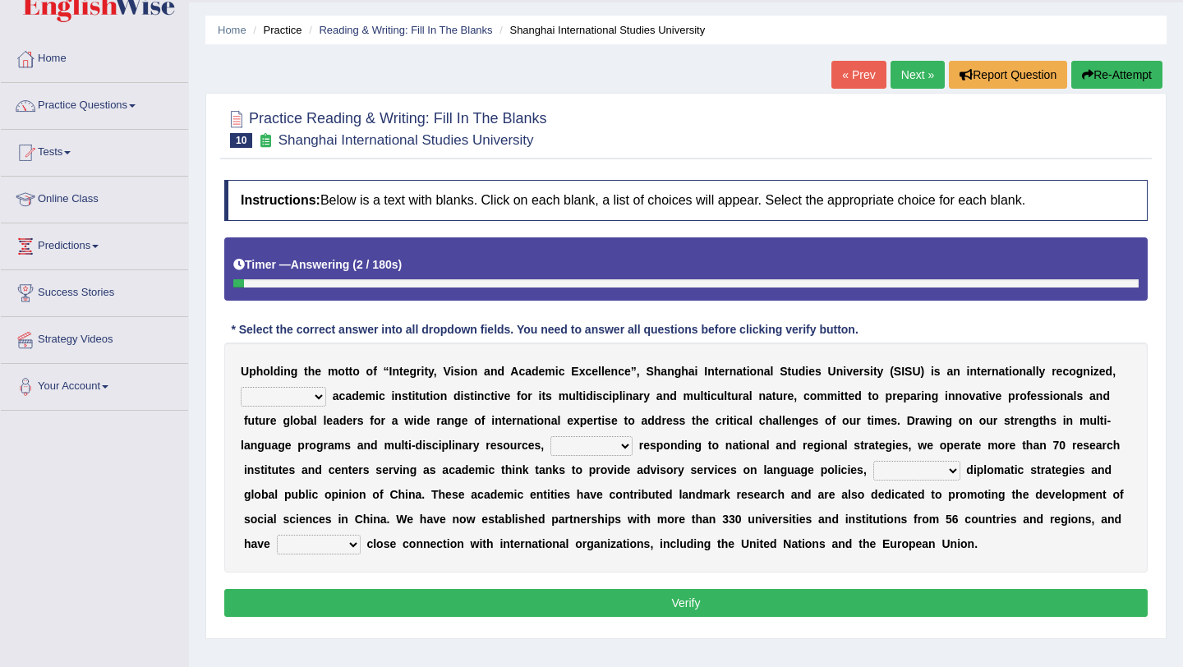
scroll to position [67, 0]
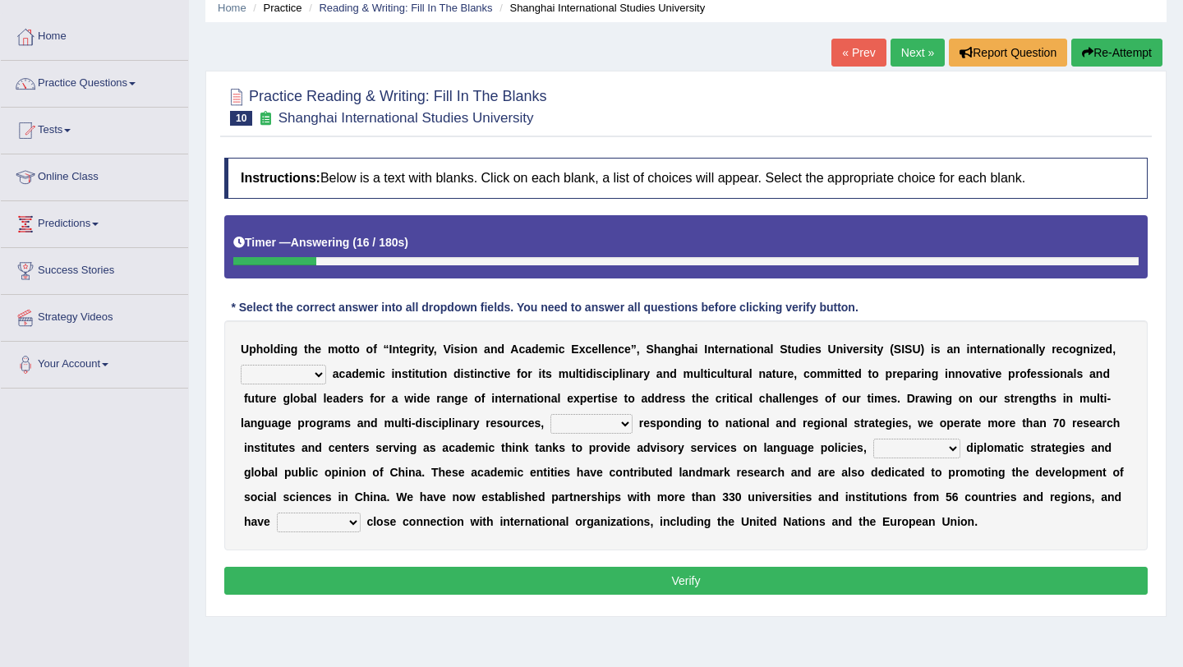
click at [312, 376] on select "universal amiable dishonest prestigious" at bounding box center [283, 375] width 85 height 20
select select "universal"
click at [621, 422] on select "of as with while" at bounding box center [592, 424] width 82 height 20
select select "with"
click at [949, 451] on select "city's country's university's province's" at bounding box center [917, 449] width 87 height 20
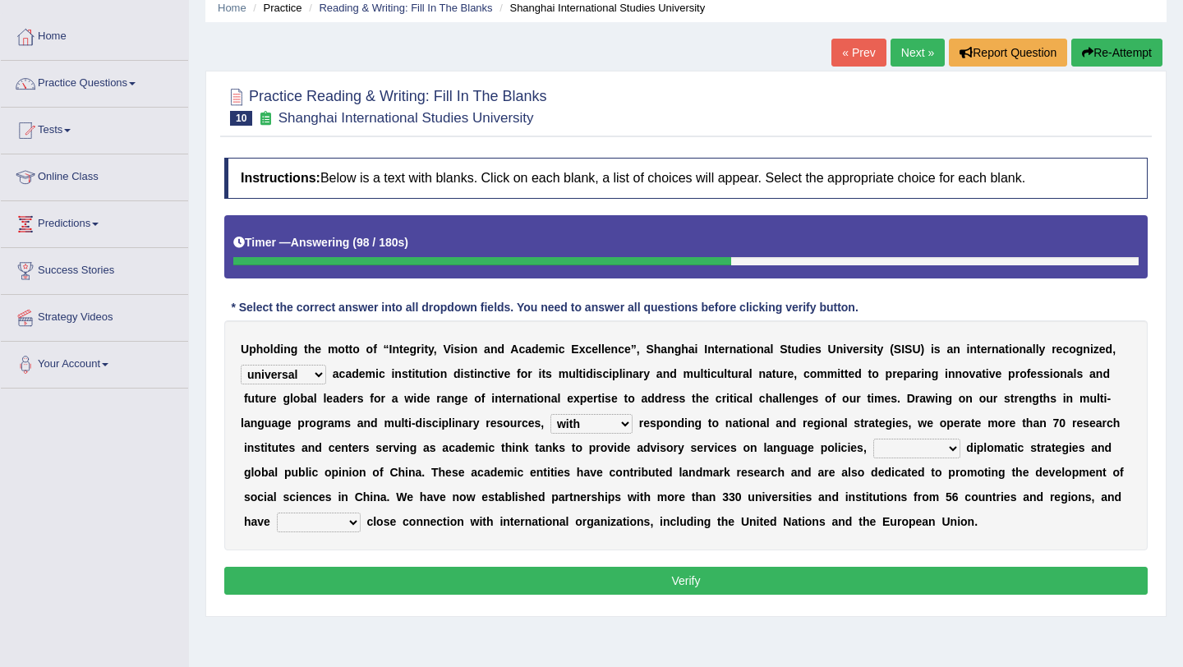
select select "university's"
click at [354, 523] on select "maintained disarmed displaced revised" at bounding box center [319, 523] width 84 height 20
select select "maintained"
click at [397, 583] on button "Verify" at bounding box center [686, 581] width 924 height 28
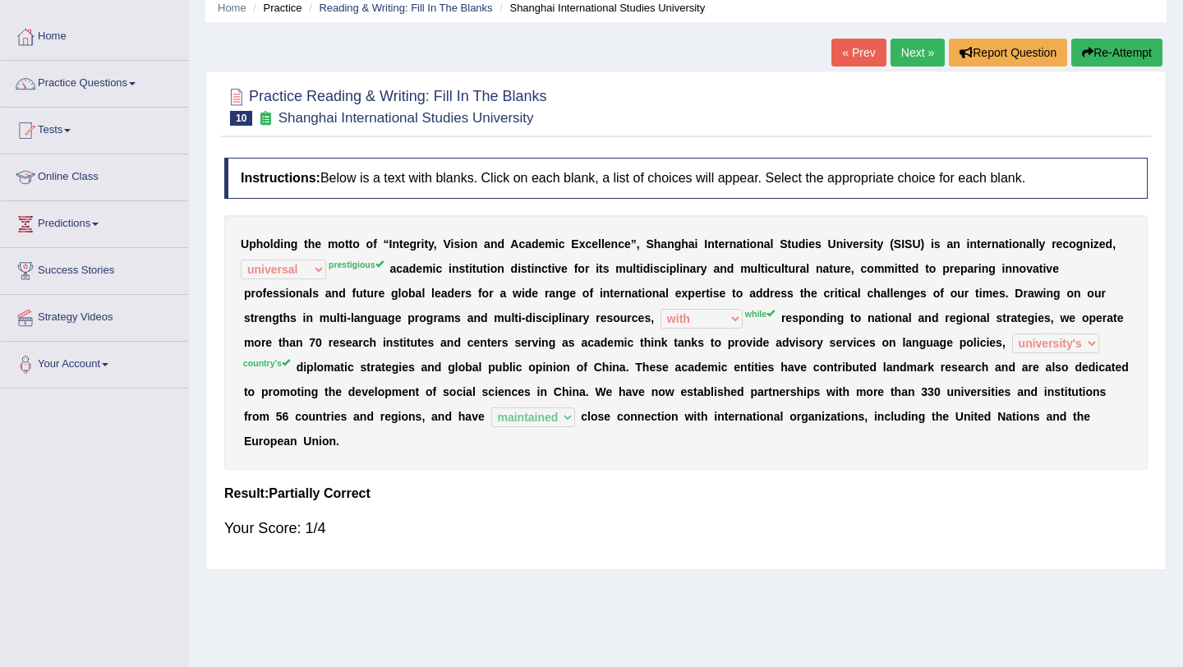
drag, startPoint x: 536, startPoint y: 118, endPoint x: 286, endPoint y: 108, distance: 250.0
click at [285, 108] on h2 "Practice Reading & Writing: Fill In The Blanks 10 Shanghai International Studie…" at bounding box center [385, 105] width 323 height 41
drag, startPoint x: 276, startPoint y: 119, endPoint x: 597, endPoint y: 96, distance: 321.3
click at [597, 96] on div "Practice Reading & Writing: Fill In The Blanks 10 Shanghai International Studie…" at bounding box center [686, 109] width 932 height 58
click at [422, 8] on link "Reading & Writing: Fill In The Blanks" at bounding box center [405, 8] width 173 height 12
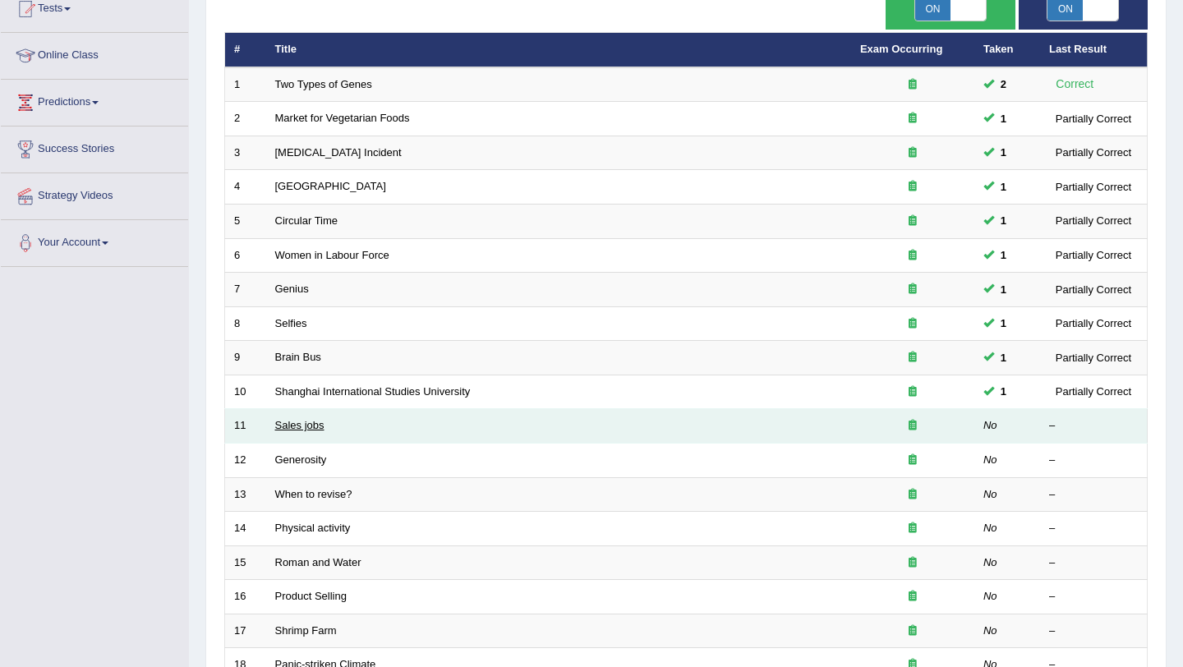
click at [293, 426] on link "Sales jobs" at bounding box center [299, 425] width 49 height 12
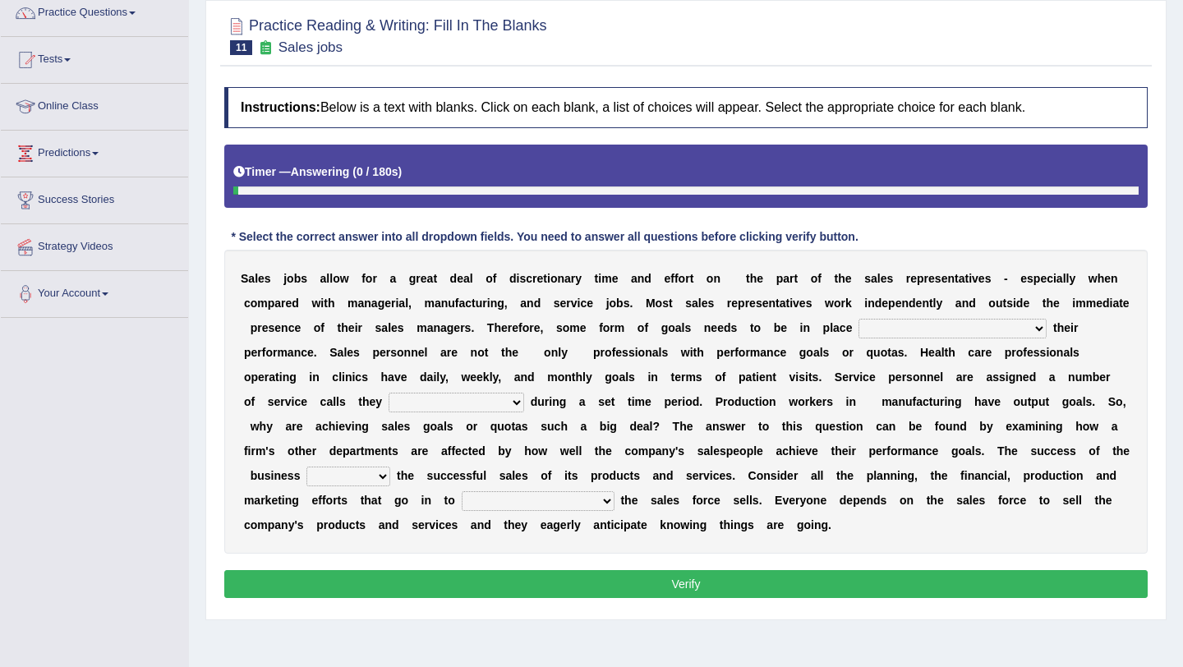
scroll to position [181, 0]
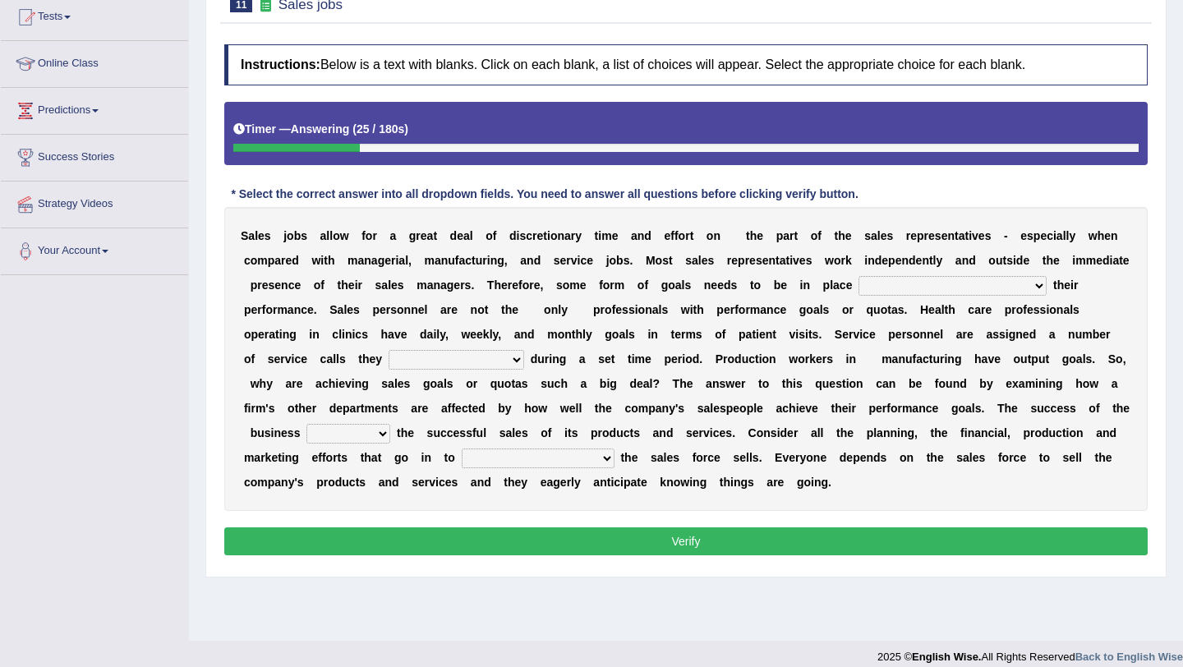
click at [937, 294] on select "as motive and guide should motivate and guide to help motivate and guide as hel…" at bounding box center [953, 286] width 188 height 20
select select "as motive and guide"
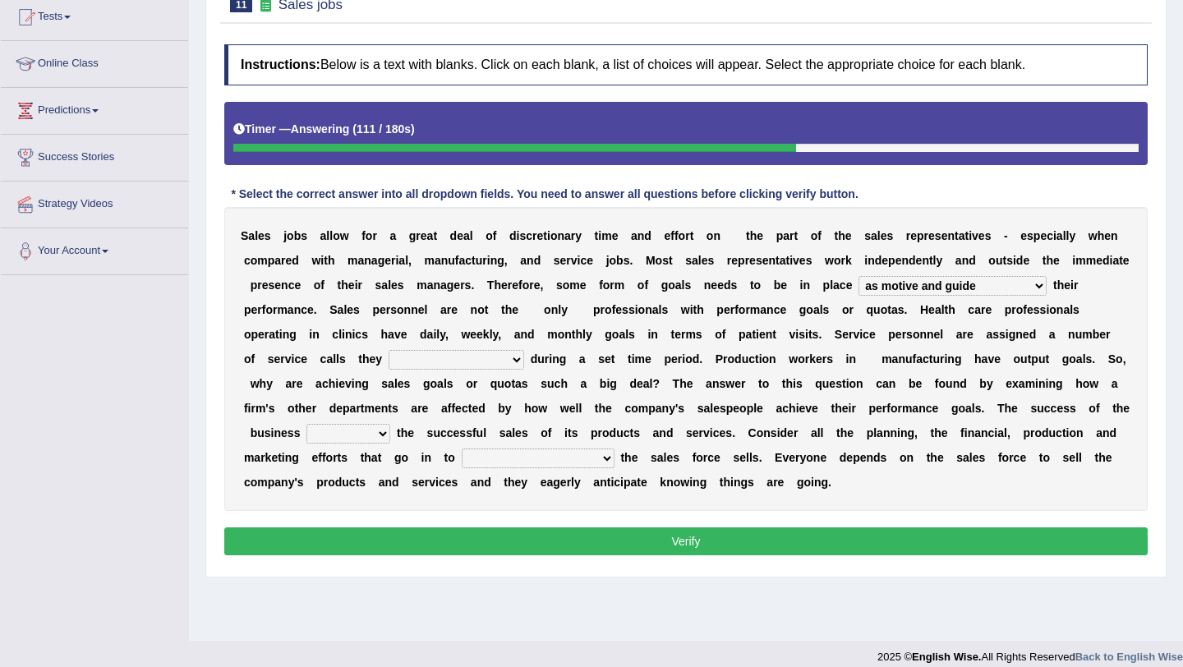
click at [495, 361] on select "can perform must perform often are performed might be performing" at bounding box center [457, 360] width 136 height 20
select select "must perform"
click at [390, 429] on select "hinges on is set at lasts until look ahead" at bounding box center [349, 434] width 84 height 20
select select "look ahead"
click at [615, 462] on select "describing how producing what constructing how much analyzing where" at bounding box center [538, 459] width 153 height 20
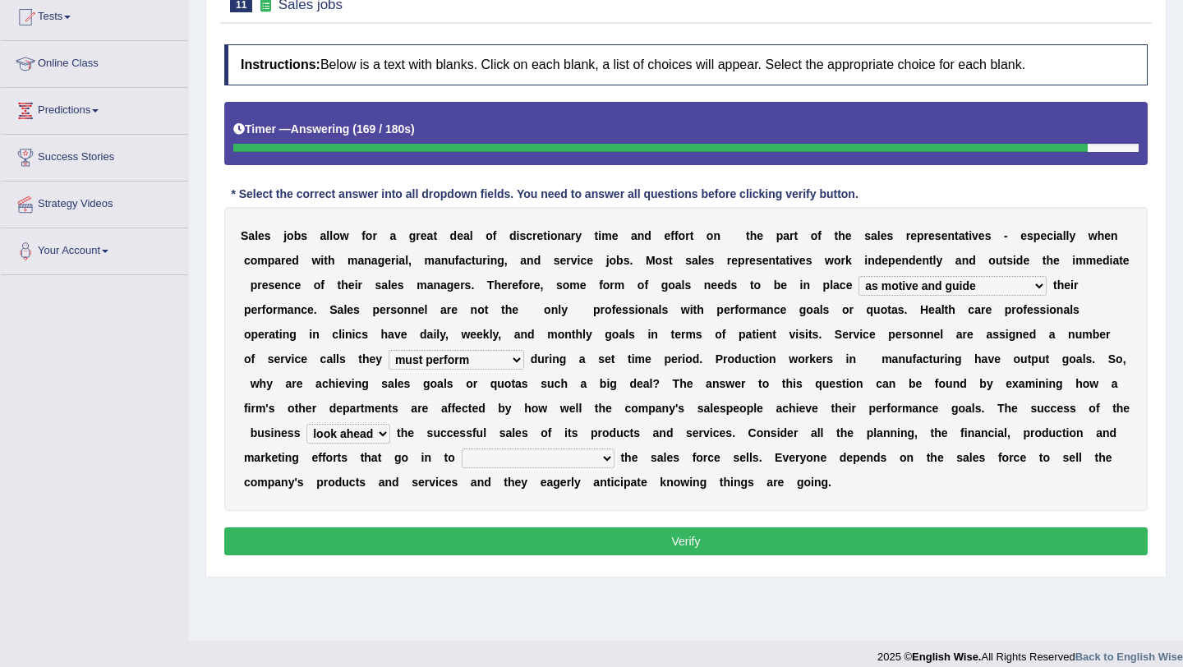
select select "analyzing where"
click at [642, 545] on button "Verify" at bounding box center [686, 542] width 924 height 28
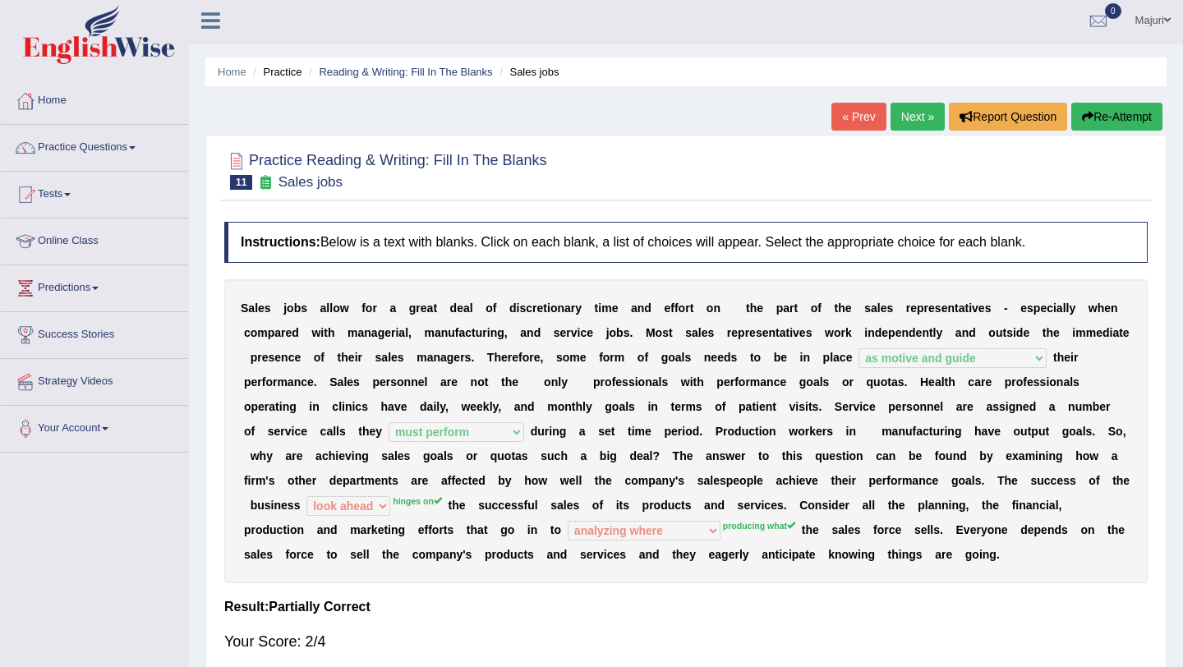
scroll to position [0, 0]
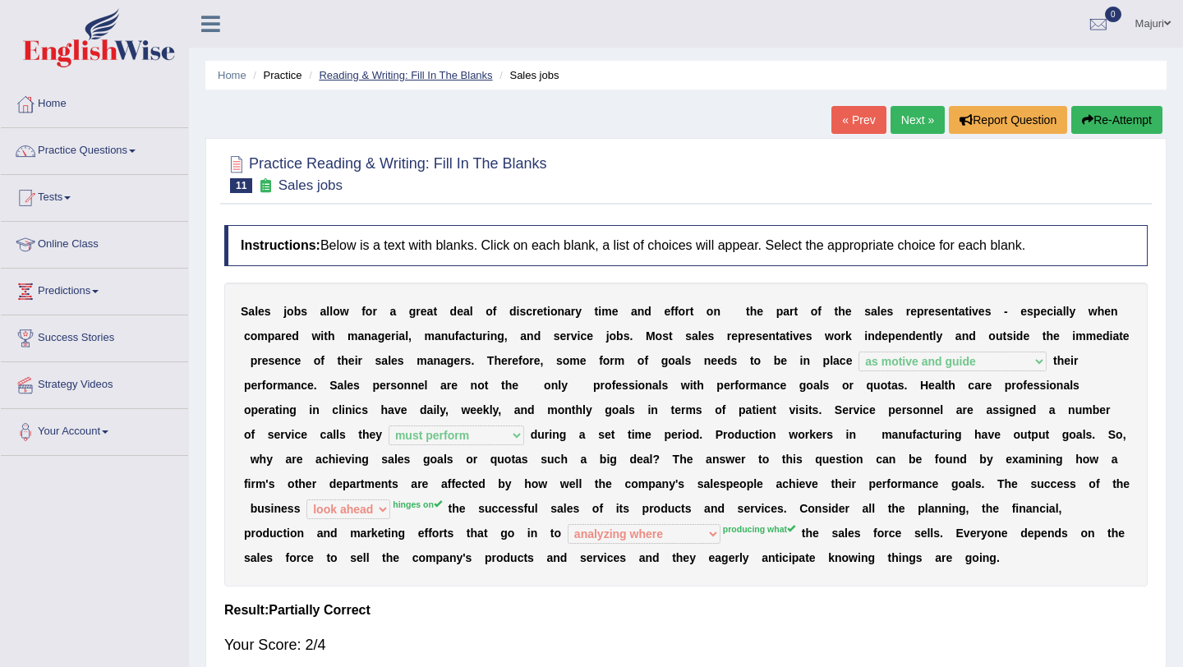
click at [414, 72] on link "Reading & Writing: Fill In The Blanks" at bounding box center [405, 75] width 173 height 12
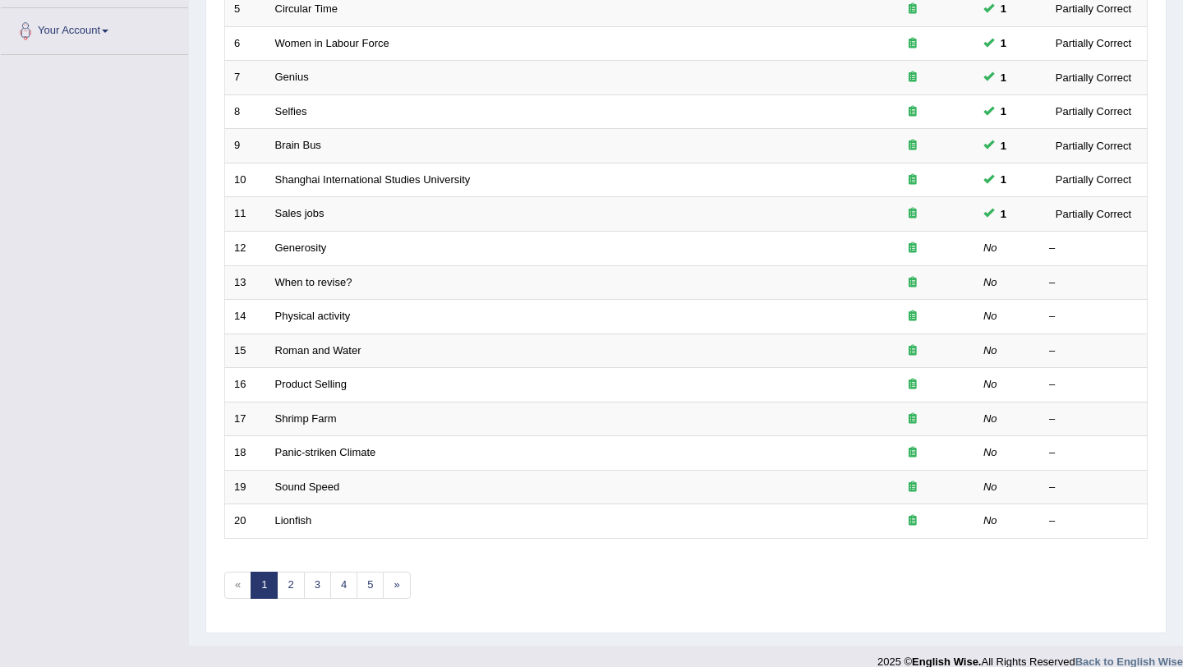
scroll to position [399, 0]
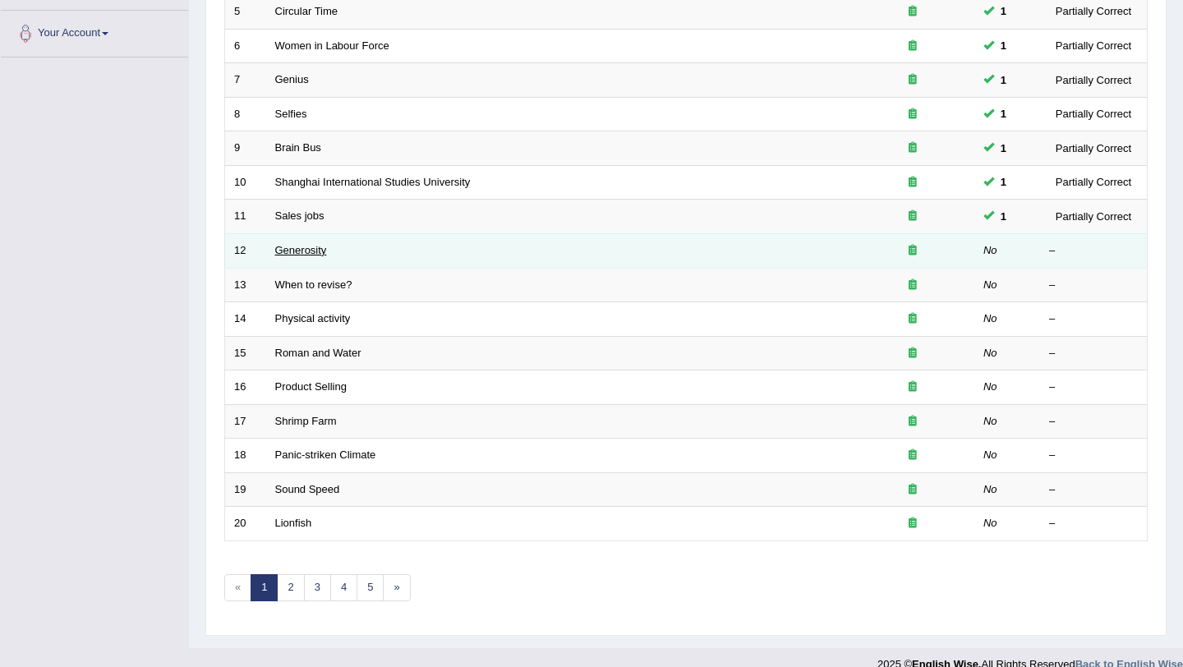
click at [297, 251] on link "Generosity" at bounding box center [301, 250] width 52 height 12
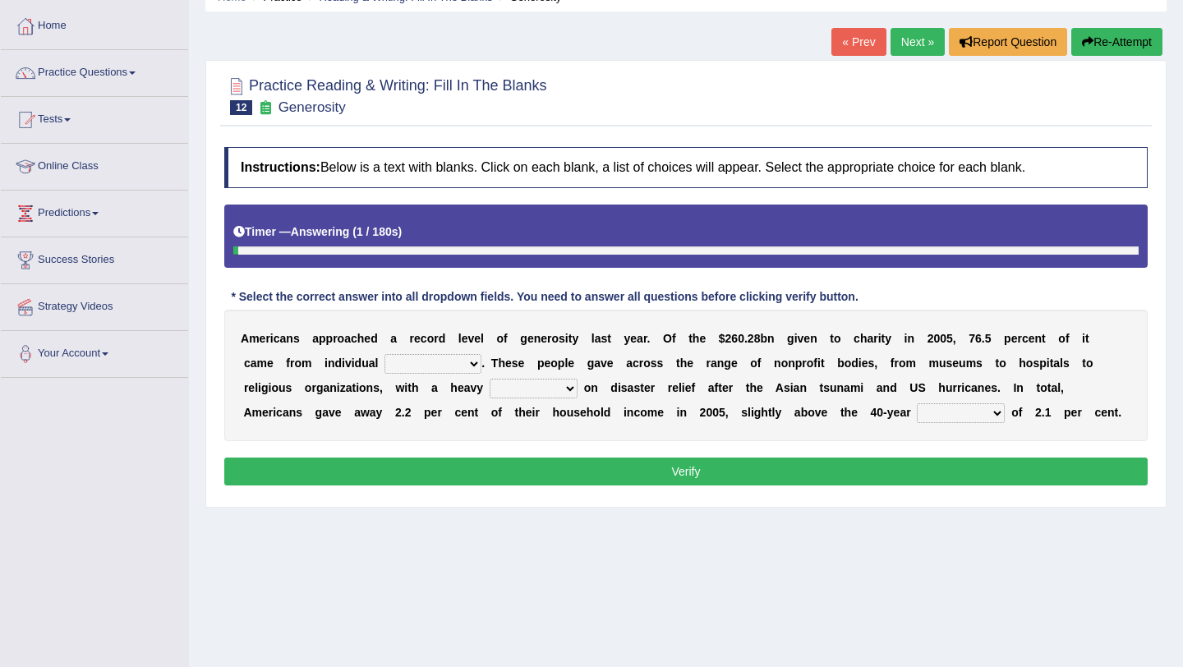
scroll to position [77, 0]
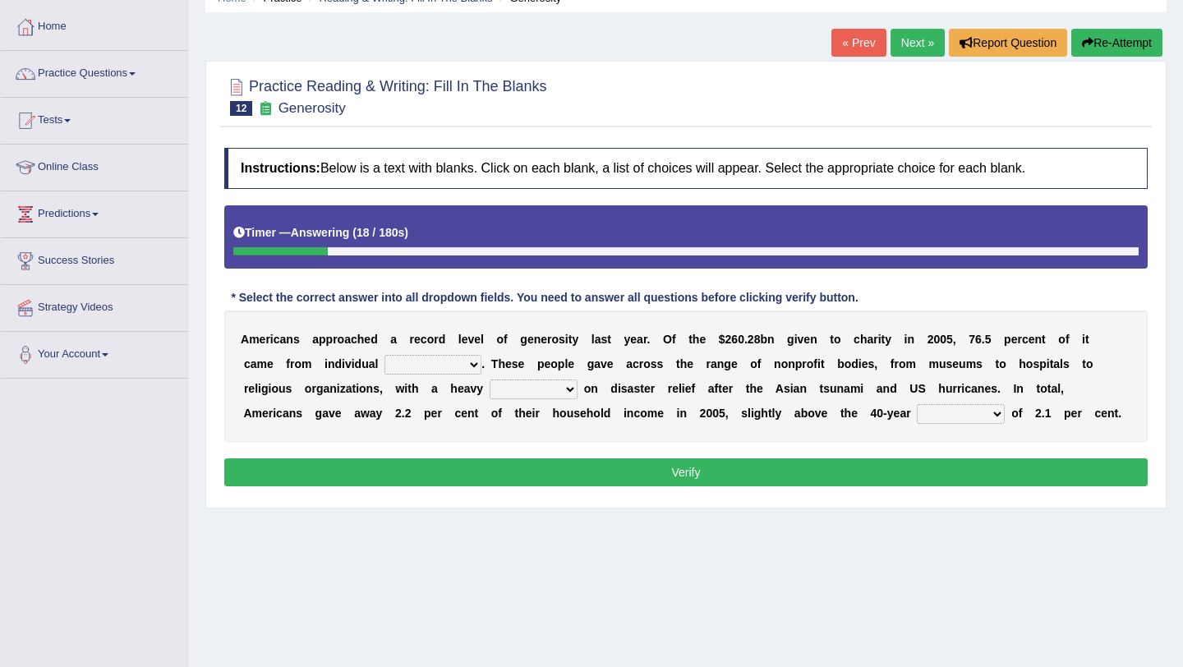
click at [435, 368] on select "donors accounts businessmen honors" at bounding box center [433, 365] width 97 height 20
select select "donors"
click at [508, 388] on select "analysis imagination emphasis hypothesis" at bounding box center [534, 390] width 88 height 20
select select "emphasis"
click at [917, 417] on select "coverage average indebtness sovereignty" at bounding box center [961, 414] width 88 height 20
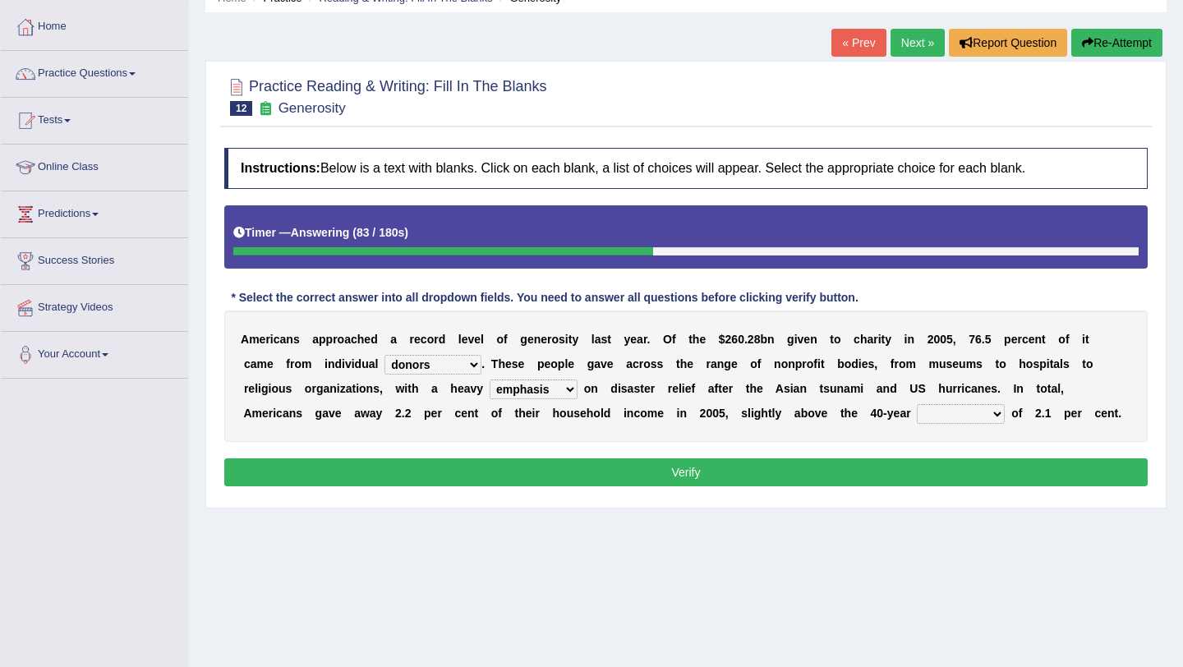
select select "sovereignty"
click at [857, 477] on button "Verify" at bounding box center [686, 473] width 924 height 28
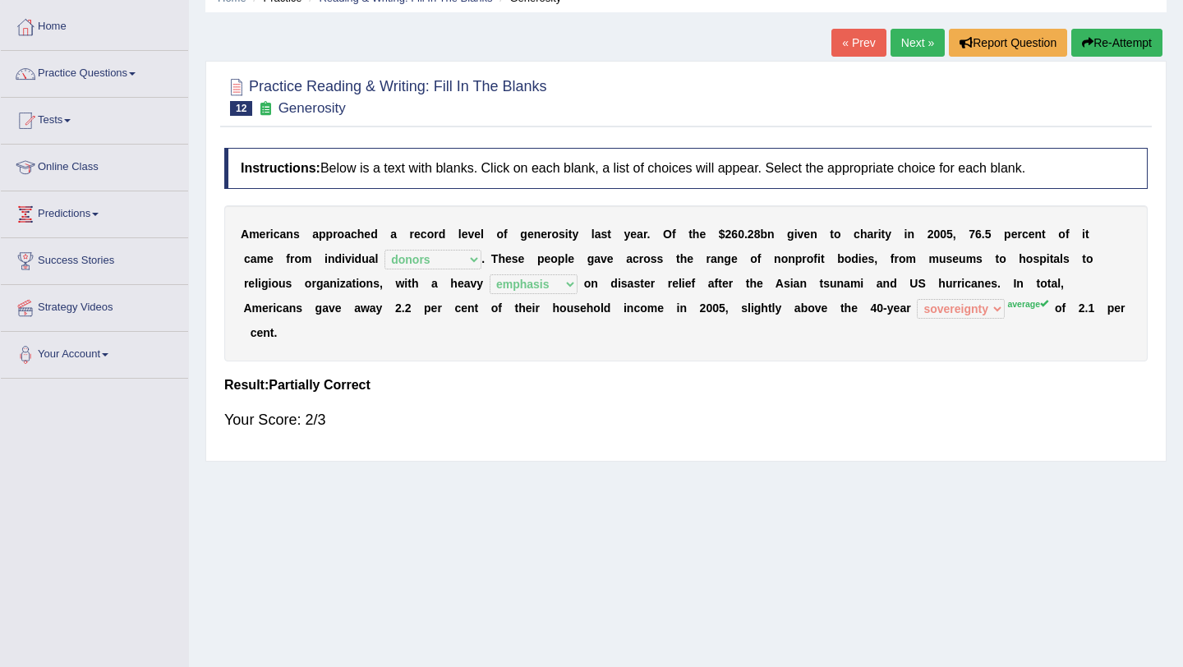
scroll to position [0, 0]
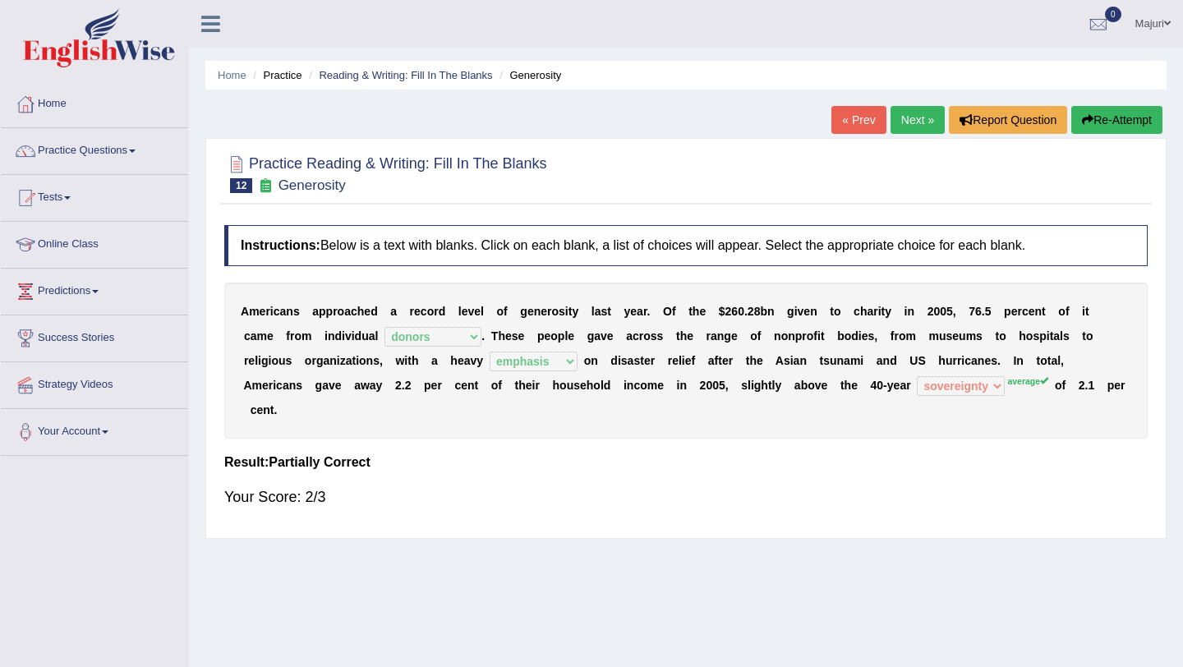
click at [445, 66] on ul "Home Practice Reading & Writing: Fill In The Blanks Generosity" at bounding box center [686, 75] width 962 height 29
click at [445, 67] on li "Reading & Writing: Fill In The Blanks" at bounding box center [398, 75] width 187 height 16
click at [447, 74] on link "Reading & Writing: Fill In The Blanks" at bounding box center [405, 75] width 173 height 12
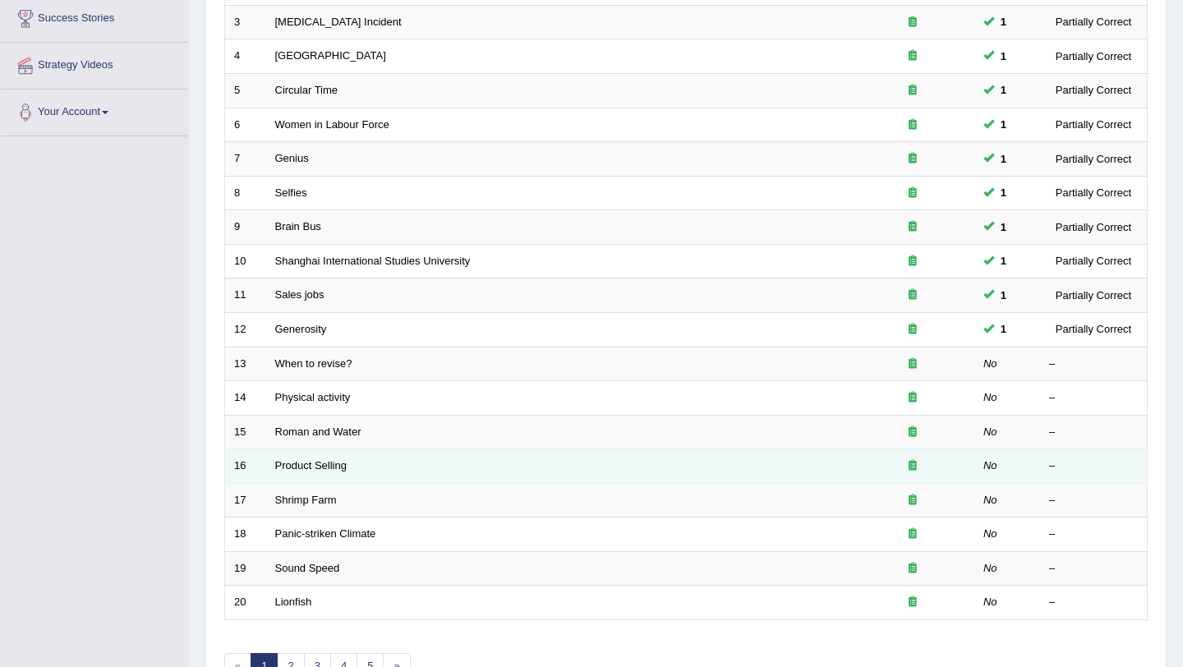
scroll to position [321, 0]
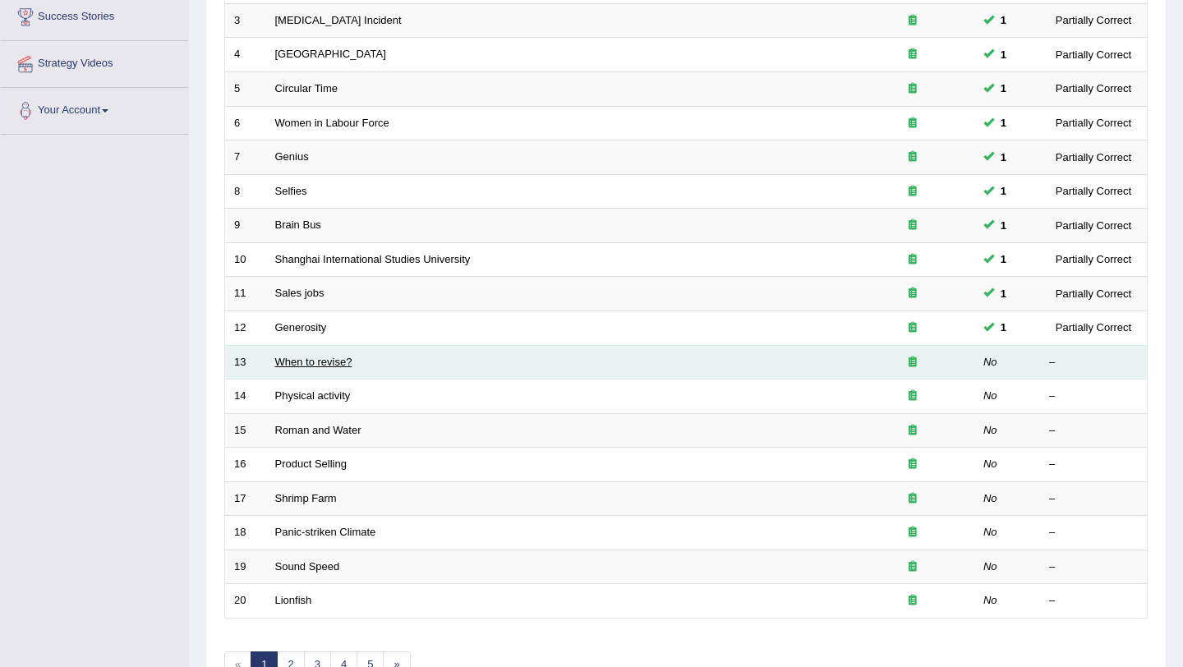
click at [297, 362] on link "When to revise?" at bounding box center [313, 362] width 77 height 12
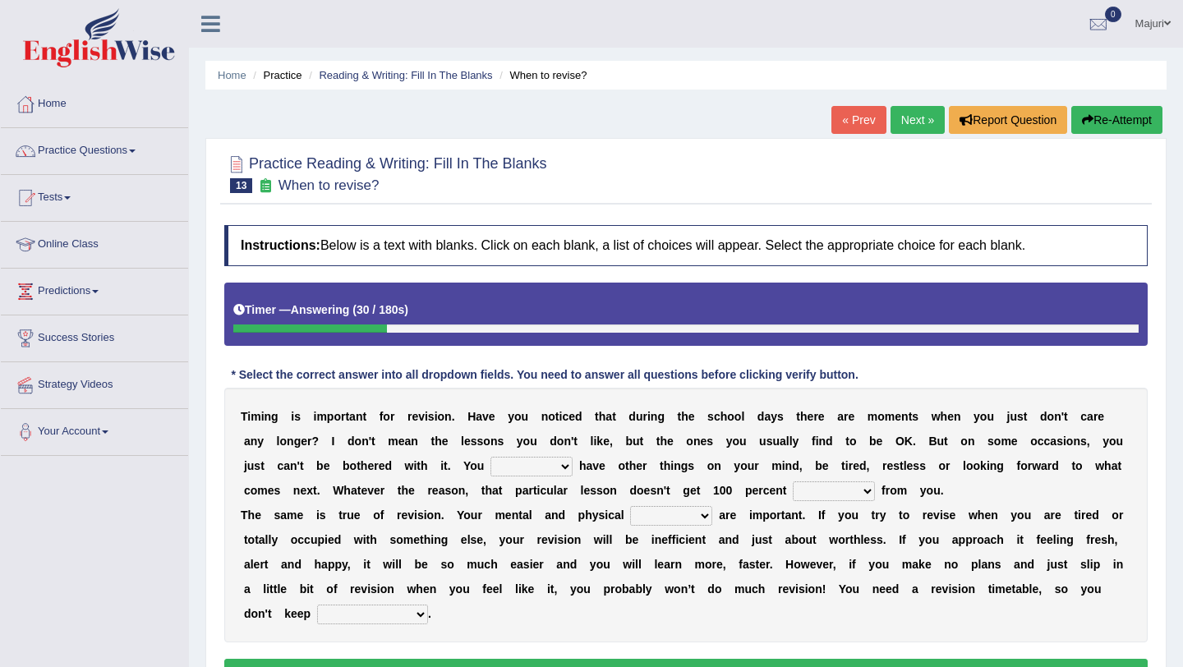
click at [570, 469] on select "may can will must" at bounding box center [532, 467] width 82 height 20
select select "may"
click at [865, 494] on select "effect afford effort affect" at bounding box center [834, 492] width 82 height 20
select select "effect"
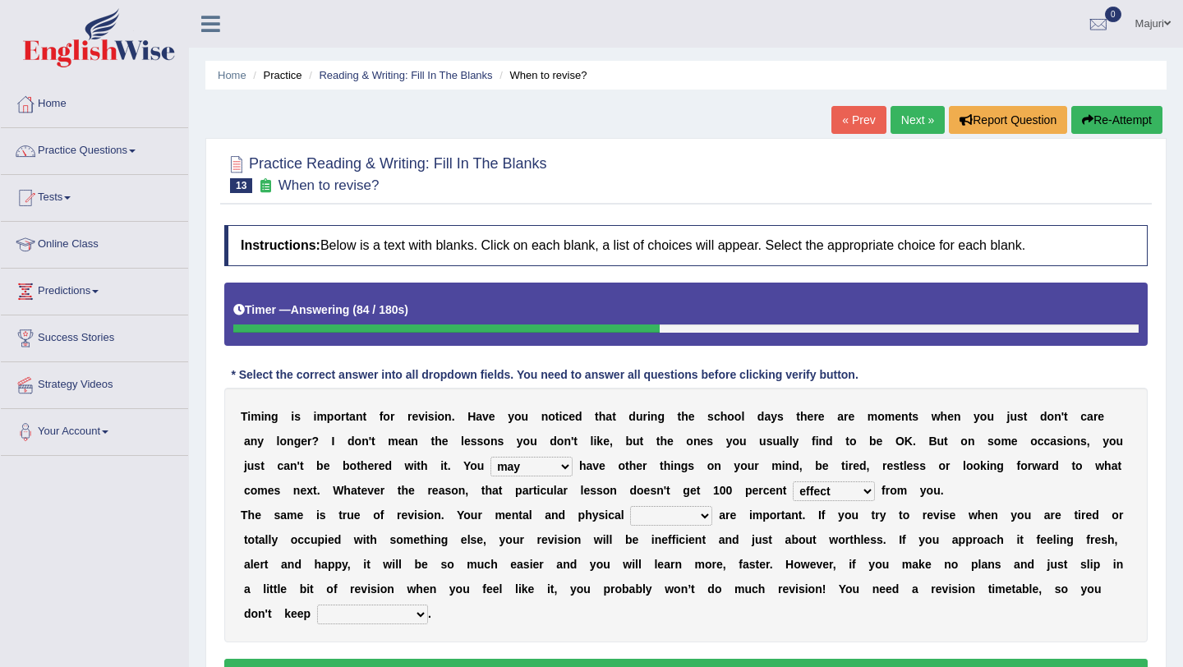
click at [708, 521] on select "altitude strength attitudes talent" at bounding box center [671, 516] width 82 height 20
select select "strength"
click at [418, 612] on select "stopping it from putting it off giving it out getting it wrong" at bounding box center [372, 615] width 111 height 20
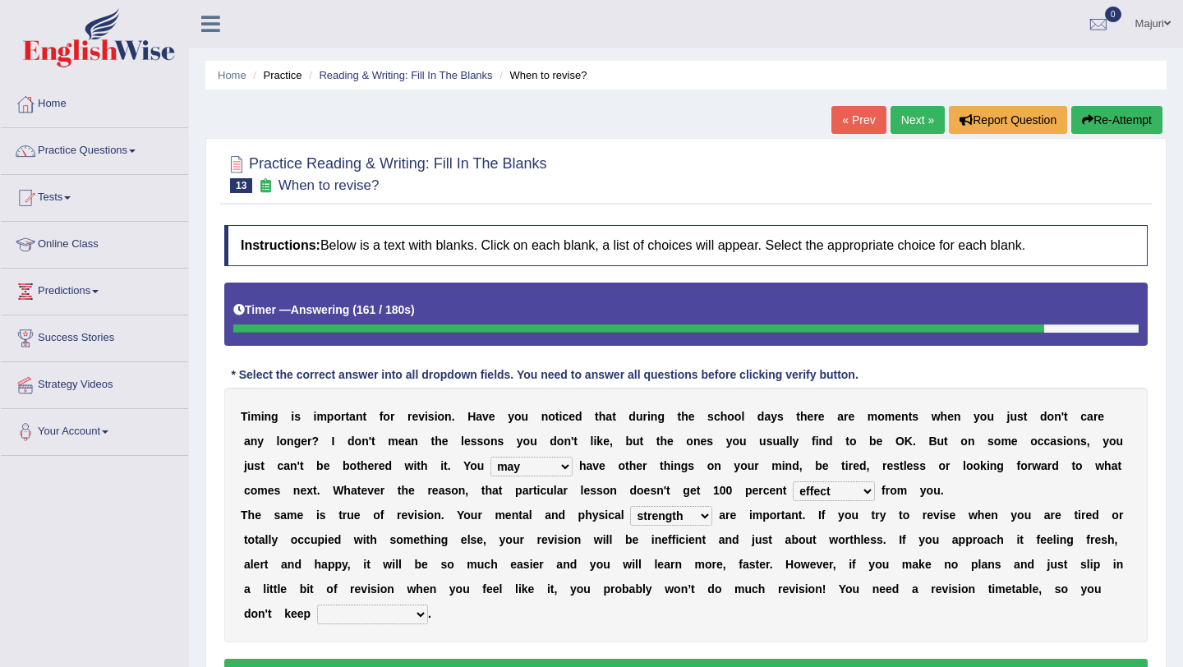
select select "stopping it from"
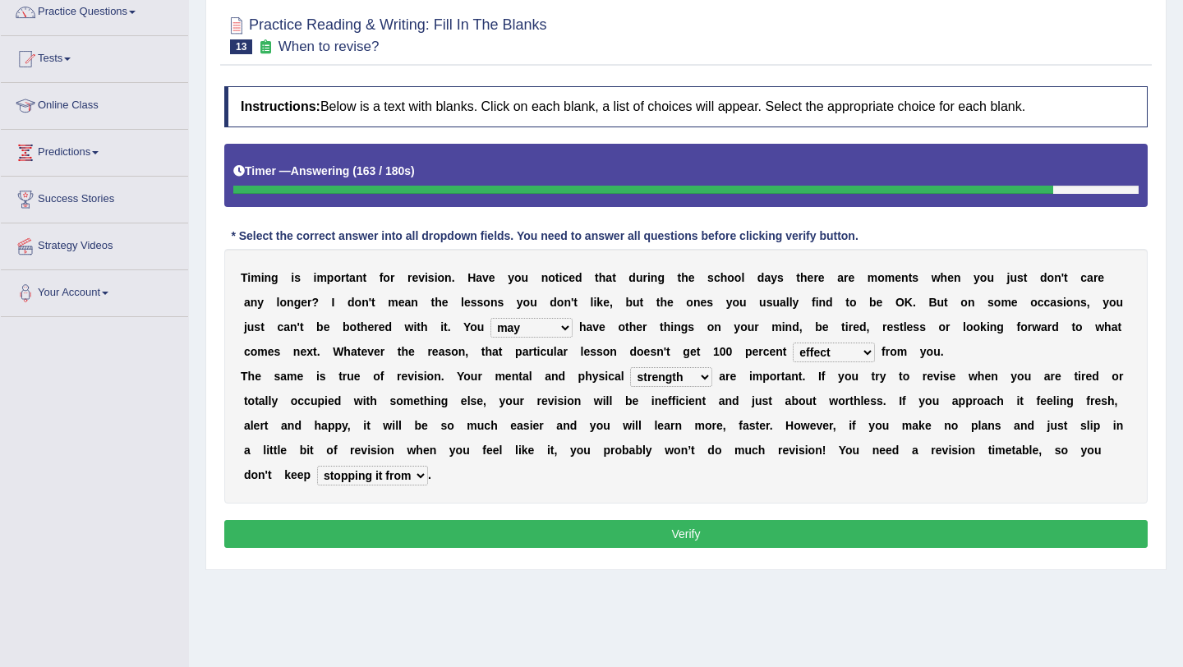
click at [501, 536] on button "Verify" at bounding box center [686, 534] width 924 height 28
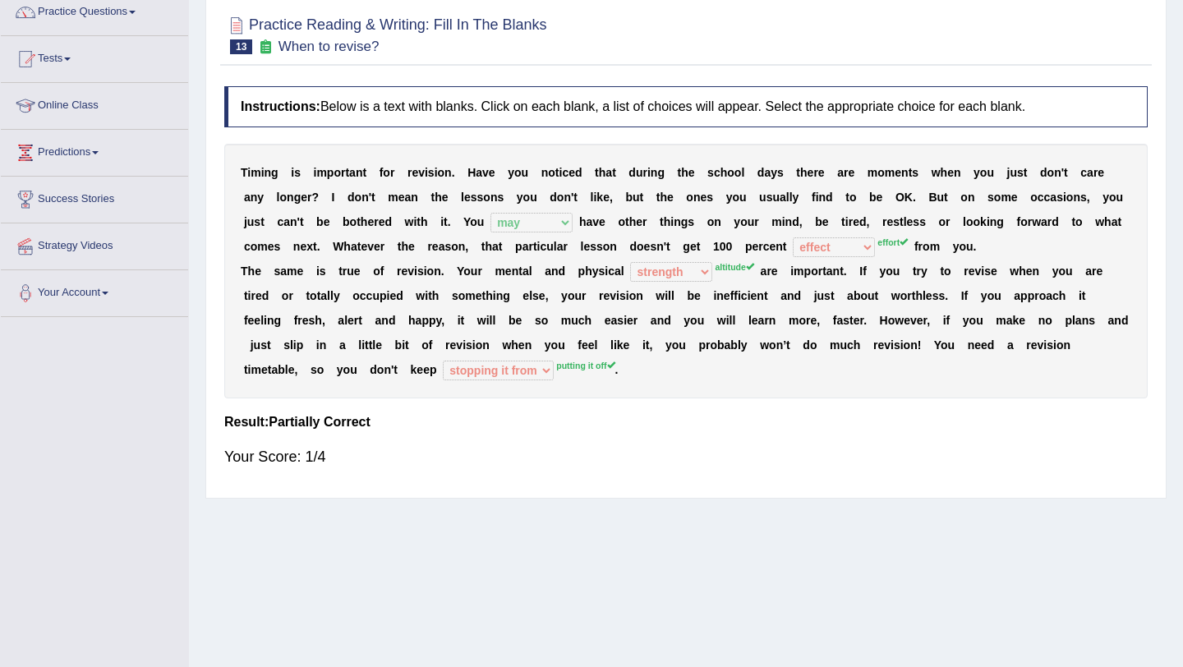
scroll to position [0, 0]
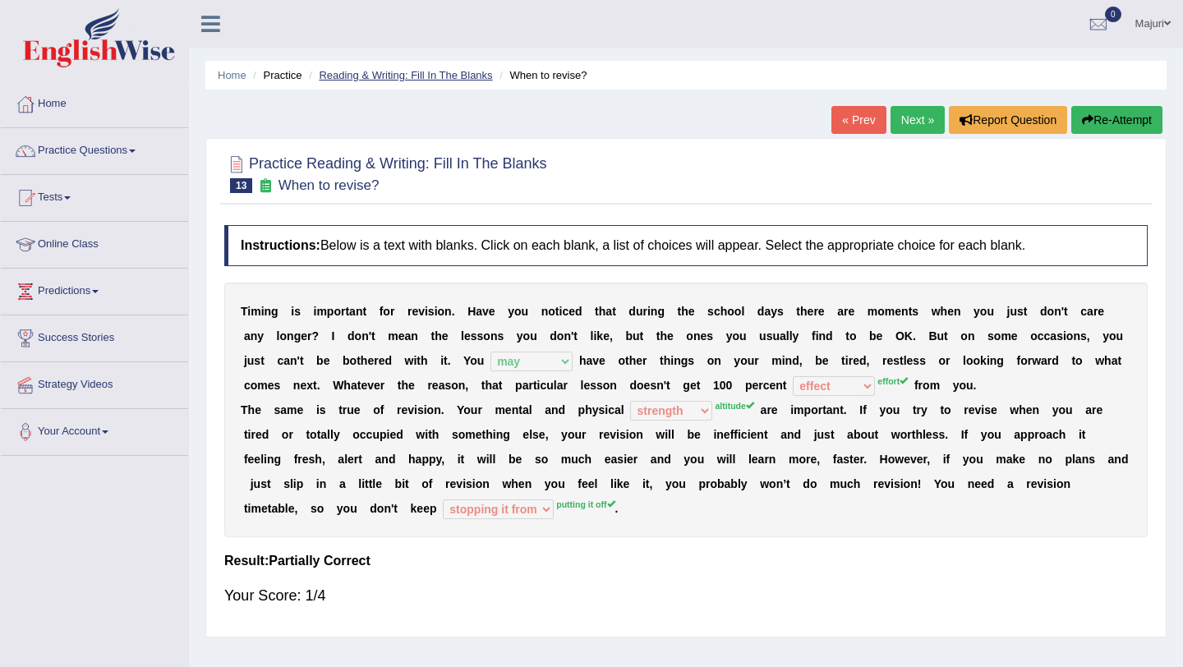
click at [422, 75] on link "Reading & Writing: Fill In The Blanks" at bounding box center [405, 75] width 173 height 12
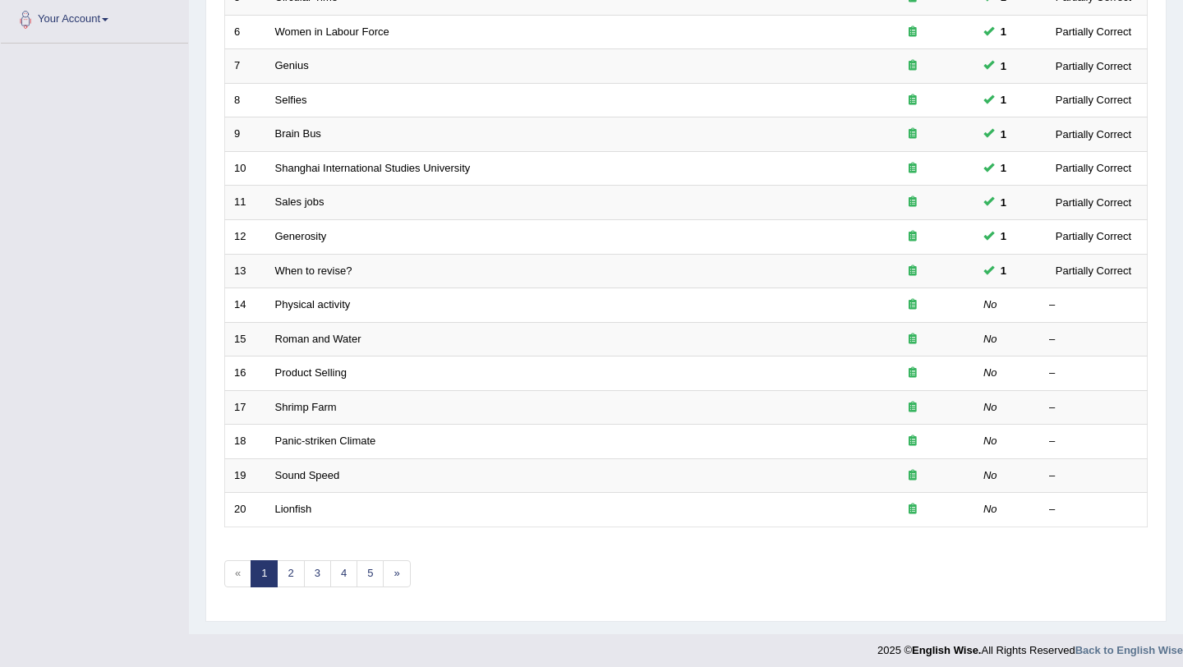
scroll to position [408, 0]
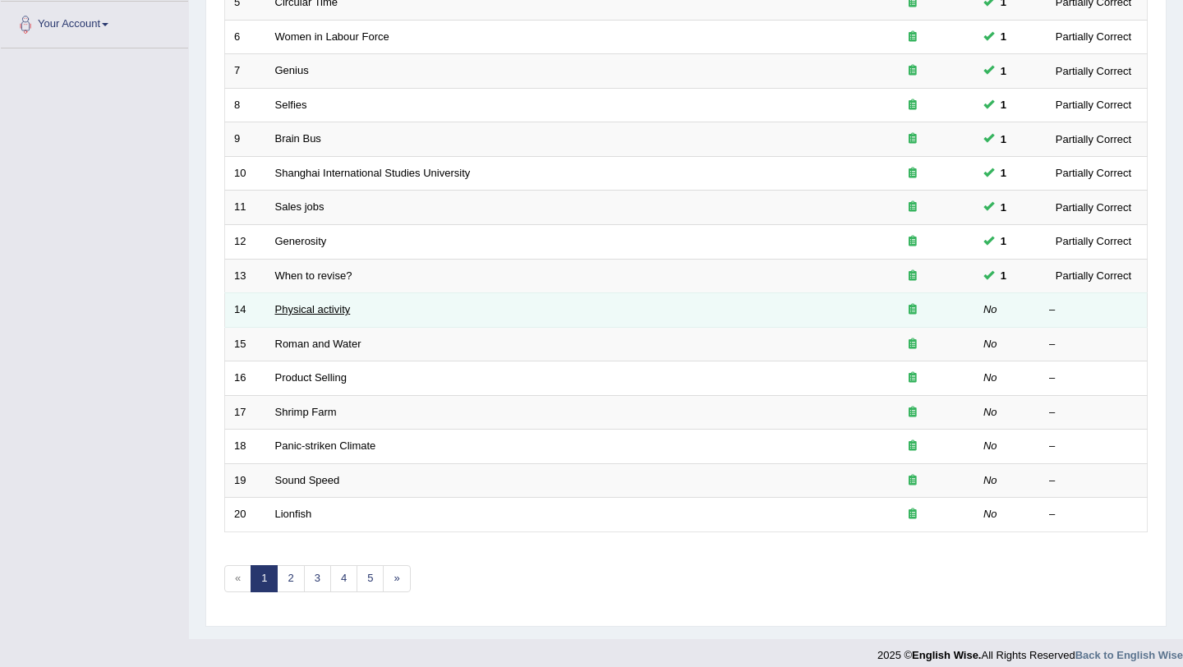
click at [310, 313] on link "Physical activity" at bounding box center [313, 309] width 76 height 12
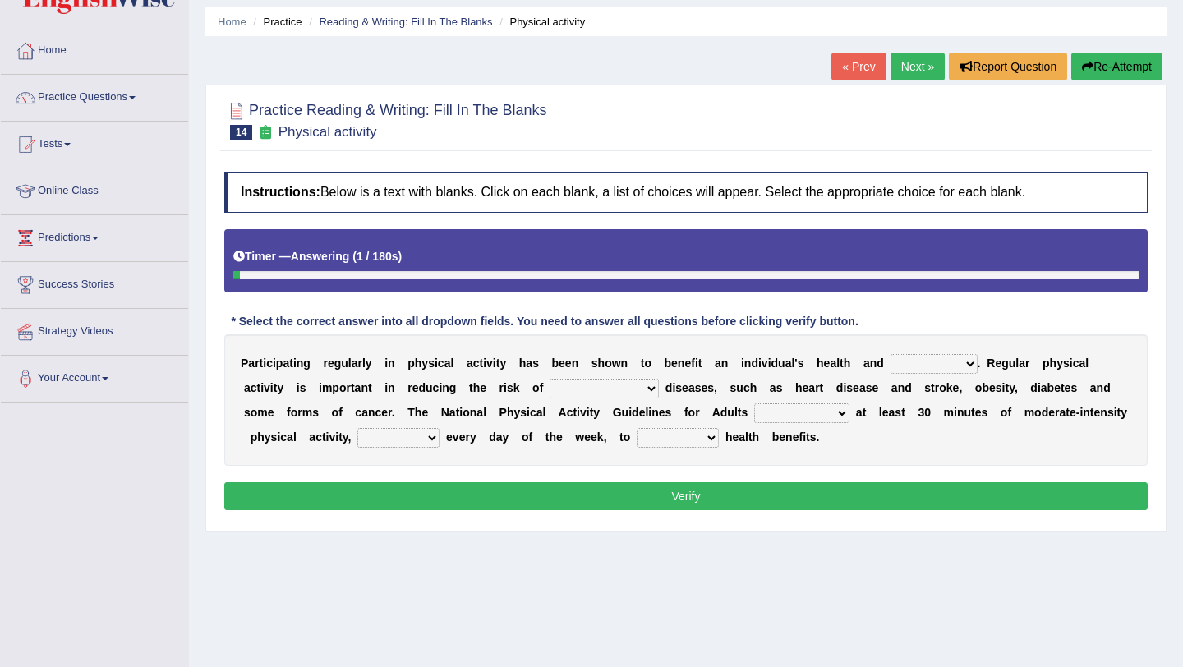
scroll to position [54, 0]
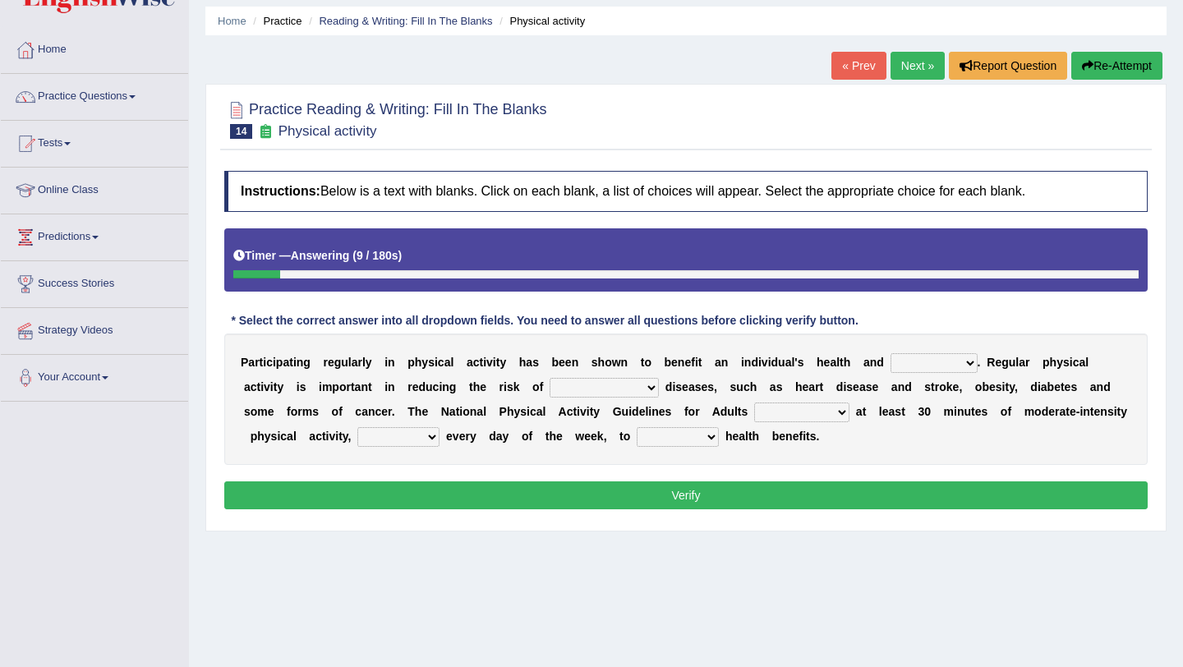
click at [943, 369] on select "values immortality expectation wellbeing" at bounding box center [934, 363] width 87 height 20
select select "wellbeing"
click at [652, 388] on select "chronic contraindicated untouched detectable" at bounding box center [604, 388] width 109 height 20
select select "chronic"
click at [838, 413] on select "excludes recommends denotes defies" at bounding box center [801, 413] width 95 height 20
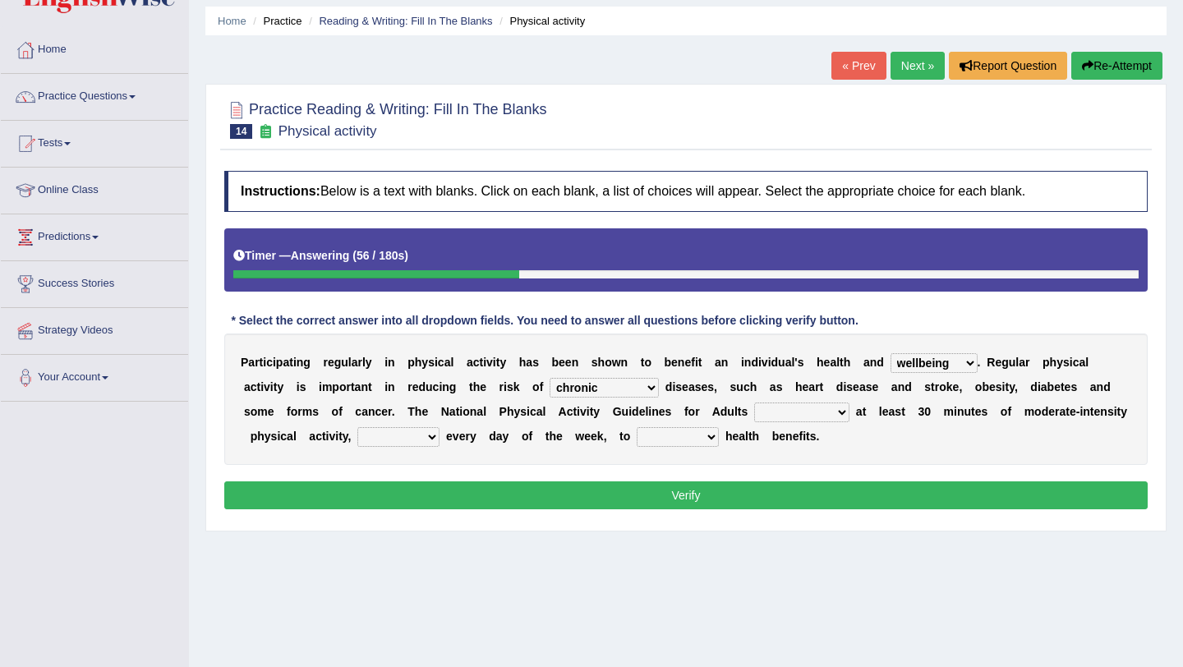
select select "recommends"
click at [428, 438] on select "relatively absolutely preferably namely" at bounding box center [398, 437] width 82 height 20
select select "preferably"
click at [699, 445] on select "charge obtain weigh estimate" at bounding box center [678, 437] width 82 height 20
select select "obtain"
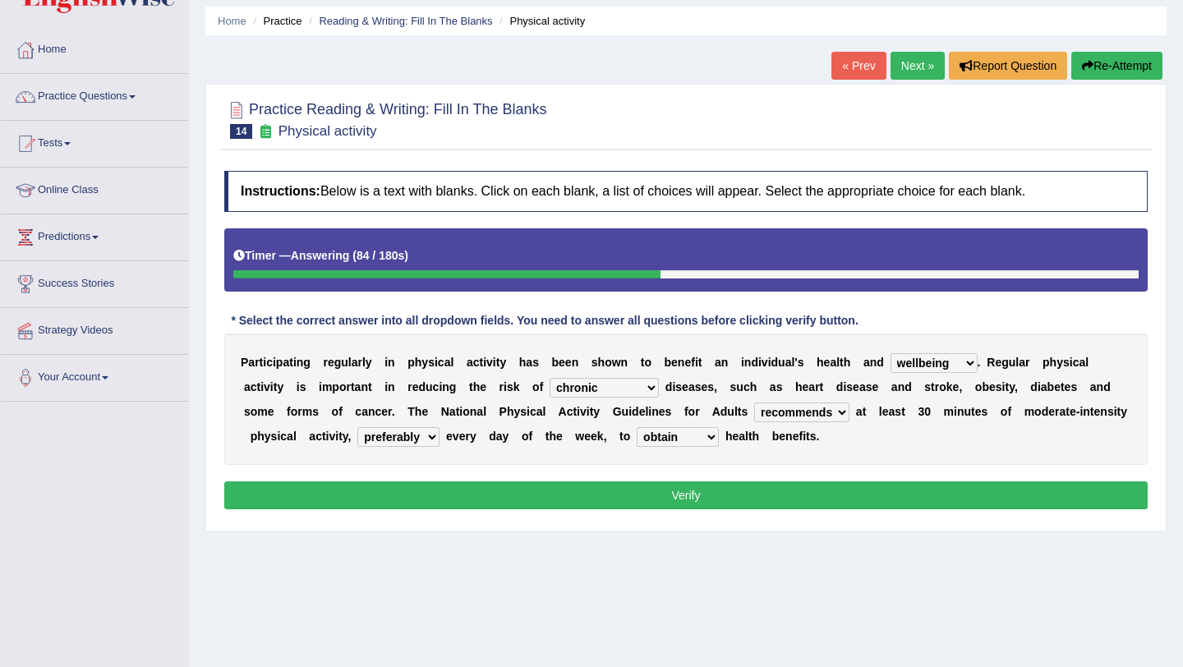
click at [701, 503] on button "Verify" at bounding box center [686, 496] width 924 height 28
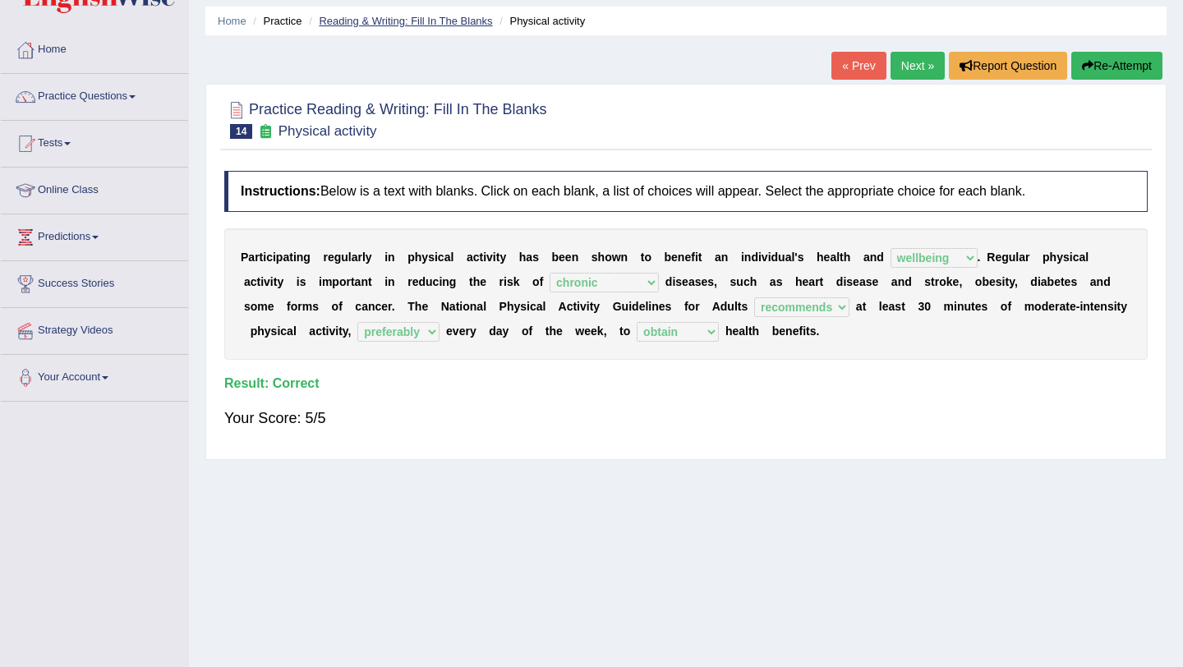
click at [441, 20] on link "Reading & Writing: Fill In The Blanks" at bounding box center [405, 21] width 173 height 12
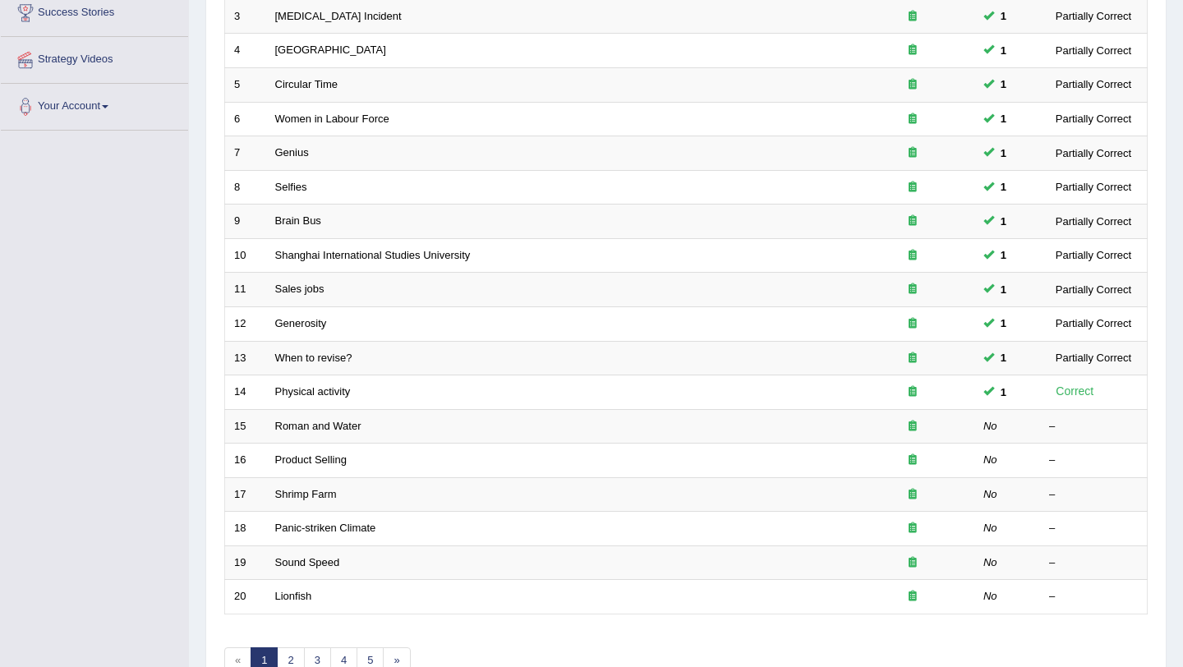
scroll to position [421, 0]
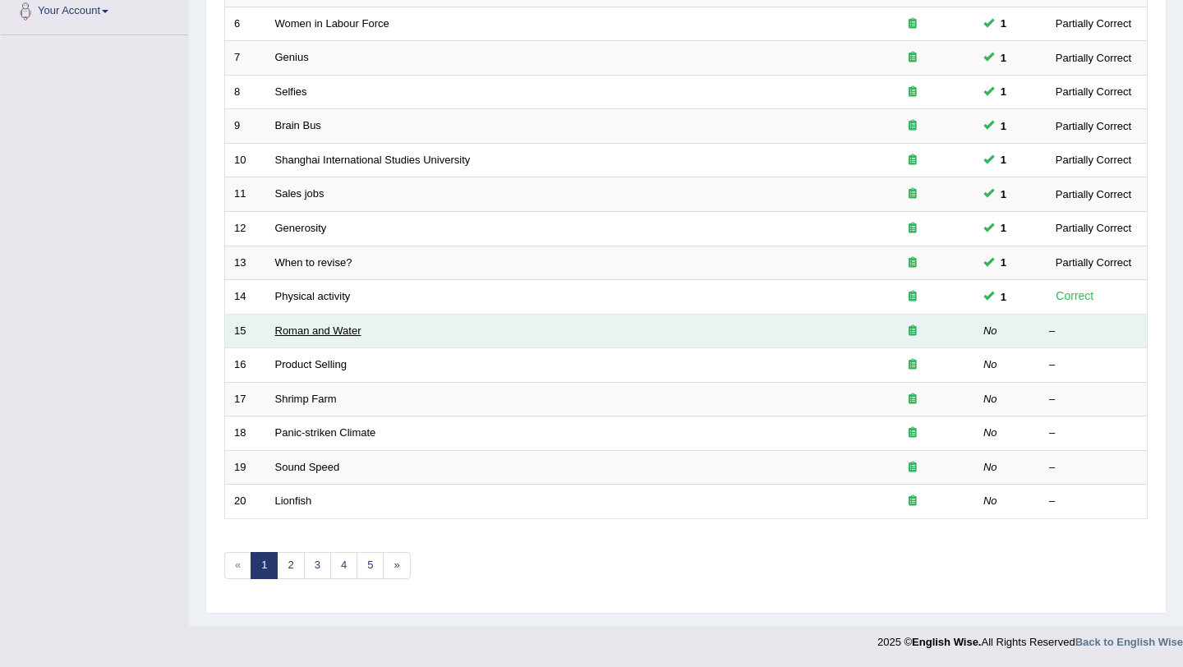
click at [334, 334] on link "Roman and Water" at bounding box center [318, 331] width 86 height 12
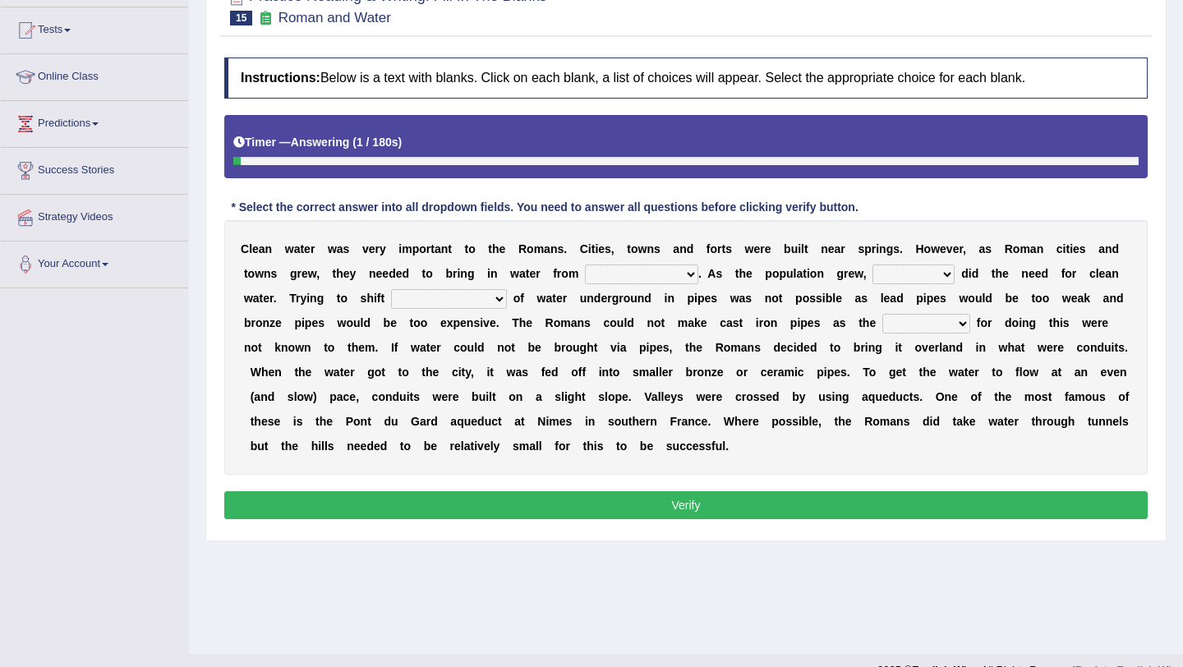
scroll to position [168, 0]
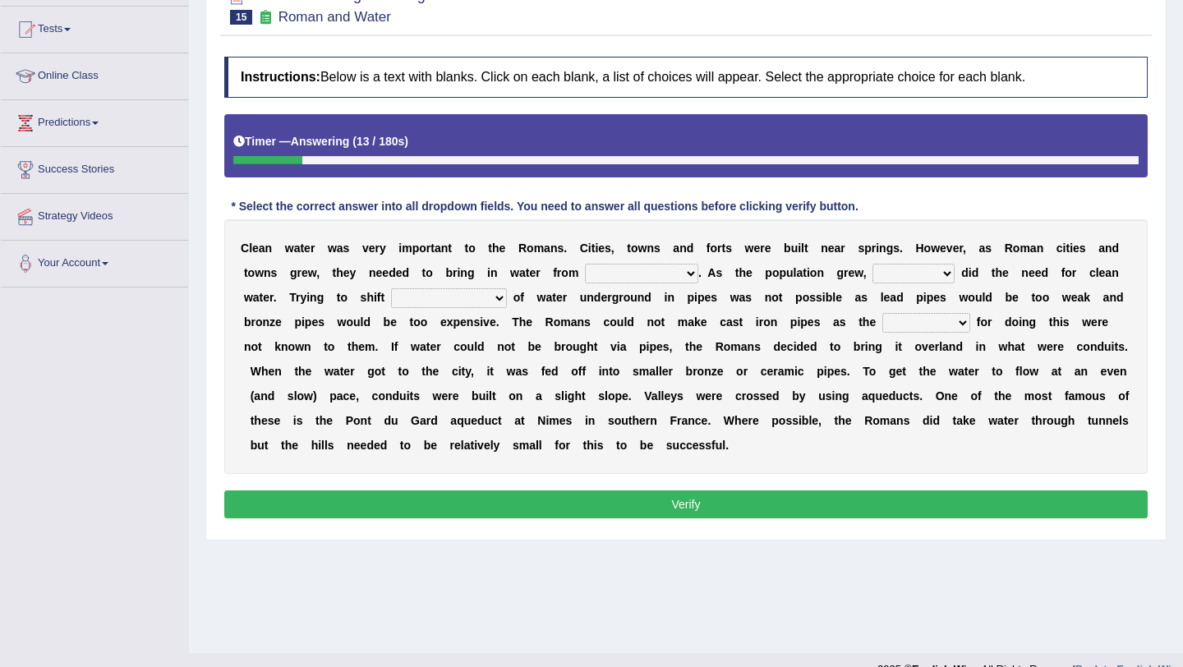
click at [676, 274] on select "further afield these origins different parts specific sources" at bounding box center [641, 274] width 113 height 20
select select "different parts"
click at [953, 274] on select "as well so how thus" at bounding box center [914, 274] width 82 height 20
select select "how"
click at [943, 279] on select "as well so how thus" at bounding box center [914, 274] width 82 height 20
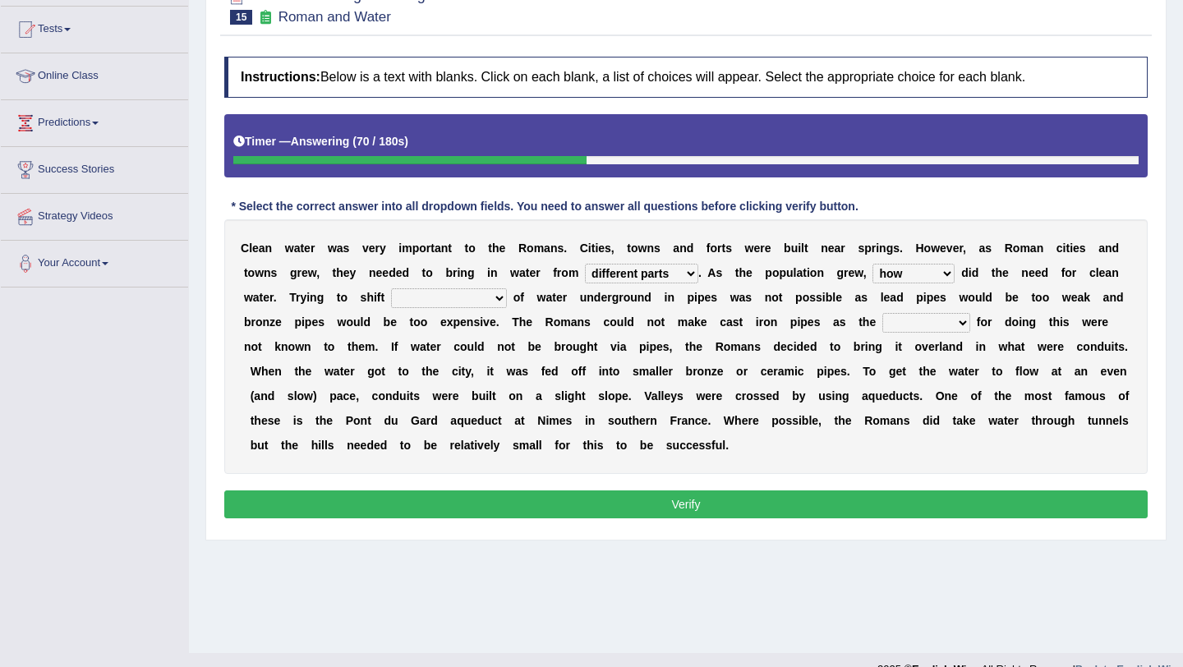
click at [496, 299] on select "few loads improper intakes relative levels large volumes" at bounding box center [449, 298] width 116 height 20
select select "relative levels"
click at [958, 321] on select "spans scales proportions techniques" at bounding box center [927, 323] width 88 height 20
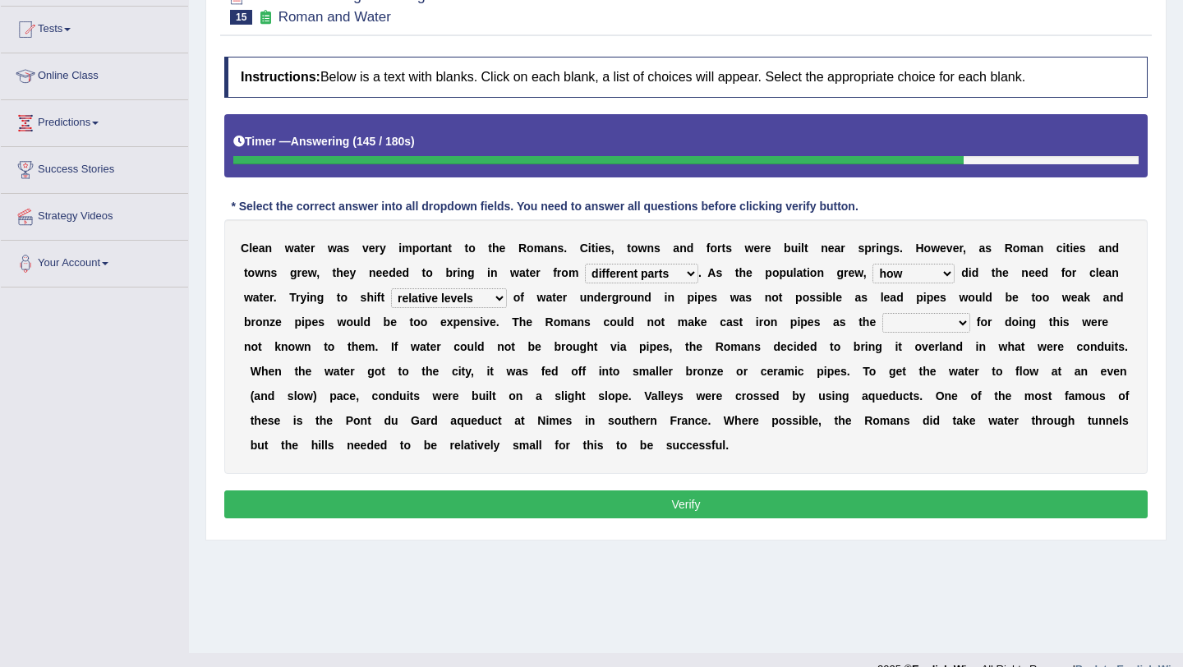
select select "techniques"
click at [833, 510] on button "Verify" at bounding box center [686, 505] width 924 height 28
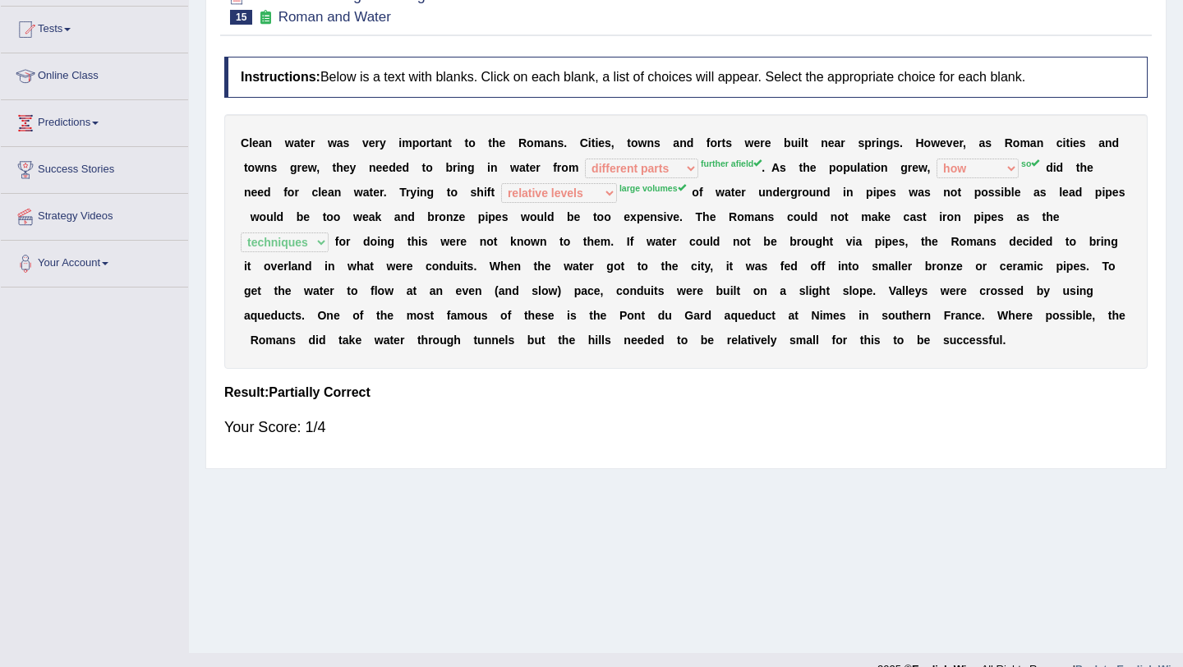
scroll to position [0, 0]
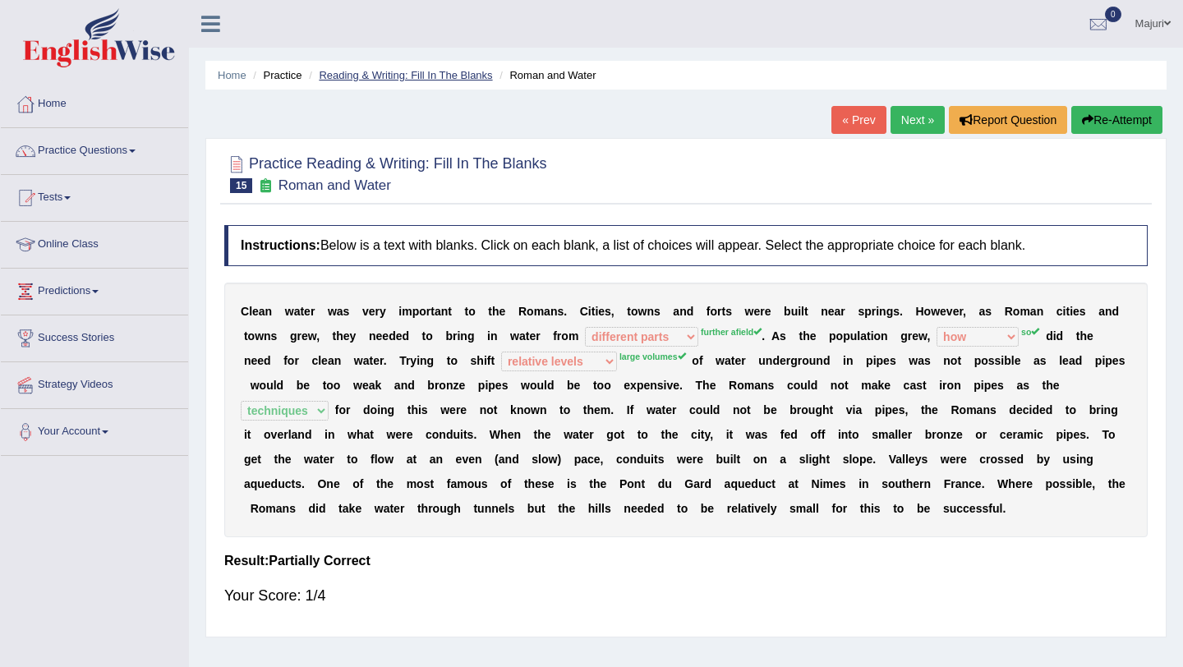
click at [450, 73] on link "Reading & Writing: Fill In The Blanks" at bounding box center [405, 75] width 173 height 12
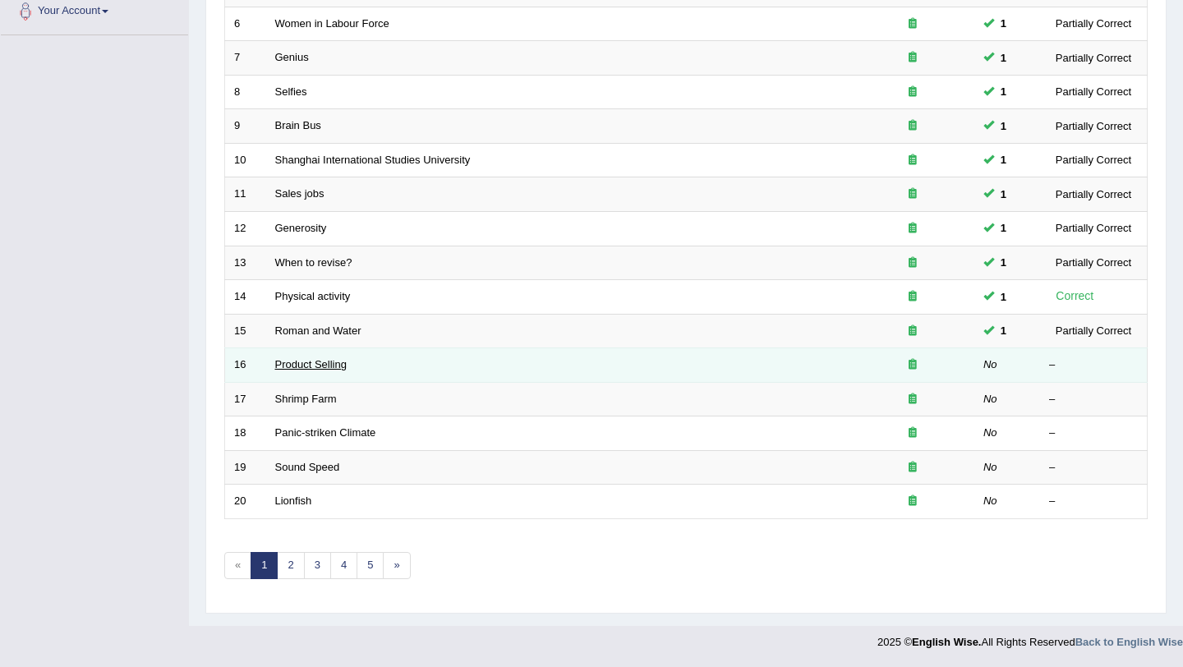
click at [305, 367] on link "Product Selling" at bounding box center [310, 364] width 71 height 12
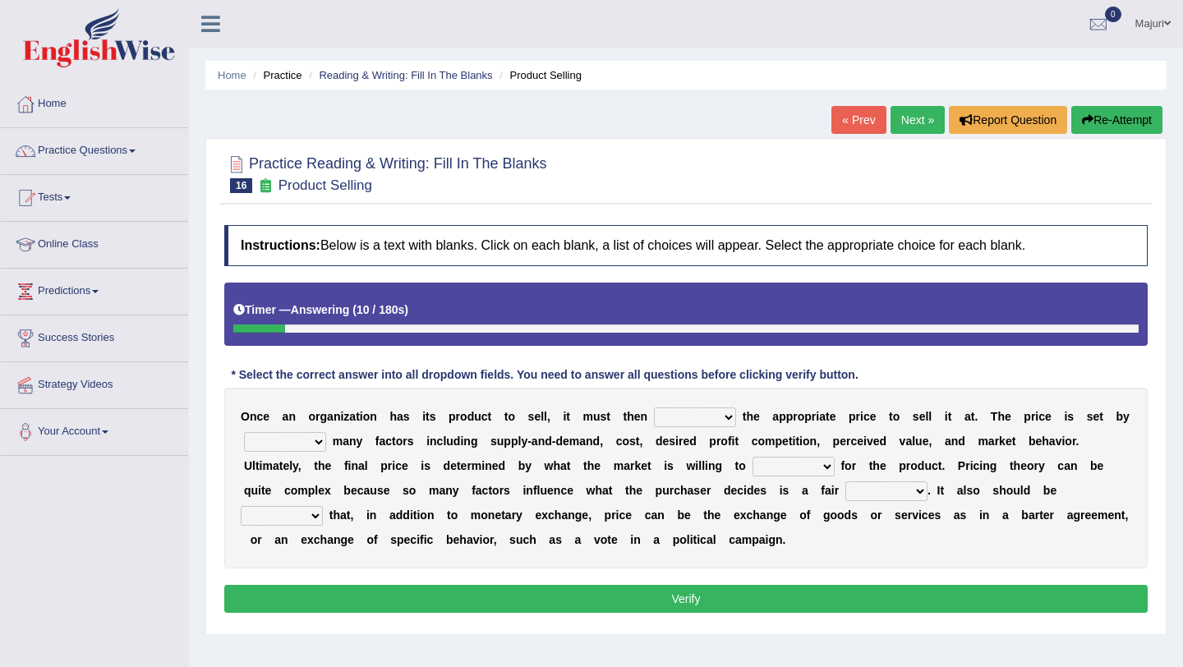
click at [722, 416] on select "tolerate determine fabricate fancy" at bounding box center [695, 418] width 82 height 20
select select "determine"
click at [321, 442] on select "comparing begetting balancing offsetting" at bounding box center [285, 442] width 82 height 20
click at [320, 448] on select "comparing begetting balancing offsetting" at bounding box center [285, 442] width 82 height 20
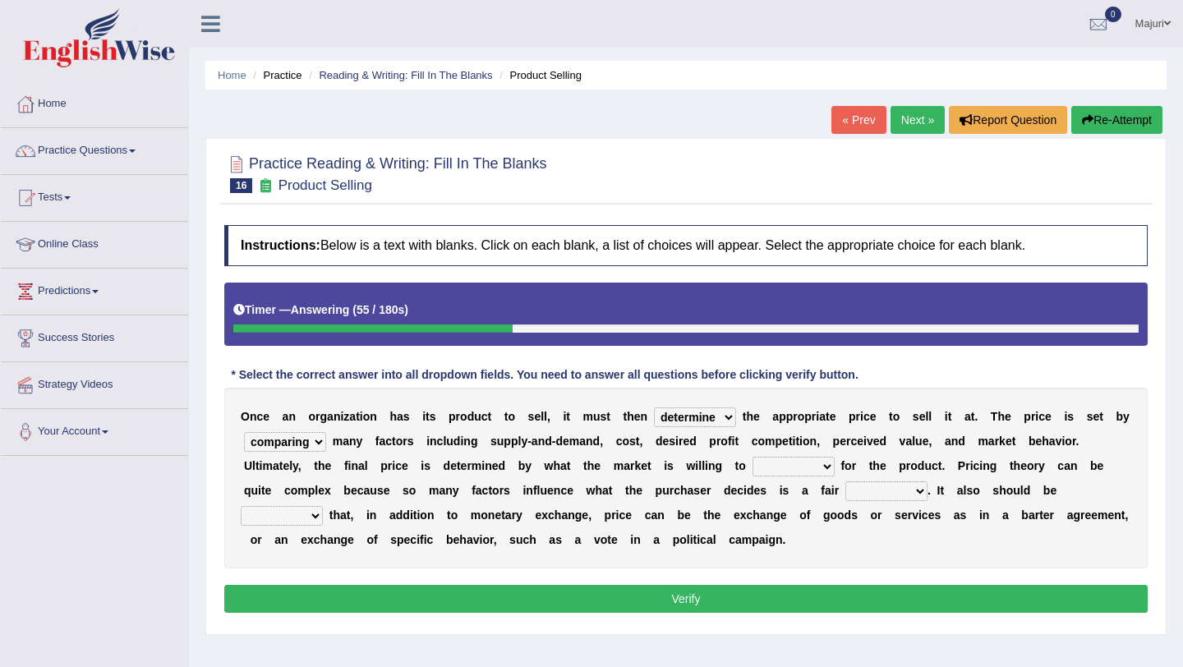
select select "balancing"
click at [831, 470] on select "consign design exchange prepare" at bounding box center [794, 467] width 82 height 20
select select "exchange"
click at [927, 493] on select "addition shape content value" at bounding box center [887, 492] width 82 height 20
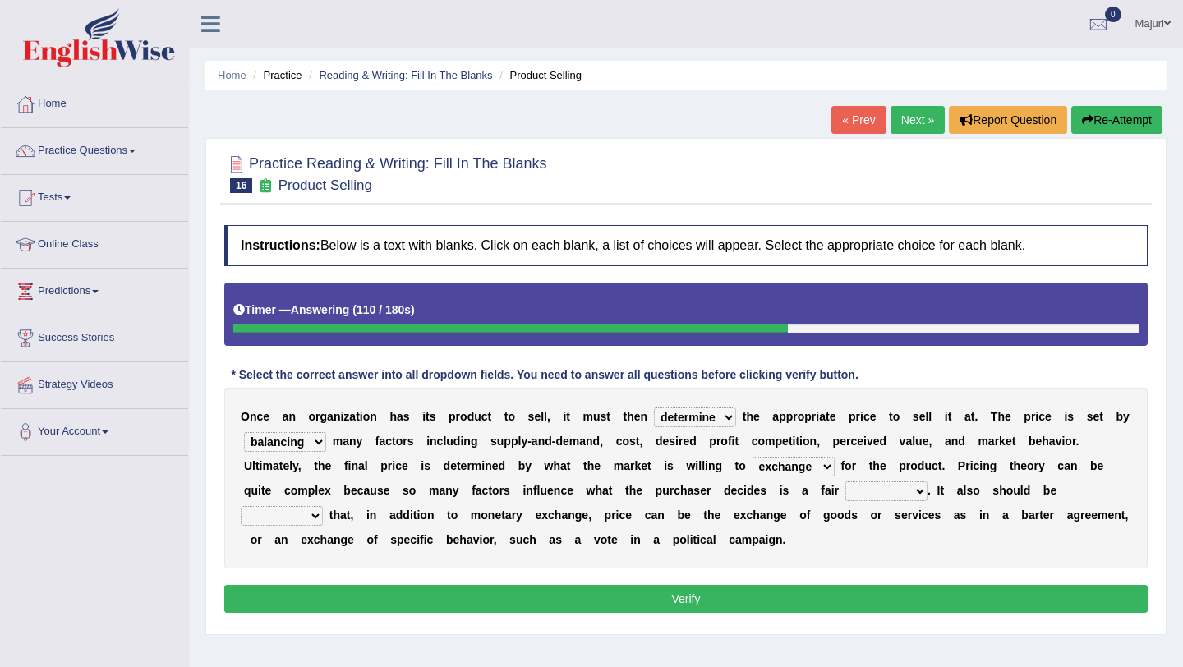
select select "value"
click at [312, 520] on select "explained enlarged overrated noted" at bounding box center [282, 516] width 82 height 20
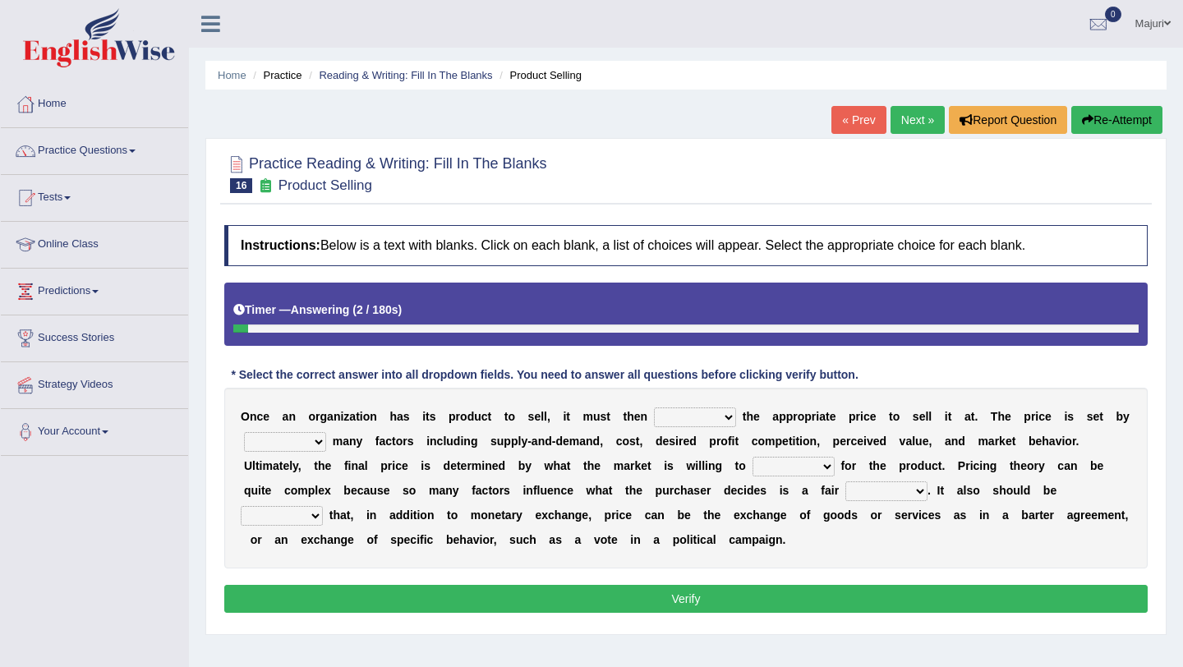
click at [725, 419] on select "tolerate determine fabricate fancy" at bounding box center [695, 418] width 82 height 20
select select "determine"
click at [318, 443] on select "comparing begetting balancing offsetting" at bounding box center [285, 442] width 82 height 20
select select "balancing"
click at [777, 469] on select "consign design exchange prepare" at bounding box center [794, 467] width 82 height 20
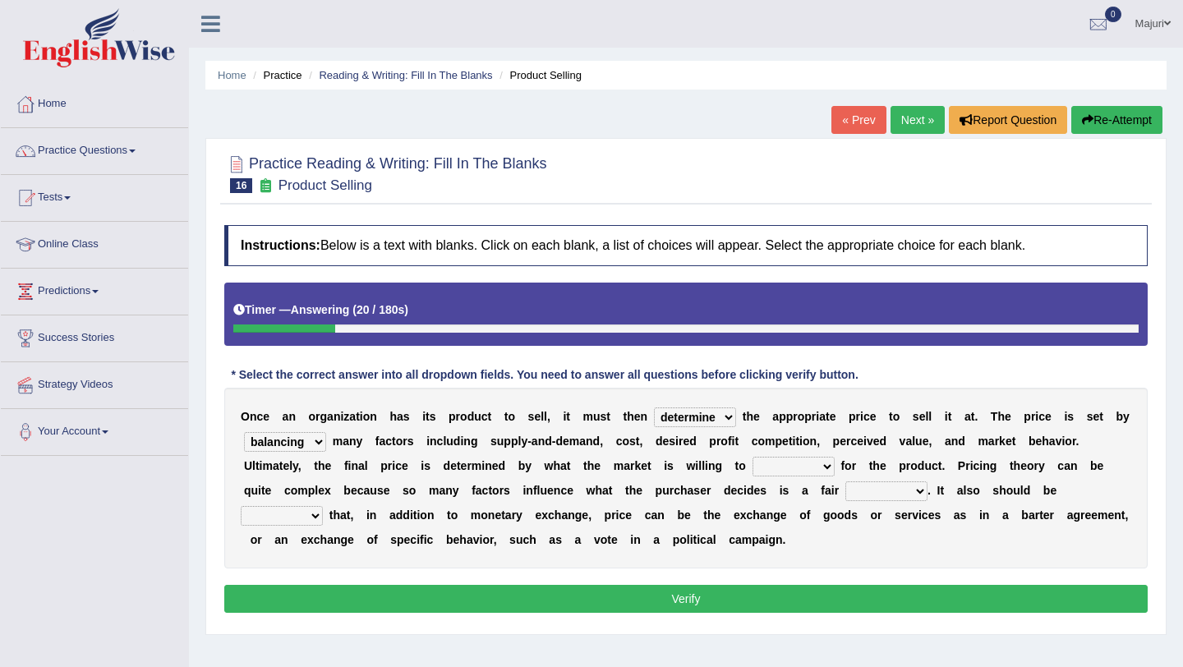
select select "exchange"
click at [879, 495] on select "addition shape content value" at bounding box center [887, 492] width 82 height 20
select select "value"
click at [316, 514] on select "explained enlarged overrated noted" at bounding box center [282, 516] width 82 height 20
select select "explained"
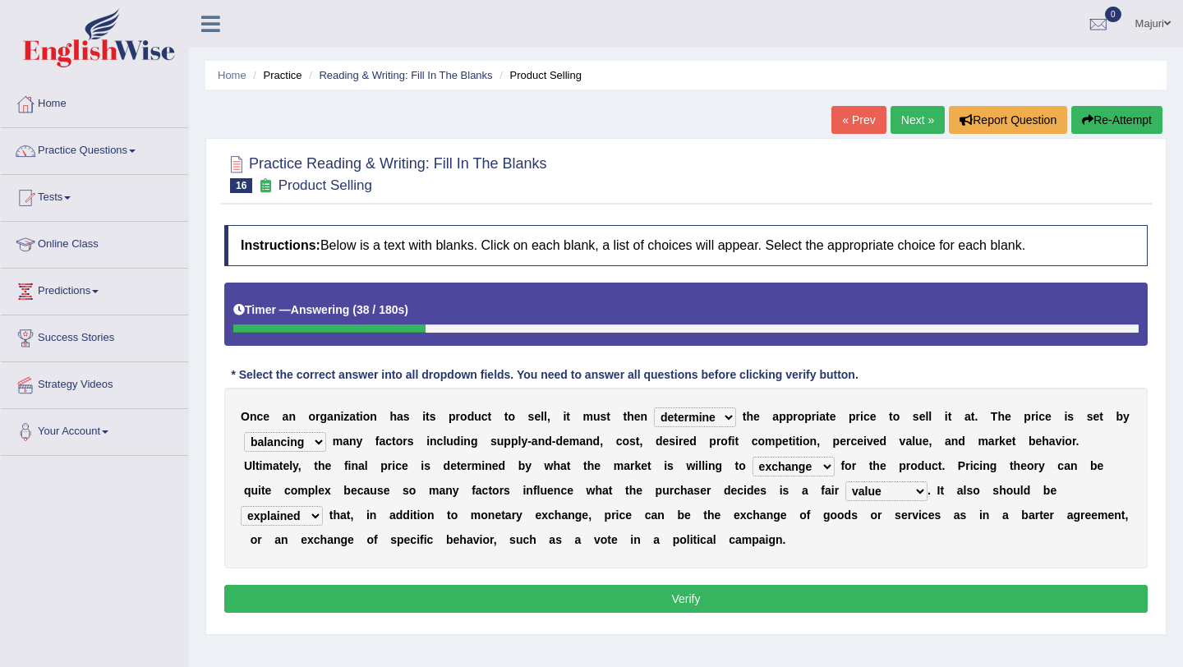
click at [620, 607] on button "Verify" at bounding box center [686, 599] width 924 height 28
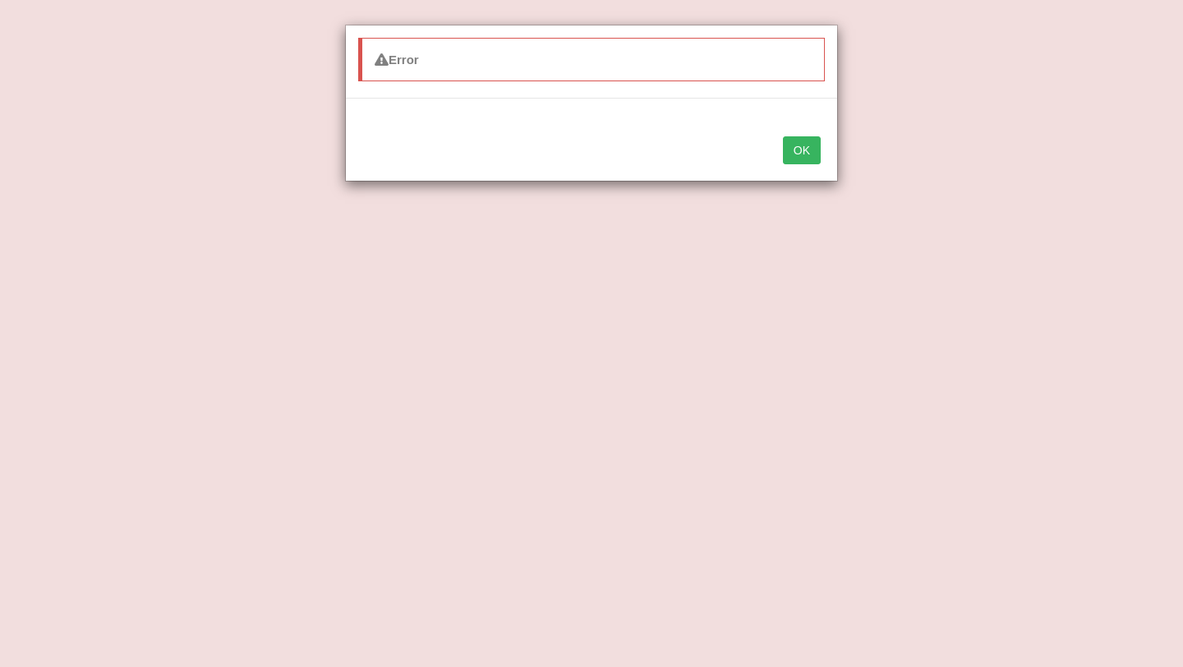
click at [800, 155] on button "OK" at bounding box center [802, 150] width 38 height 28
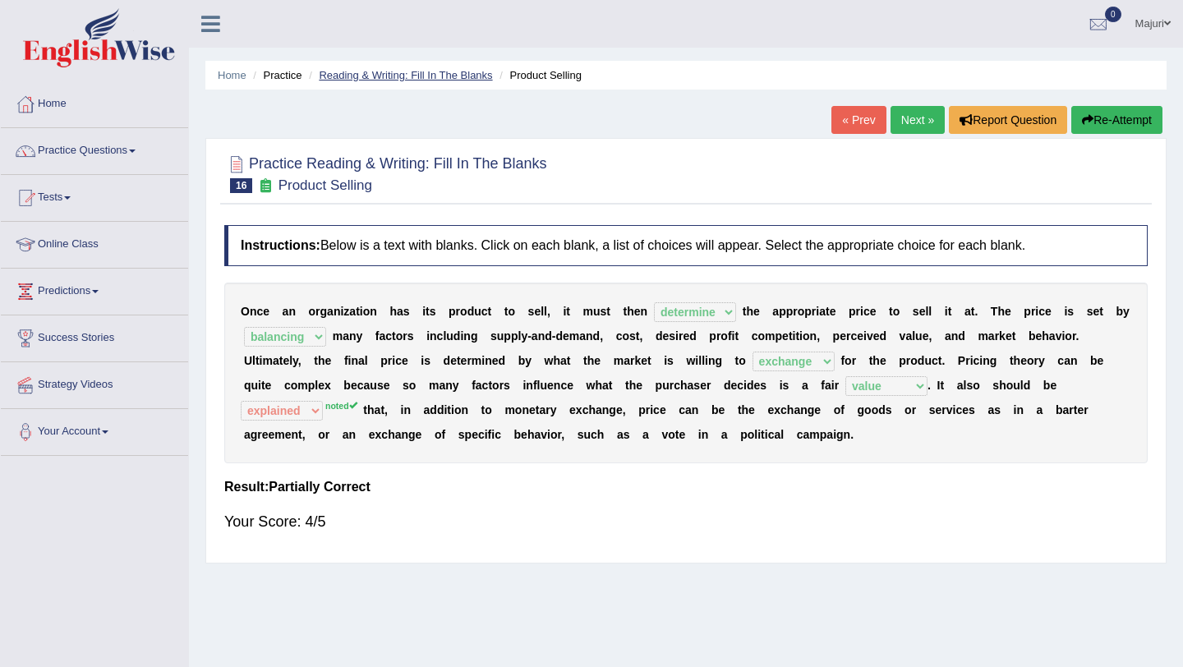
click at [464, 80] on link "Reading & Writing: Fill In The Blanks" at bounding box center [405, 75] width 173 height 12
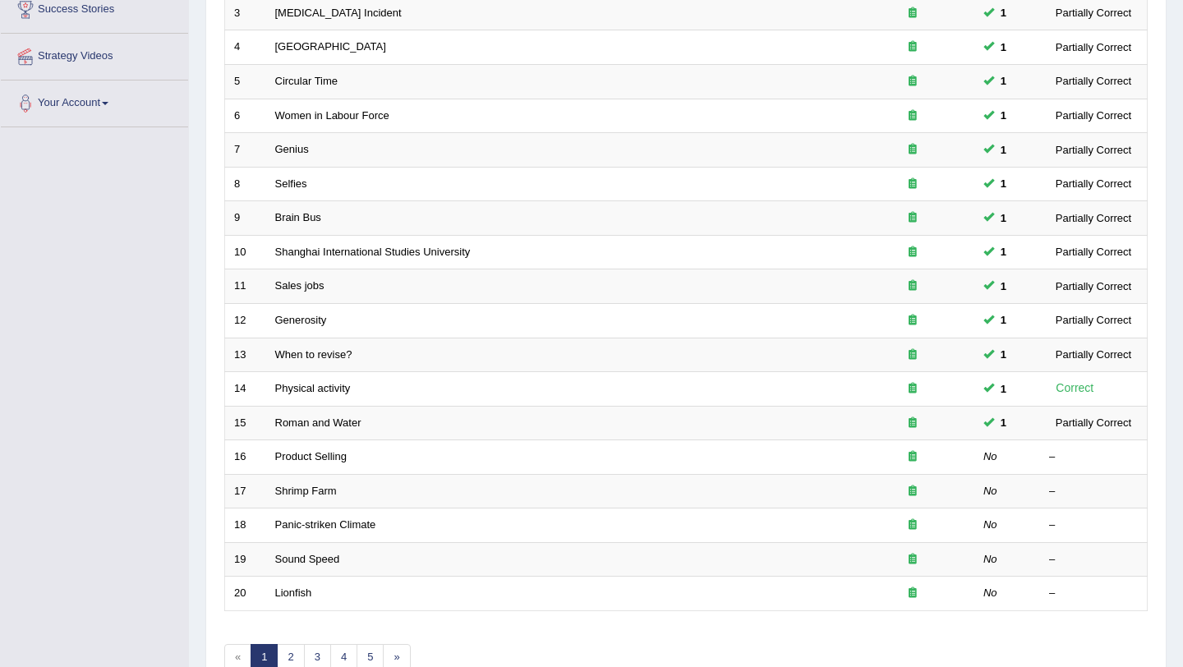
scroll to position [333, 0]
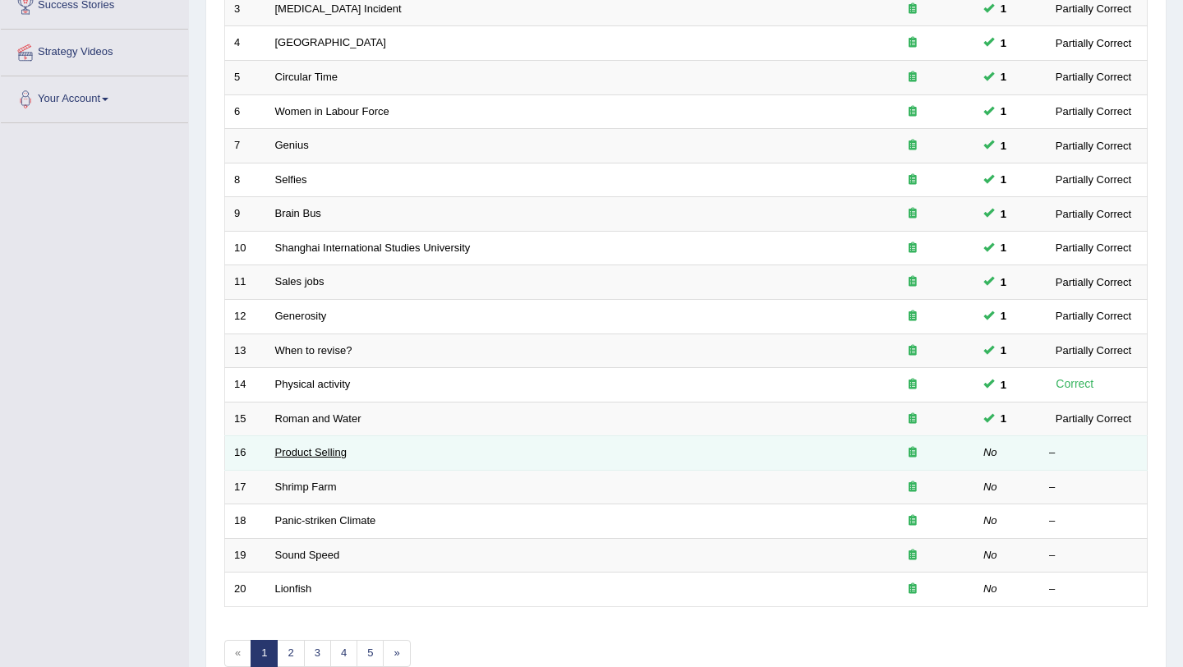
click at [326, 456] on link "Product Selling" at bounding box center [310, 452] width 71 height 12
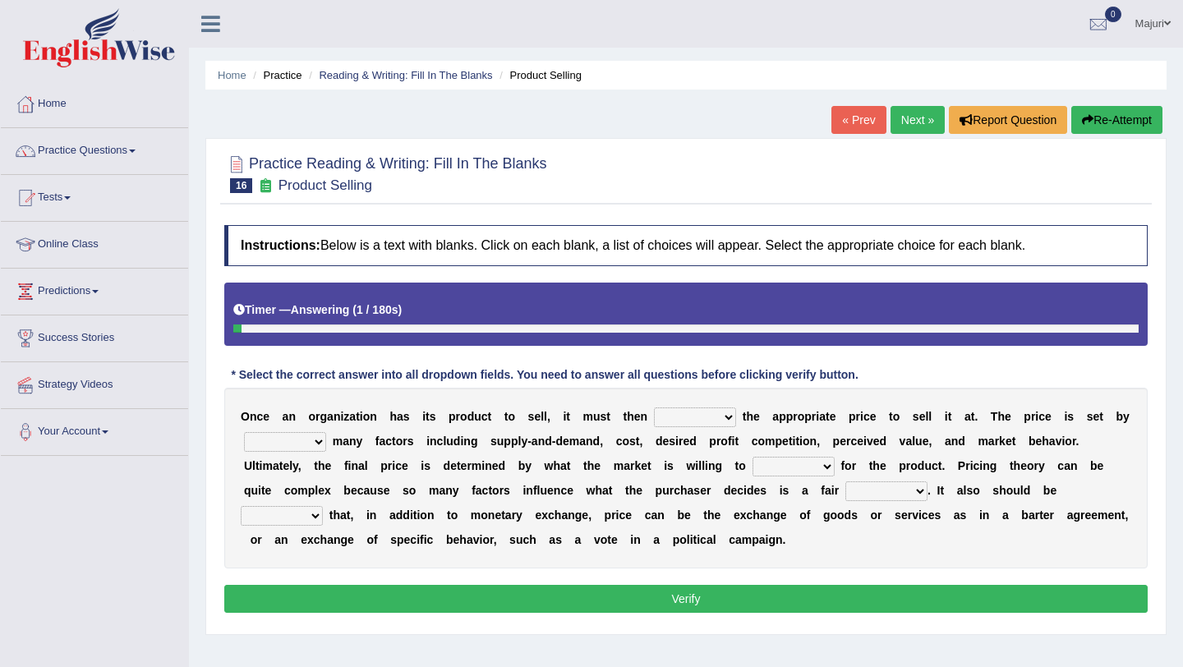
click at [721, 417] on select "tolerate determine fabricate fancy" at bounding box center [695, 418] width 82 height 20
select select "determine"
click at [846, 465] on b "o" at bounding box center [848, 465] width 7 height 13
click at [833, 466] on select "consign design exchange prepare" at bounding box center [794, 467] width 82 height 20
select select "exchange"
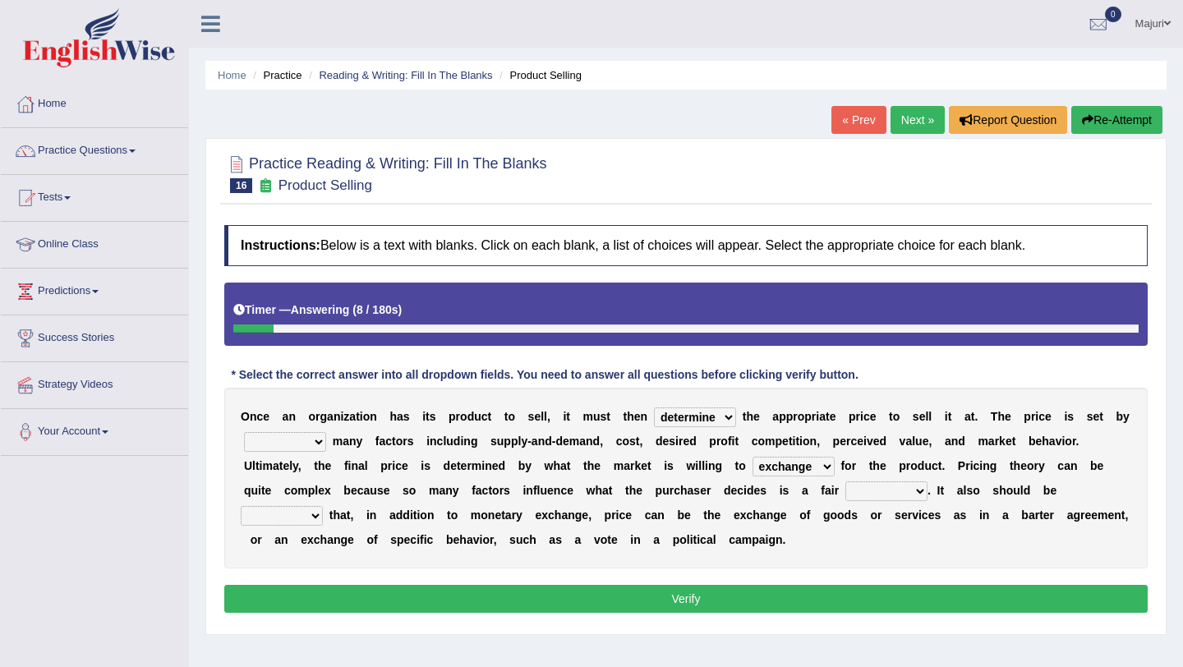
click at [322, 440] on select "comparing begetting balancing offsetting" at bounding box center [285, 442] width 82 height 20
select select "balancing"
click at [319, 519] on select "explained enlarged overrated noted" at bounding box center [282, 516] width 82 height 20
select select "noted"
click at [924, 491] on select "addition shape content value" at bounding box center [887, 492] width 82 height 20
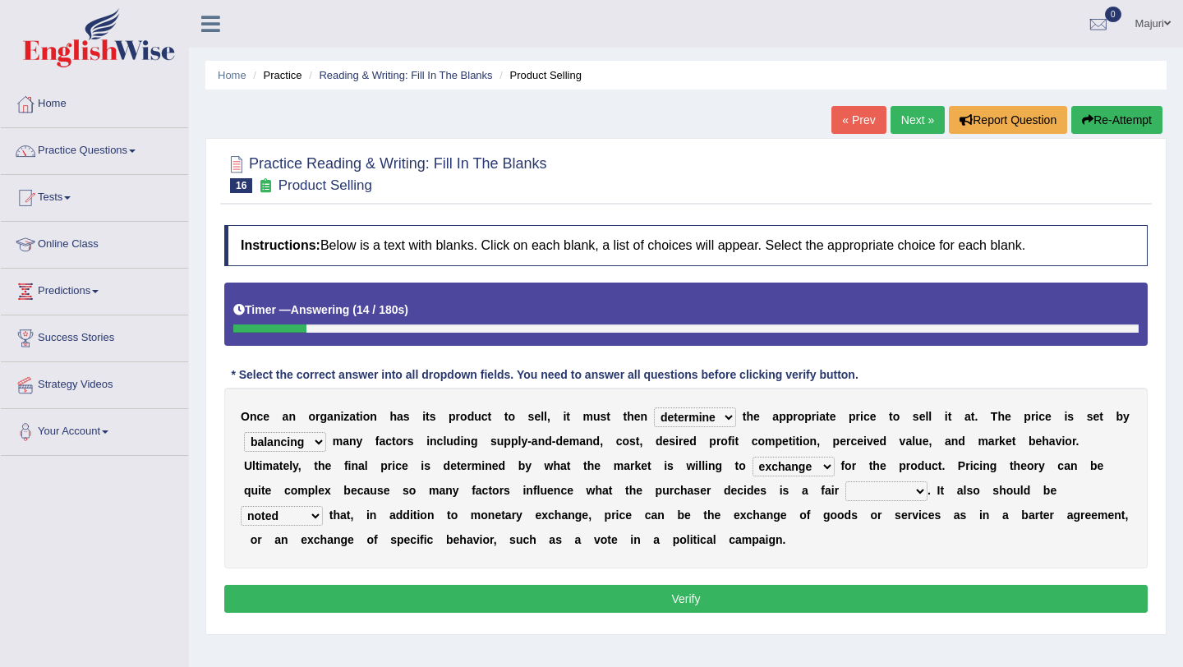
select select "value"
click at [868, 604] on button "Verify" at bounding box center [686, 599] width 924 height 28
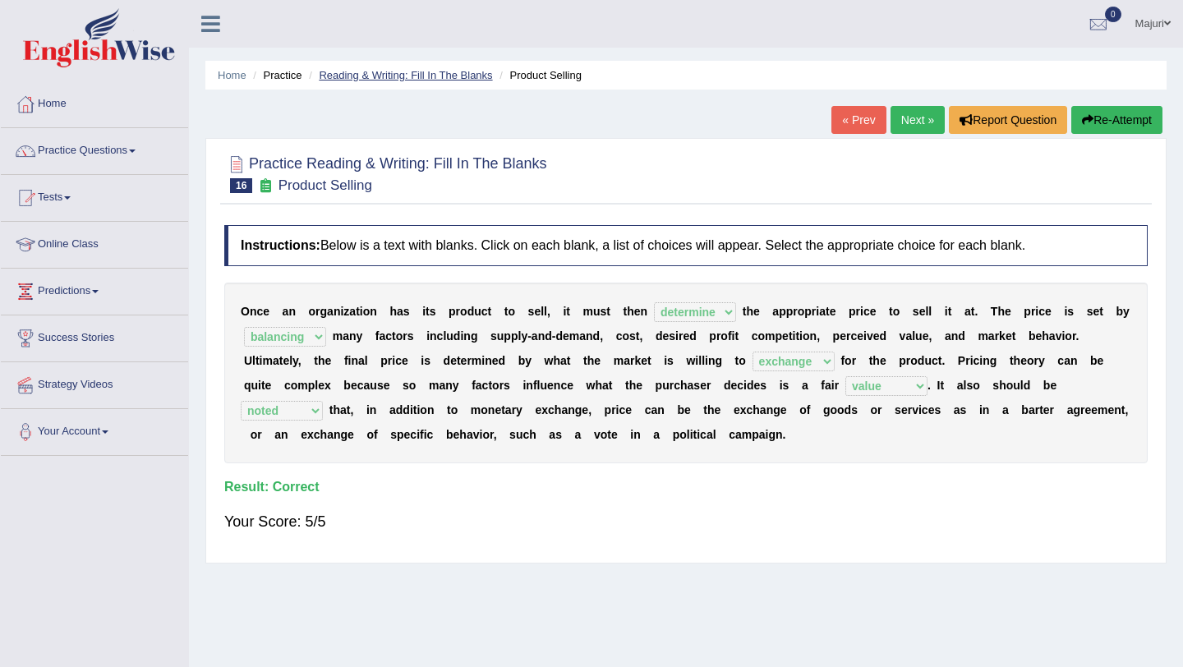
click at [427, 79] on link "Reading & Writing: Fill In The Blanks" at bounding box center [405, 75] width 173 height 12
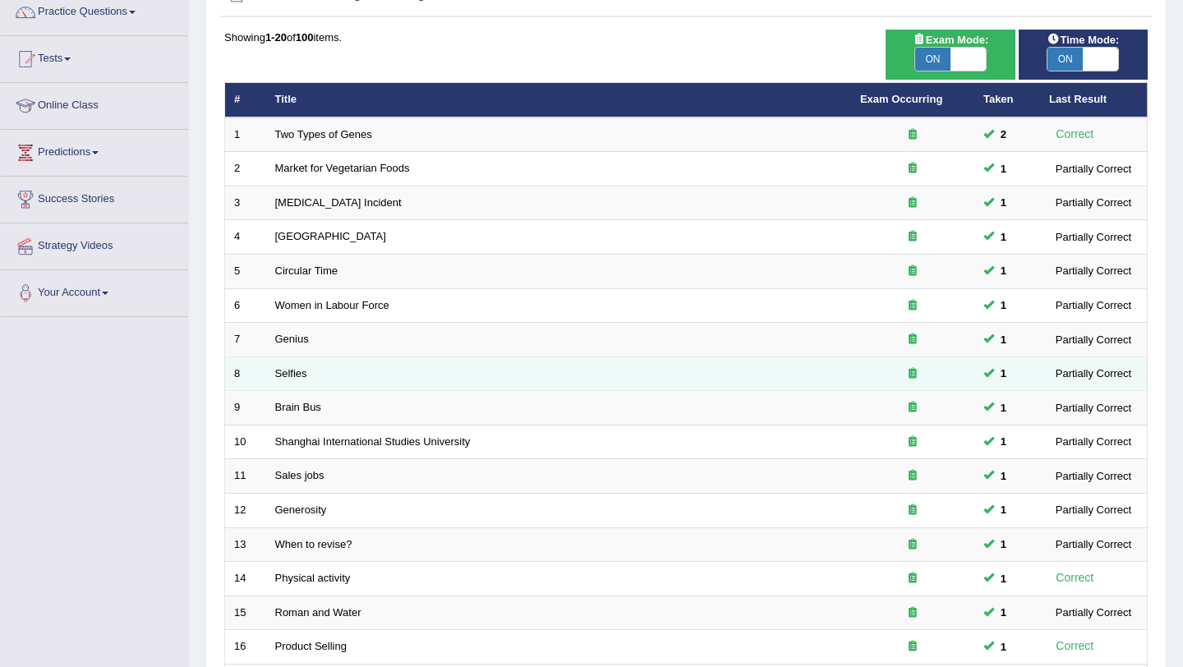
scroll to position [421, 0]
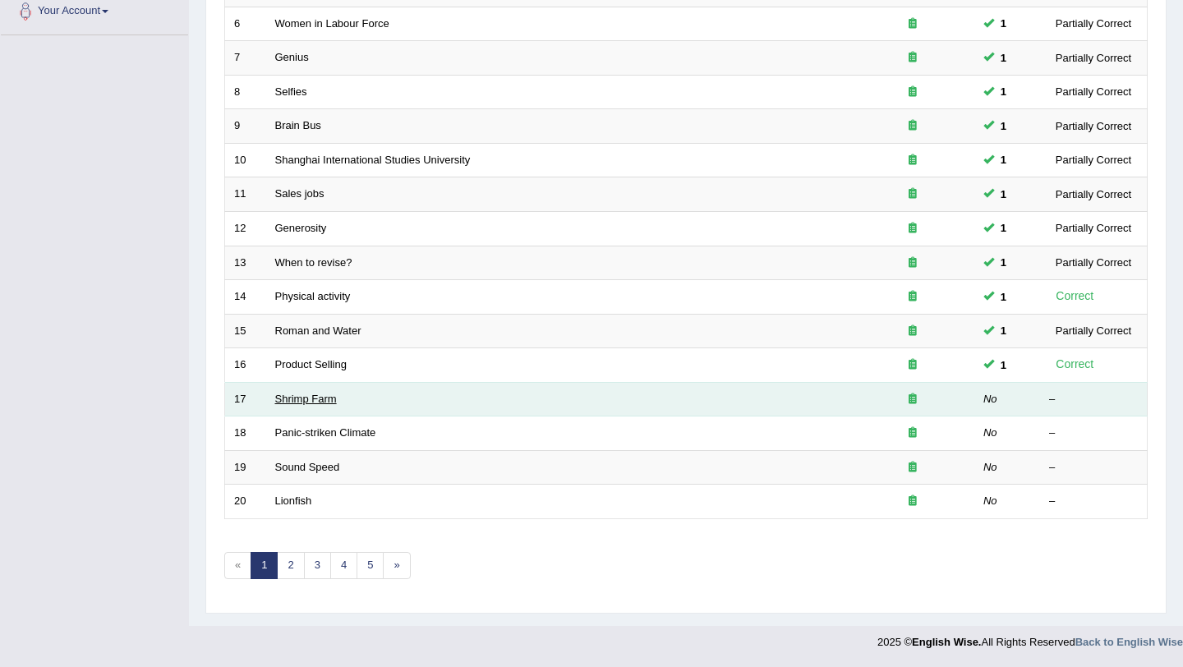
click at [297, 401] on link "Shrimp Farm" at bounding box center [306, 399] width 62 height 12
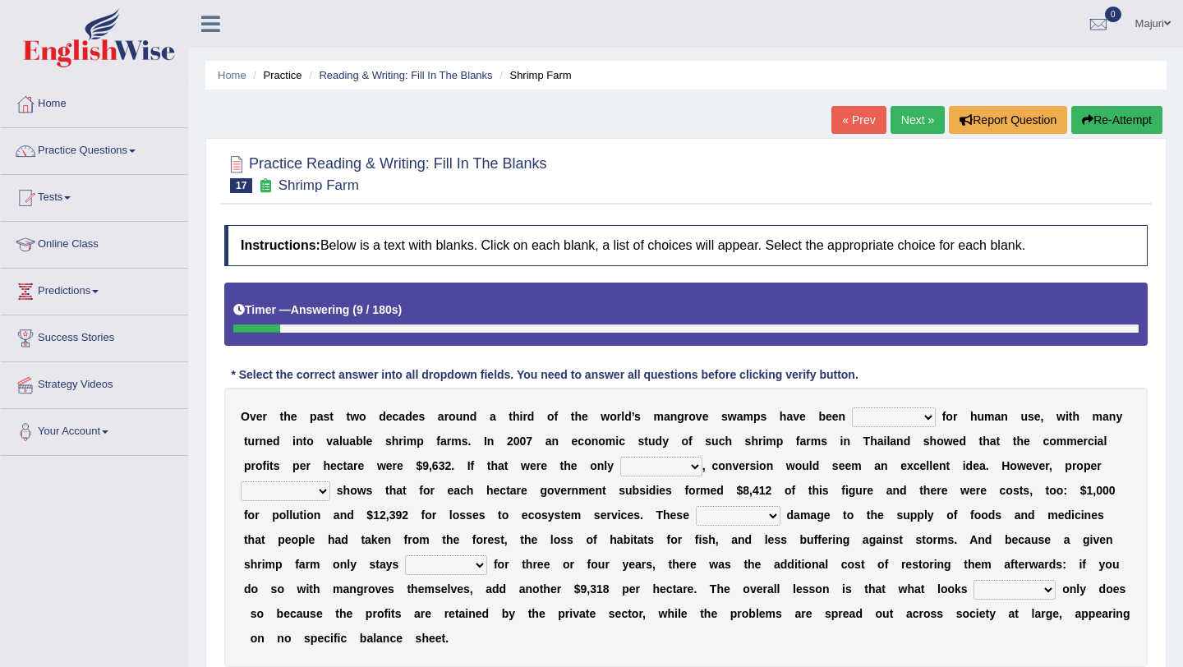
click at [916, 412] on select "rearranged exchanged conserved converted" at bounding box center [894, 418] width 84 height 20
select select "conserved"
click at [691, 467] on select "index eliment choice factor" at bounding box center [661, 467] width 82 height 20
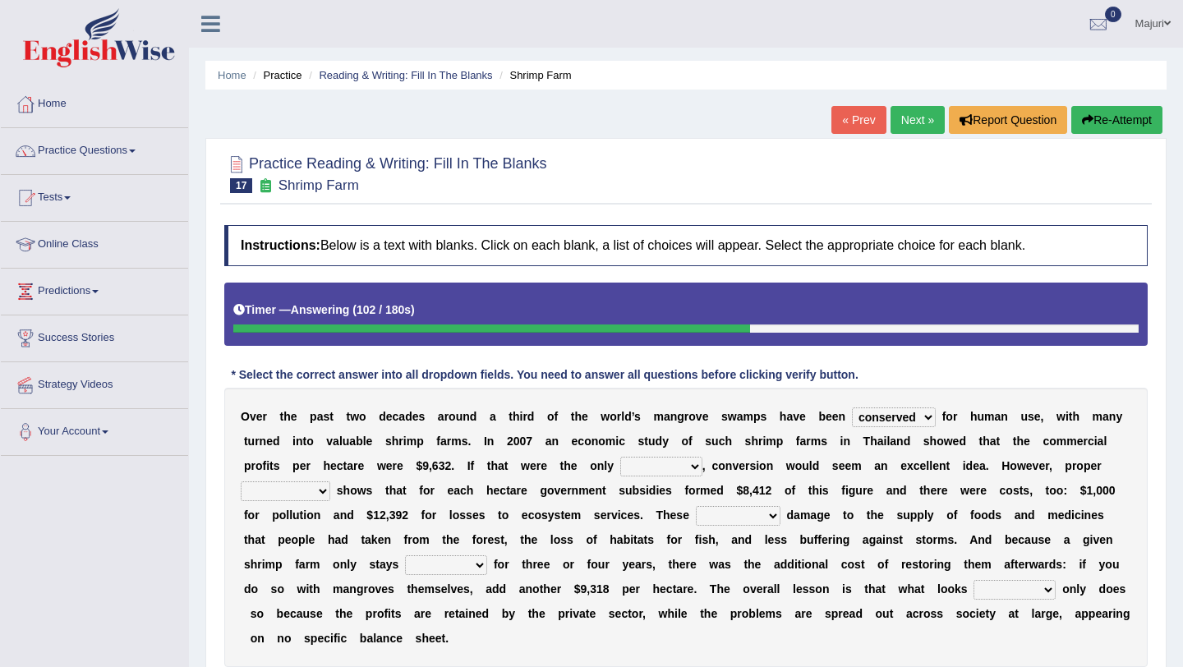
select select "factor"
click at [316, 491] on select "accounting percentage aggregation division" at bounding box center [286, 492] width 90 height 20
click at [321, 491] on select "accounting percentage aggregation division" at bounding box center [286, 492] width 90 height 20
select select "accounting"
click at [767, 519] on select "comprised uneven neglected augmented" at bounding box center [738, 516] width 85 height 20
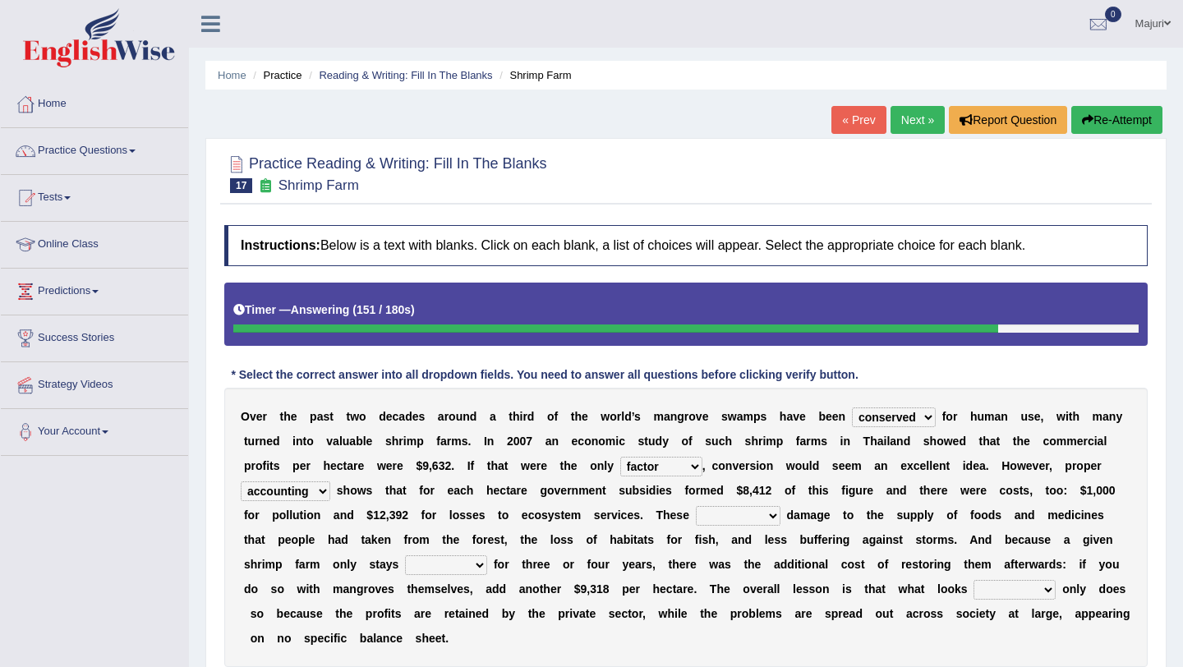
select select "comprised"
click at [473, 570] on select "interactive distinctive productive collective" at bounding box center [446, 566] width 82 height 20
select select "productive"
click at [1028, 590] on select "beneficial immediate modest moderate" at bounding box center [1015, 590] width 82 height 20
select select "moderate"
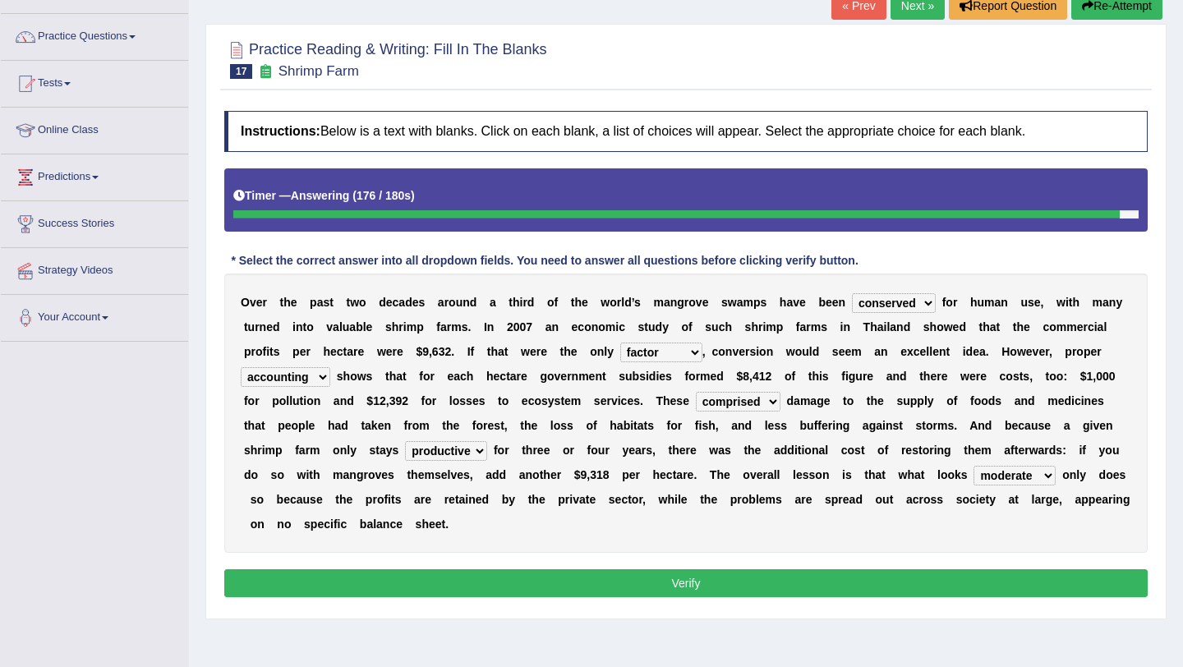
scroll to position [166, 0]
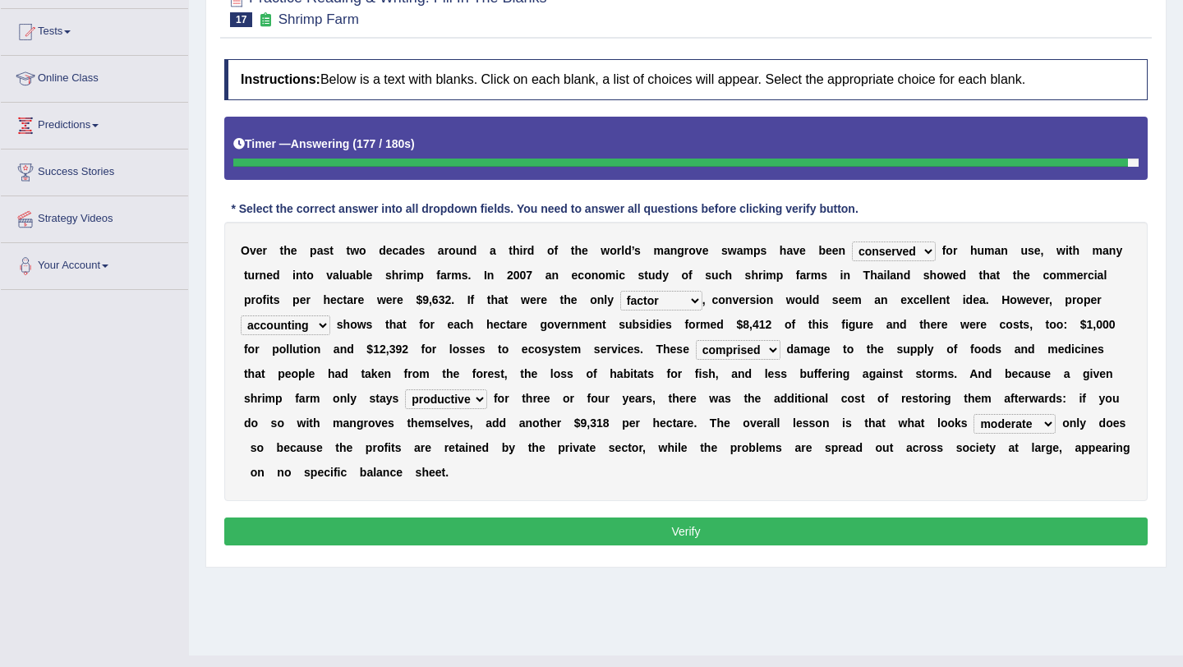
click at [1043, 429] on select "beneficial immediate modest moderate" at bounding box center [1015, 424] width 82 height 20
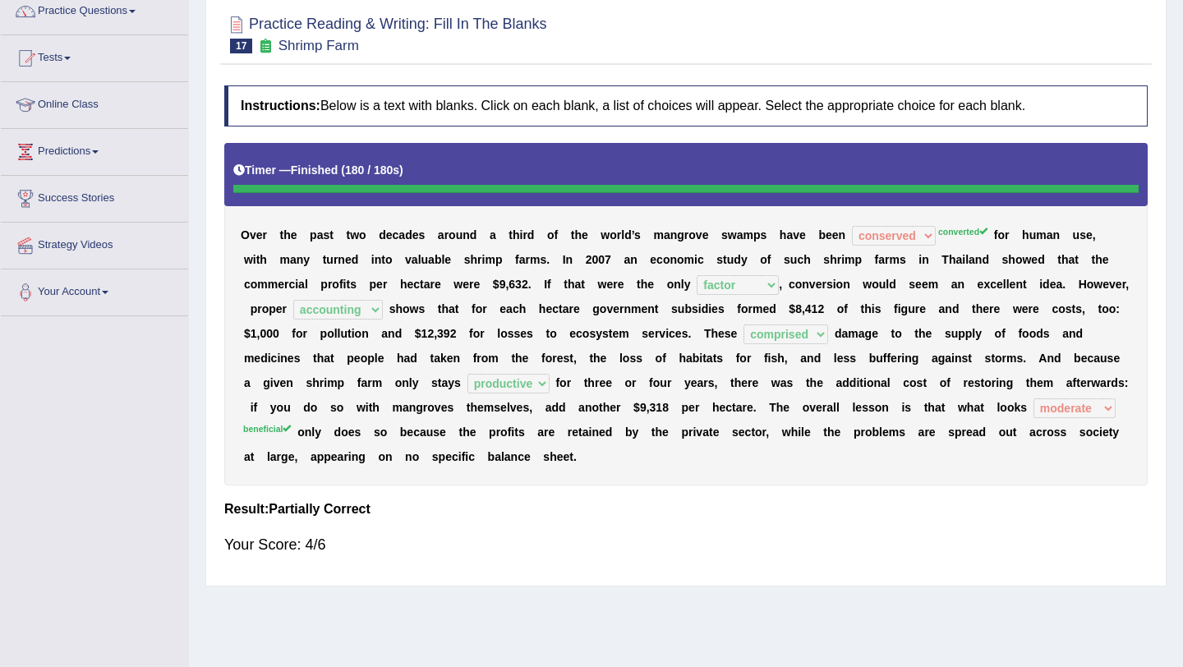
scroll to position [0, 0]
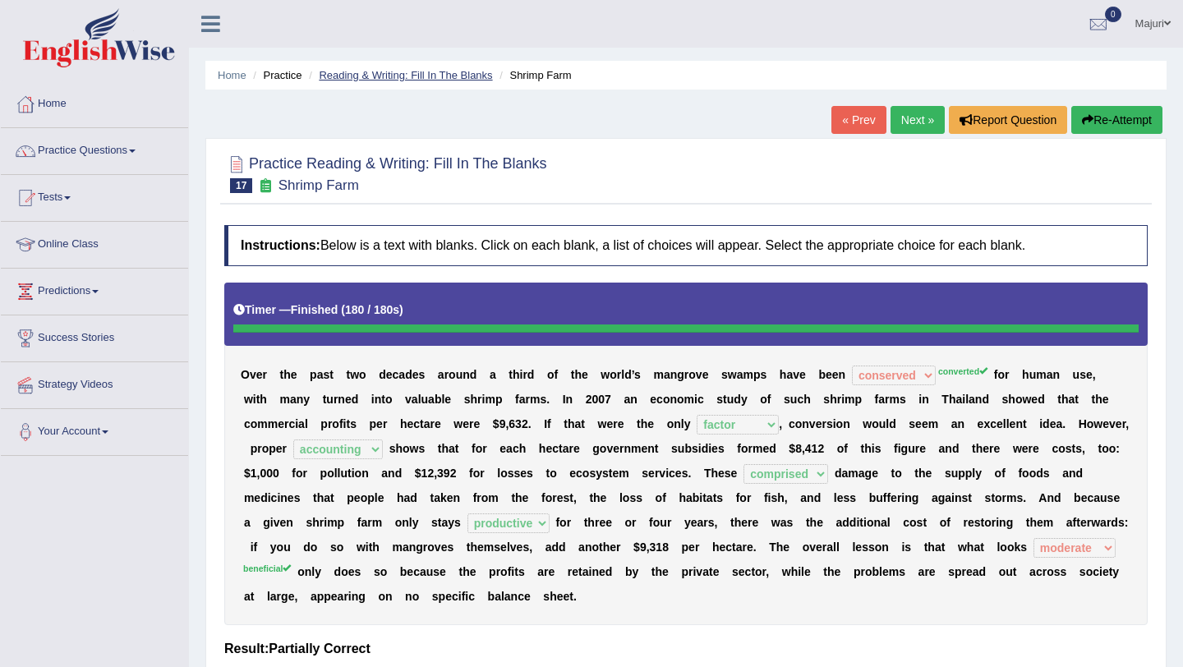
click at [454, 73] on link "Reading & Writing: Fill In The Blanks" at bounding box center [405, 75] width 173 height 12
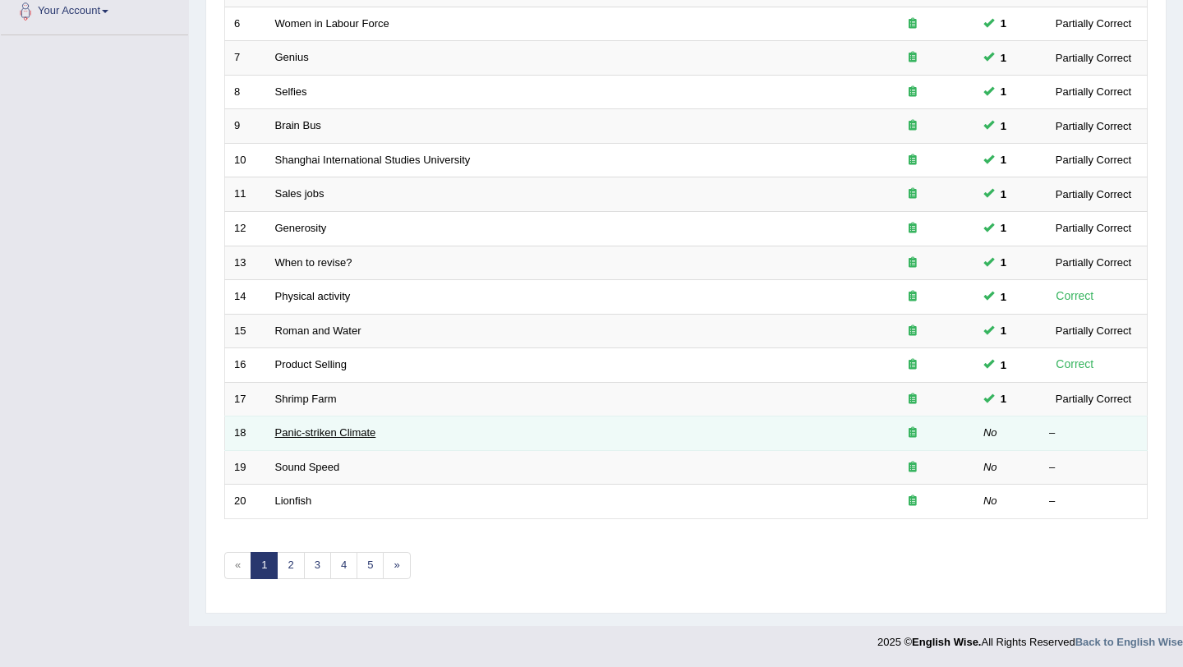
click at [333, 439] on link "Panic-striken Climate" at bounding box center [325, 433] width 101 height 12
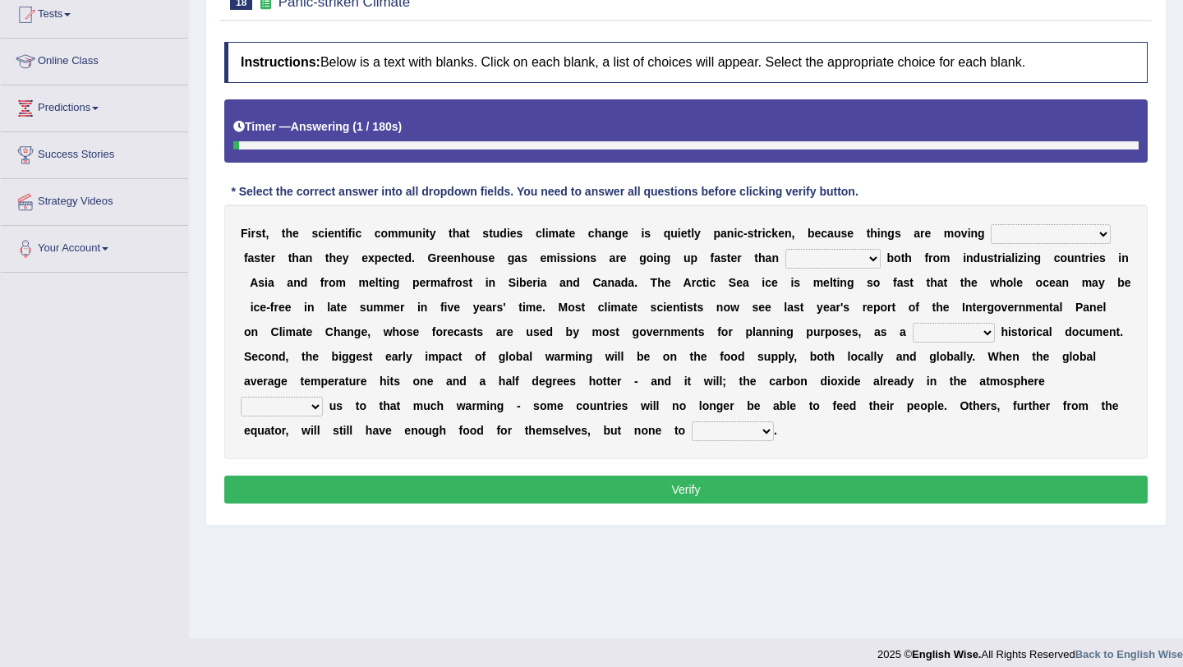
scroll to position [184, 0]
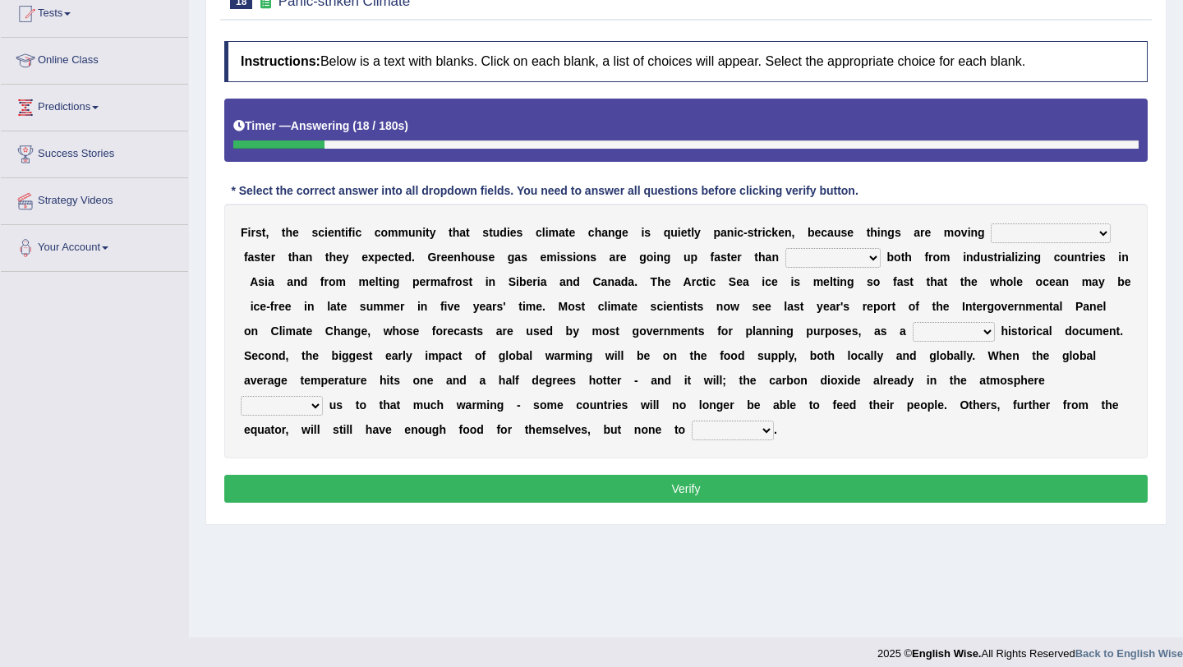
click at [1056, 228] on select "few same [PERSON_NAME] most" at bounding box center [1051, 234] width 120 height 20
select select "[PERSON_NAME]"
click at [831, 258] on select "anticipation predictability ptredicts predicted" at bounding box center [833, 258] width 95 height 20
select select "predictability"
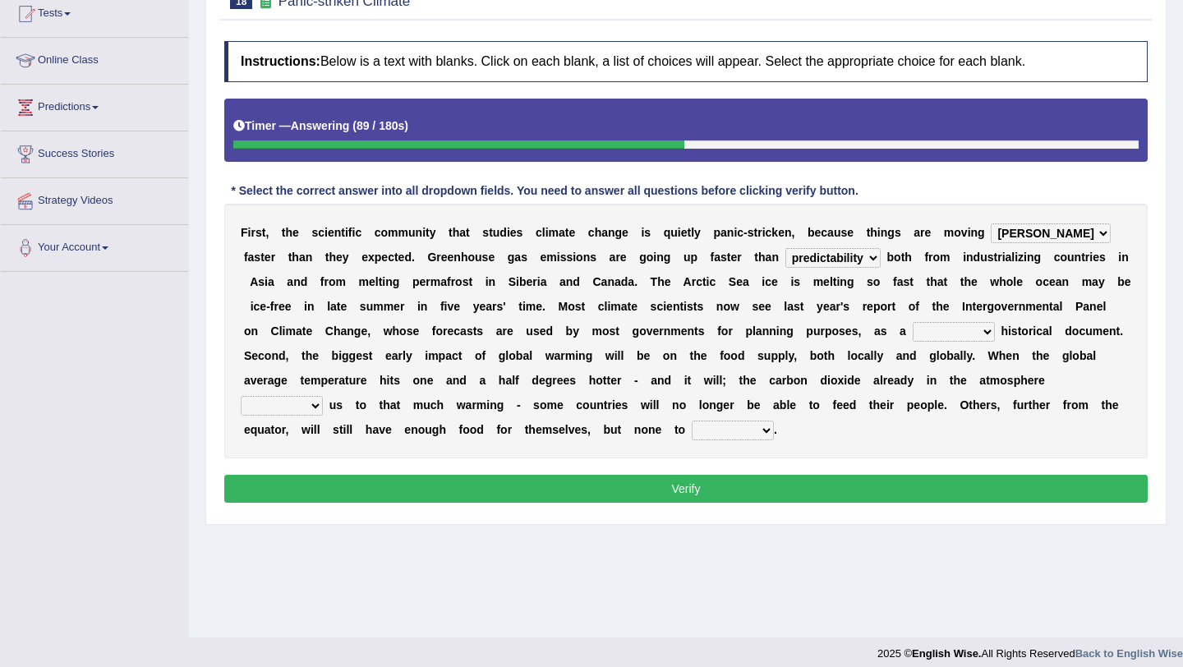
click at [957, 333] on select "purely evenly firmly actively" at bounding box center [954, 332] width 82 height 20
click at [964, 336] on select "purely evenly firmly actively" at bounding box center [954, 332] width 82 height 20
select select "purely"
click at [322, 408] on select "commits directs allows addresses" at bounding box center [282, 406] width 82 height 20
click at [316, 412] on select "commits directs allows addresses" at bounding box center [282, 406] width 82 height 20
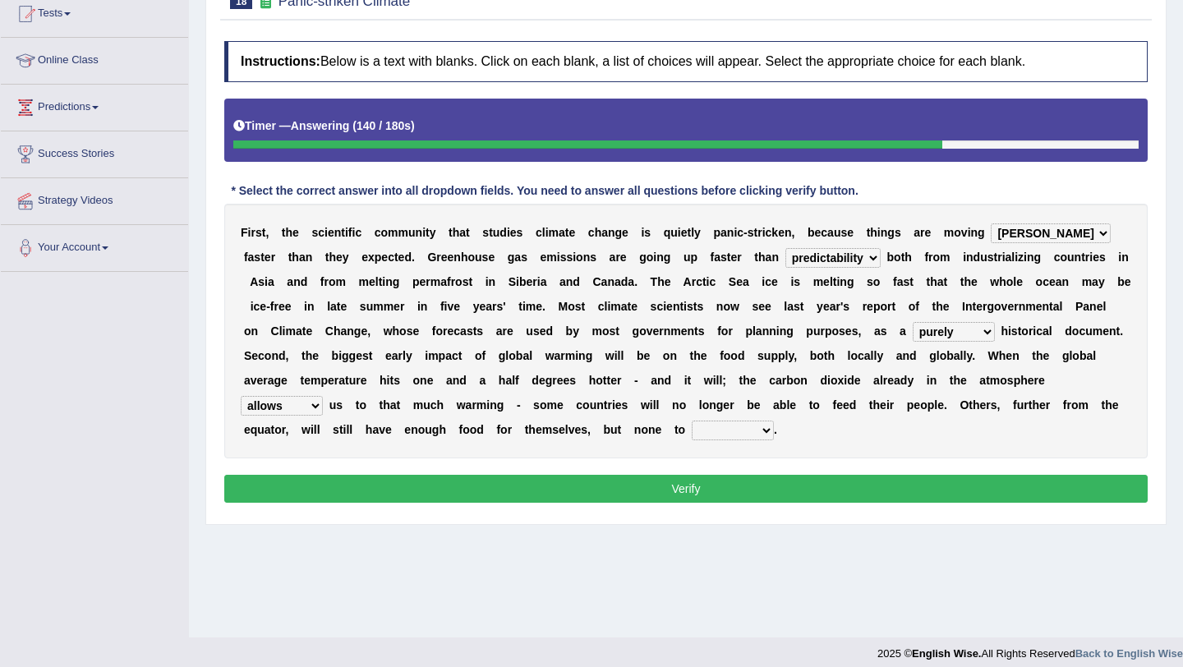
select select "addresses"
click at [744, 428] on select "spare apply dispense consume" at bounding box center [733, 431] width 82 height 20
select select "consume"
click at [752, 487] on button "Verify" at bounding box center [686, 489] width 924 height 28
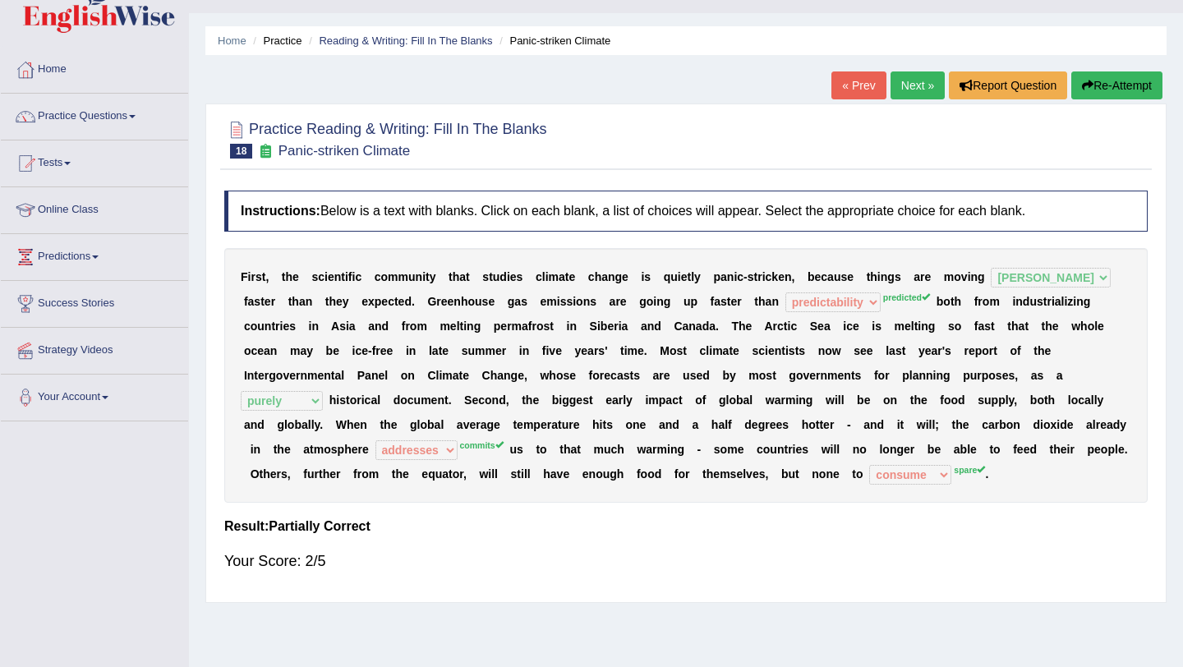
scroll to position [0, 0]
